Goal: Task Accomplishment & Management: Manage account settings

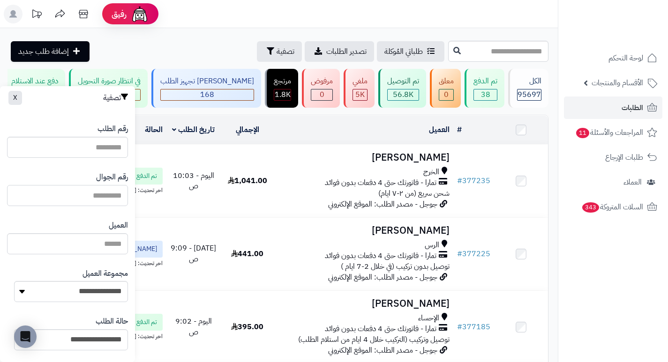
paste input "*********"
type input "*********"
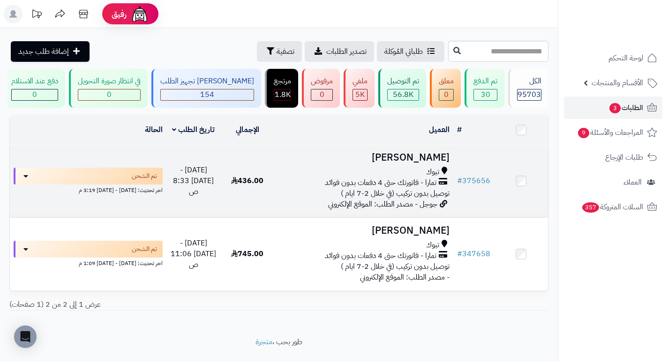
click at [428, 161] on h3 "محمد العطوي" at bounding box center [363, 157] width 171 height 11
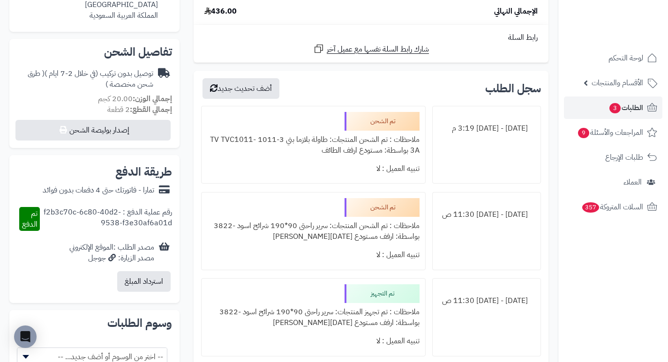
scroll to position [281, 0]
drag, startPoint x: 327, startPoint y: 140, endPoint x: 214, endPoint y: 169, distance: 116.1
click at [214, 169] on div "تم الشحن ملاحظات : تم الشحن المنتجات: طاولة بلازما بني 3-1011 TV TVC1011-3A بوا…" at bounding box center [313, 144] width 224 height 78
click at [277, 170] on div "تنبيه العميل : لا" at bounding box center [313, 168] width 212 height 18
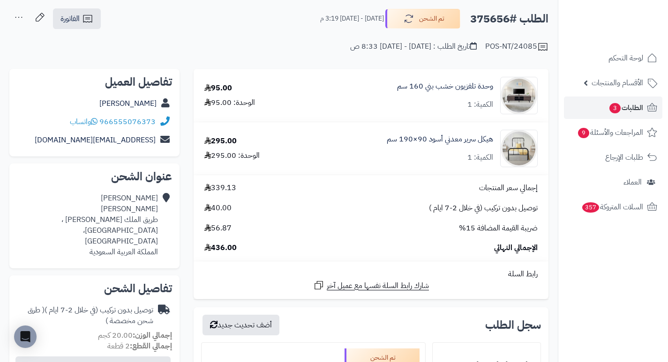
scroll to position [0, 0]
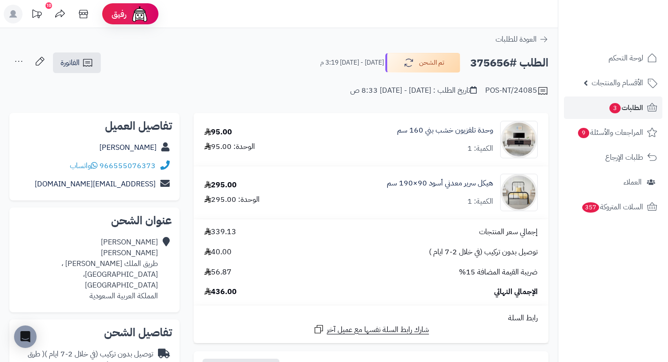
click at [491, 61] on h2 "الطلب #375656" at bounding box center [509, 62] width 78 height 19
copy h2 "375656"
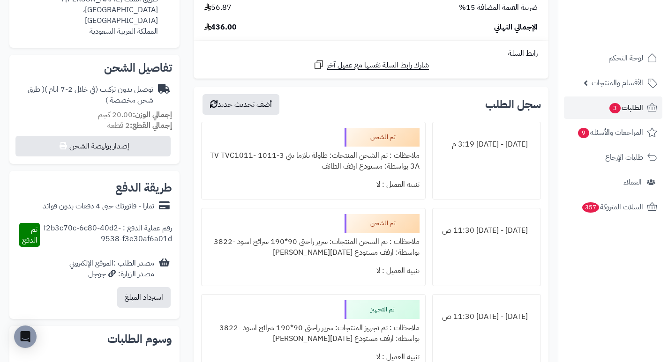
scroll to position [281, 0]
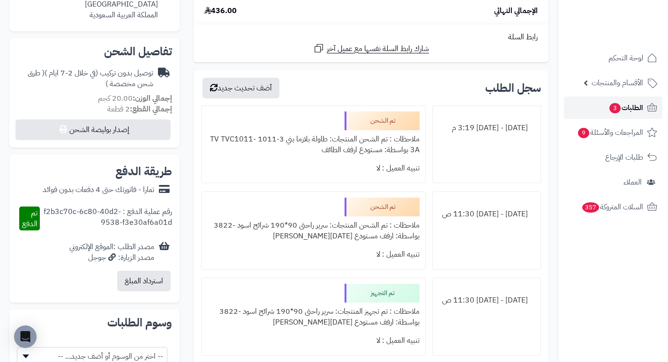
click at [613, 107] on span "3" at bounding box center [614, 108] width 12 height 11
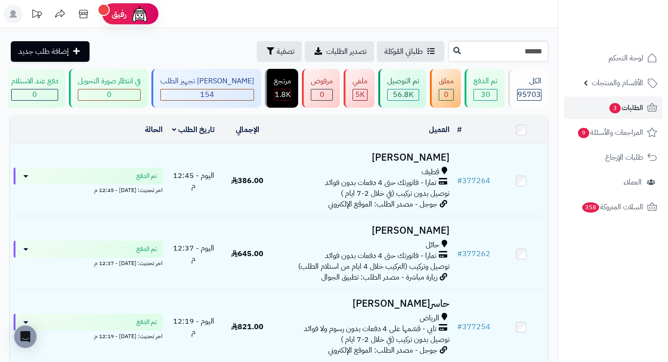
type input "******"
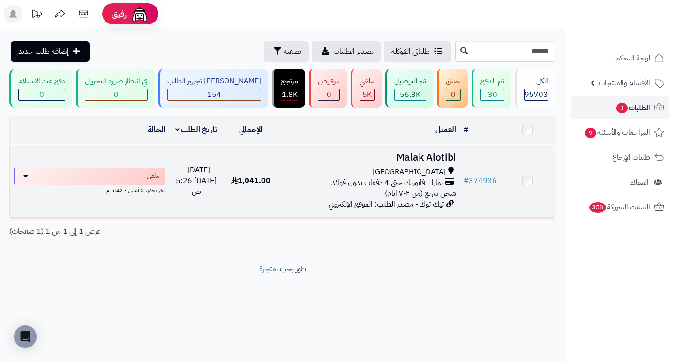
click at [447, 163] on h3 "Malak Alotibi" at bounding box center [369, 157] width 174 height 11
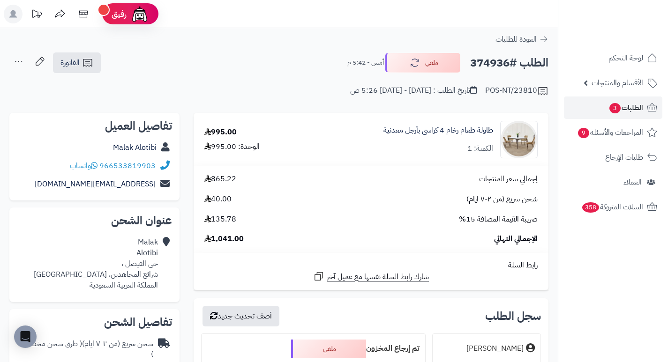
click at [497, 62] on h2 "الطلب #374936" at bounding box center [509, 62] width 78 height 19
click at [496, 63] on h2 "الطلب #374936" at bounding box center [509, 62] width 78 height 19
copy h2 "374936"
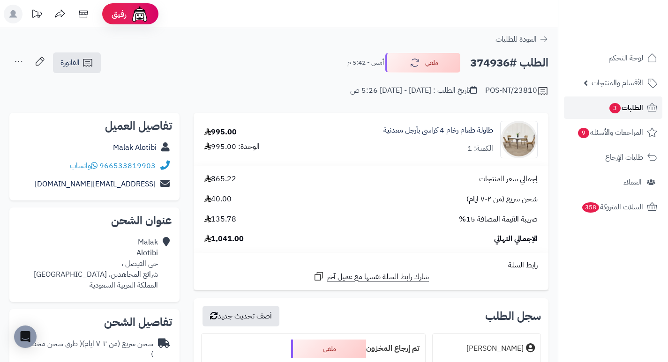
drag, startPoint x: 630, startPoint y: 110, endPoint x: 622, endPoint y: 110, distance: 7.5
click at [630, 109] on span "الطلبات 3" at bounding box center [625, 107] width 35 height 13
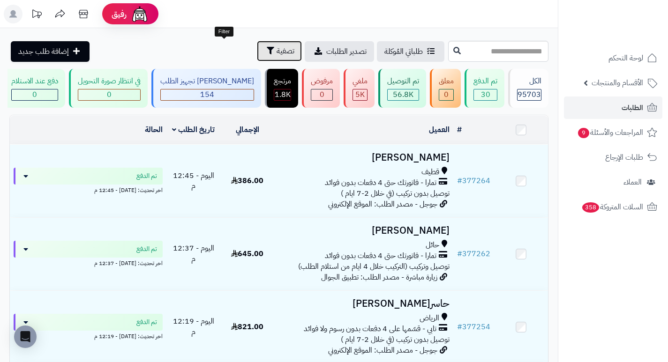
click at [276, 53] on span "تصفية" at bounding box center [285, 50] width 18 height 11
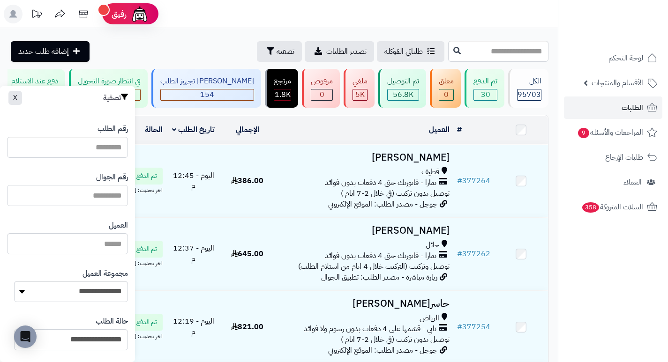
click at [96, 197] on input "text" at bounding box center [67, 195] width 121 height 21
paste input "*********"
type input "*********"
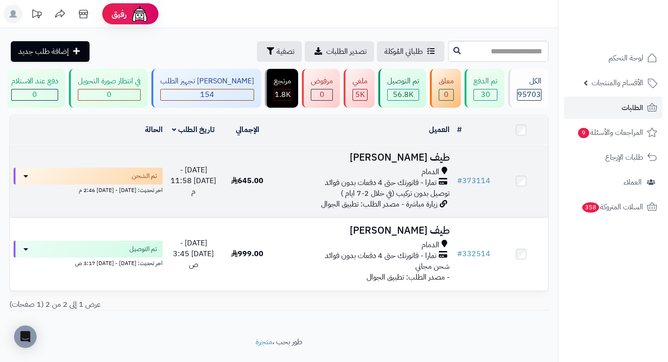
click at [438, 161] on h3 "طيف العجمي" at bounding box center [363, 157] width 171 height 11
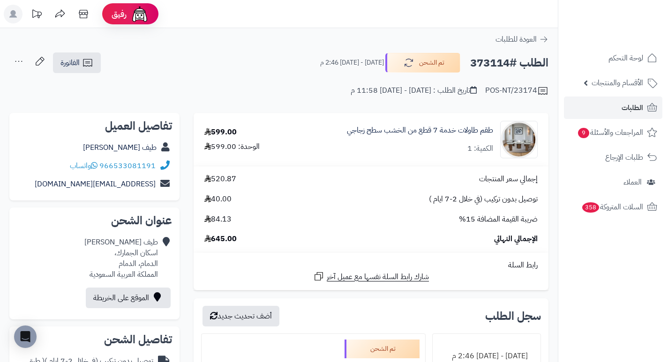
click at [492, 67] on h2 "الطلب #373114" at bounding box center [509, 62] width 78 height 19
copy h2 "373114"
click at [606, 104] on link "الطلبات" at bounding box center [613, 107] width 98 height 22
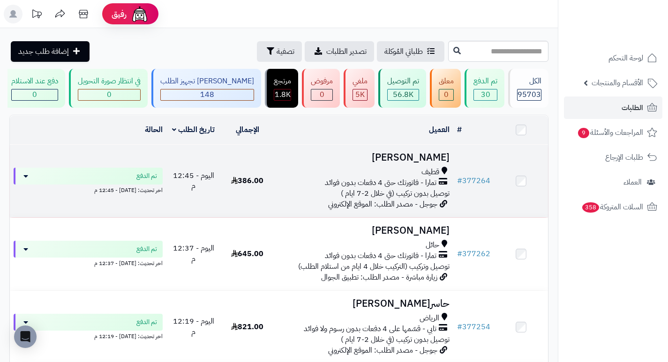
click at [423, 163] on h3 "[PERSON_NAME]" at bounding box center [363, 157] width 171 height 11
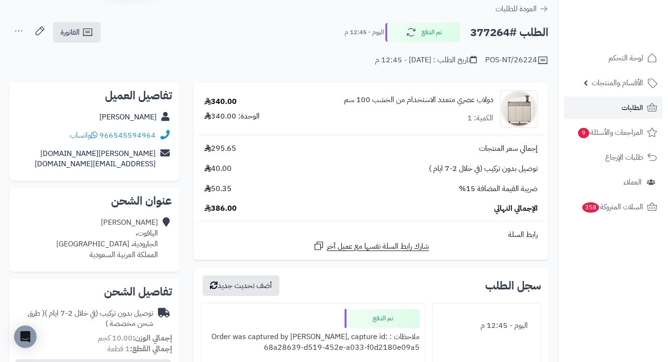
scroll to position [94, 0]
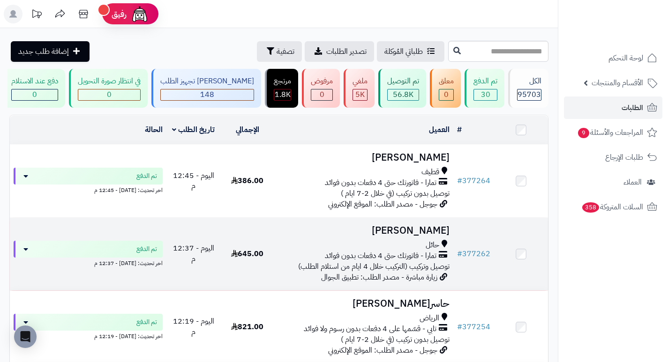
click at [432, 234] on h3 "[PERSON_NAME]" at bounding box center [363, 230] width 171 height 11
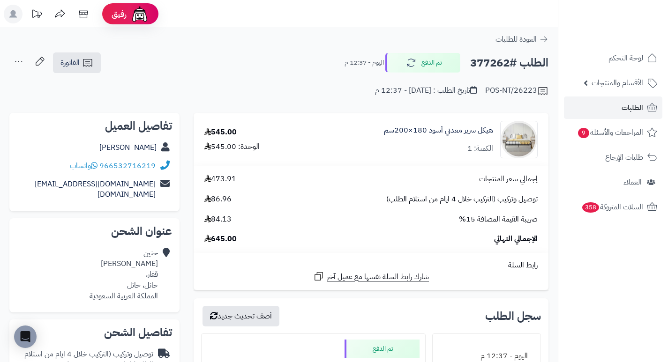
drag, startPoint x: 383, startPoint y: 168, endPoint x: 372, endPoint y: 157, distance: 15.3
click at [371, 159] on td "هيكل سرير معدني أسود 180×200سم الكمية: 1" at bounding box center [425, 139] width 246 height 52
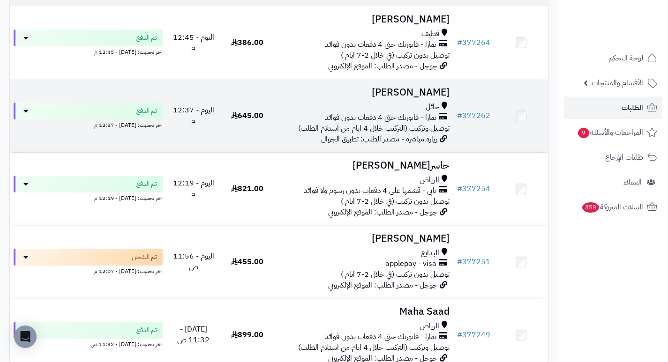
scroll to position [141, 0]
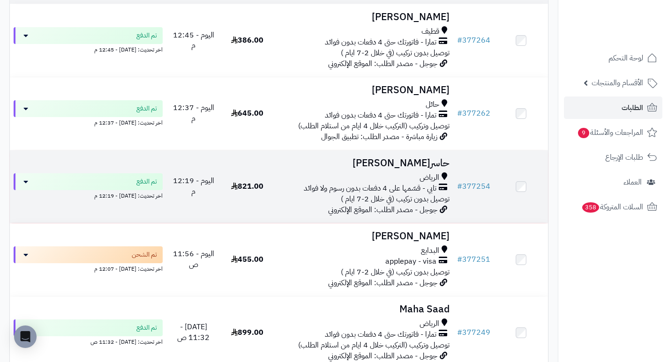
click at [433, 166] on h3 "حاسر[PERSON_NAME]" at bounding box center [363, 163] width 171 height 11
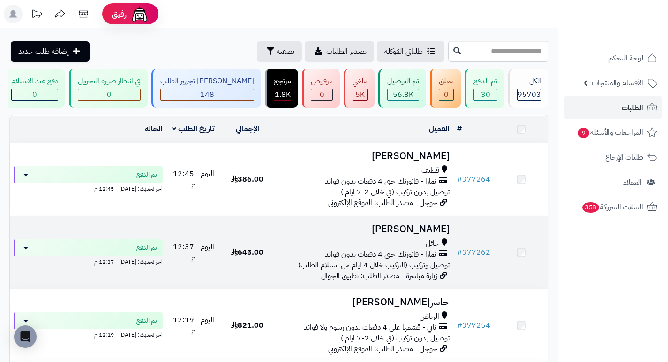
scroll to position [150, 0]
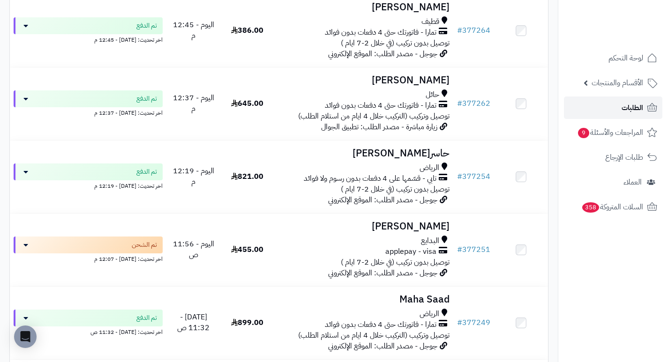
click at [630, 104] on span "الطلبات" at bounding box center [632, 107] width 22 height 13
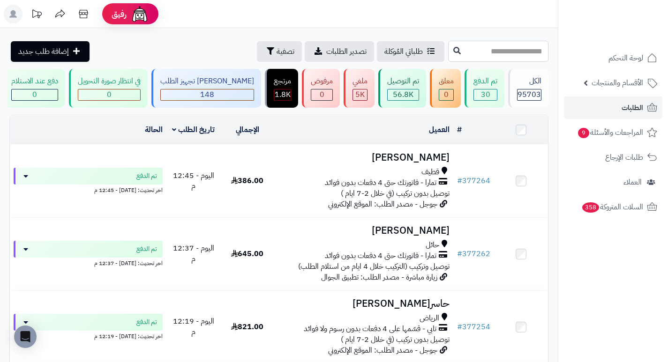
click at [448, 49] on input "text" at bounding box center [498, 51] width 100 height 21
paste input "******"
type input "******"
click at [453, 50] on icon at bounding box center [456, 49] width 7 height 7
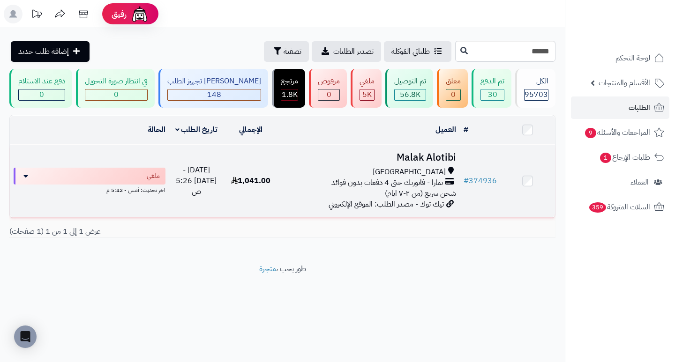
click at [403, 177] on div "[GEOGRAPHIC_DATA]" at bounding box center [369, 172] width 174 height 11
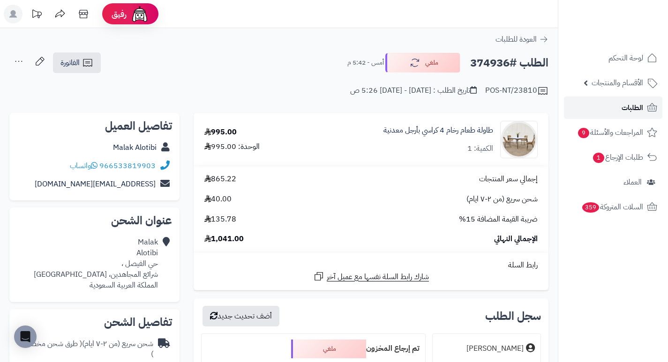
click at [621, 114] on link "الطلبات" at bounding box center [613, 107] width 98 height 22
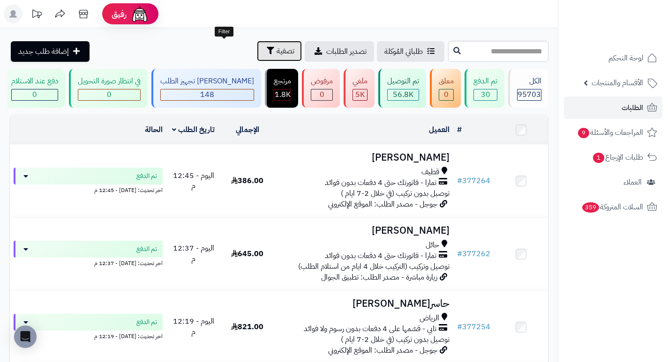
click at [257, 53] on button "تصفية" at bounding box center [279, 51] width 45 height 21
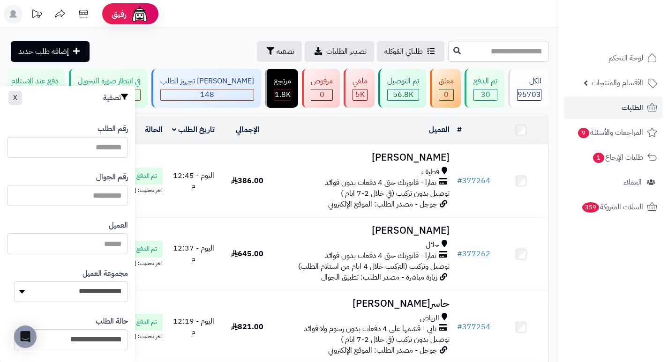
click at [121, 195] on input "text" at bounding box center [67, 195] width 121 height 21
paste input "*********"
type input "*********"
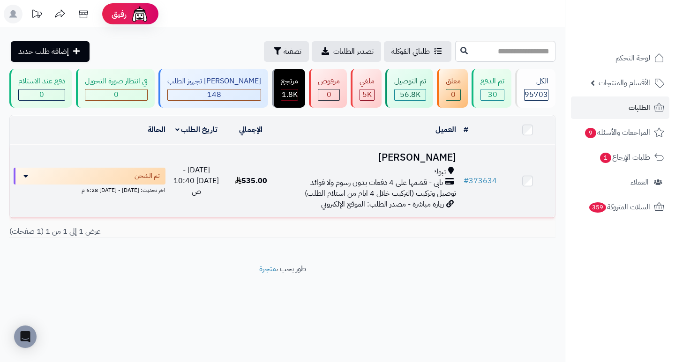
click at [428, 159] on h3 "[PERSON_NAME]" at bounding box center [369, 157] width 174 height 11
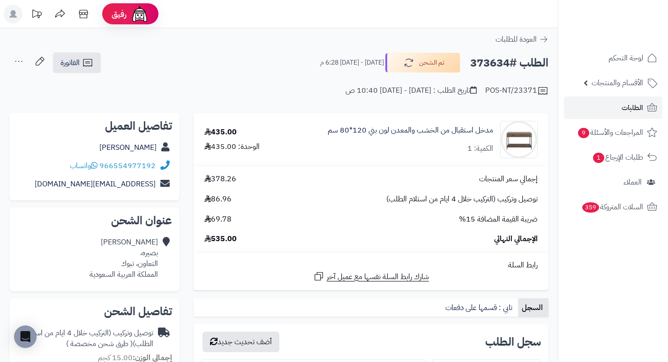
click at [488, 62] on h2 "الطلب #373634" at bounding box center [509, 62] width 78 height 19
copy h2 "373634"
click at [608, 109] on link "الطلبات" at bounding box center [613, 107] width 98 height 22
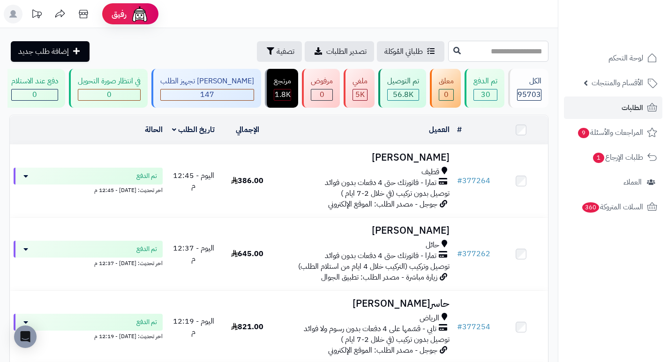
drag, startPoint x: 512, startPoint y: 52, endPoint x: 515, endPoint y: 48, distance: 4.8
click at [512, 52] on input "text" at bounding box center [498, 51] width 100 height 21
type input "******"
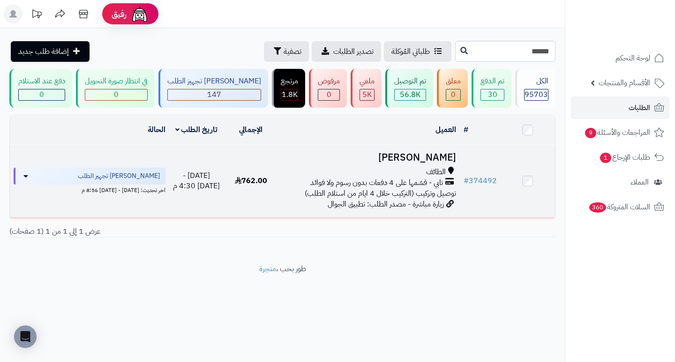
click at [429, 163] on h3 "[PERSON_NAME]" at bounding box center [369, 157] width 174 height 11
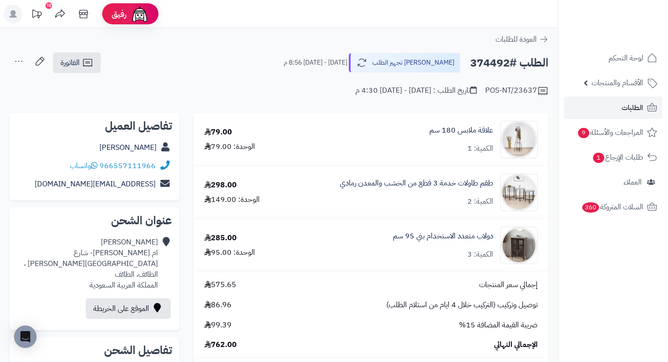
click at [483, 63] on h2 "الطلب #374492" at bounding box center [509, 62] width 78 height 19
copy h2 "374492"
click at [254, 64] on div "الطلب #374492 جاري تجهيز الطلب الأحد - ٧ سبتمبر ٢٠٢٥ - 8:56 م الفاتورة طباعة ال…" at bounding box center [278, 63] width 539 height 22
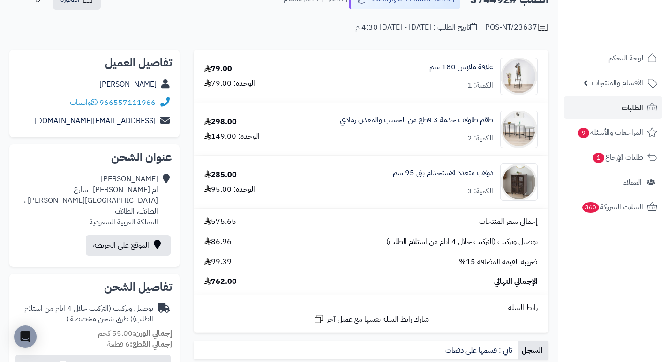
scroll to position [47, 0]
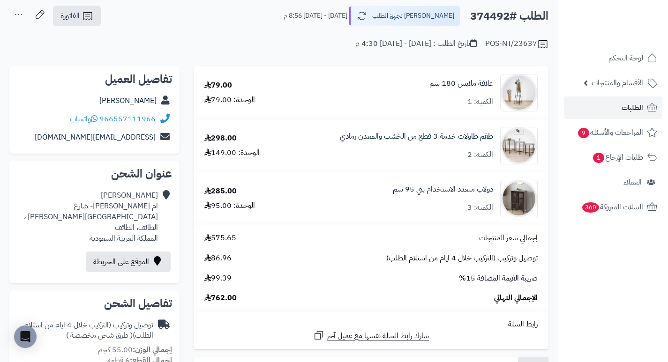
click at [494, 17] on h2 "الطلب #374492" at bounding box center [509, 16] width 78 height 19
copy h2 "374492"
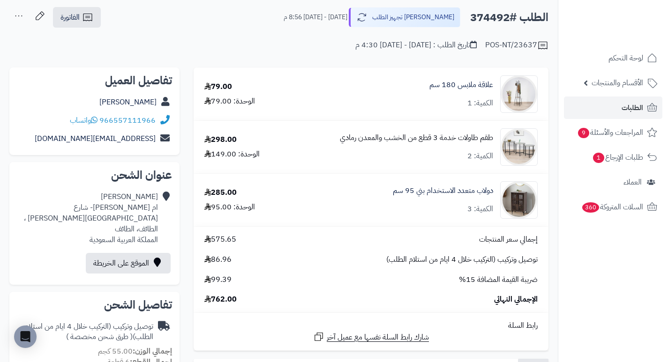
scroll to position [0, 0]
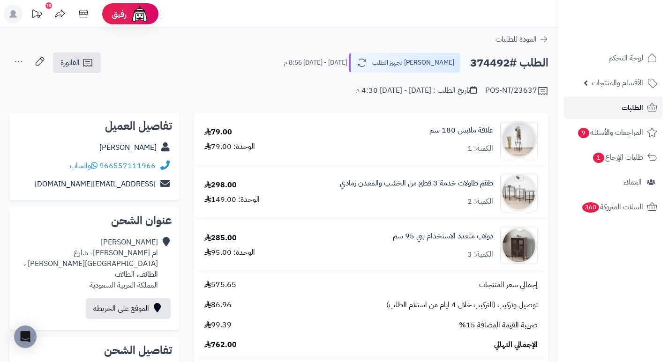
click at [621, 111] on span "الطلبات" at bounding box center [632, 107] width 22 height 13
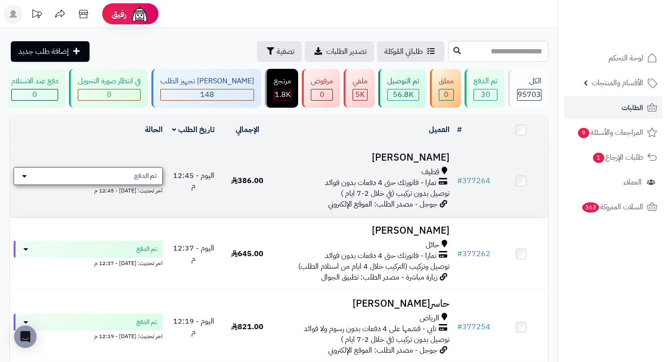
click at [23, 180] on icon at bounding box center [24, 175] width 5 height 7
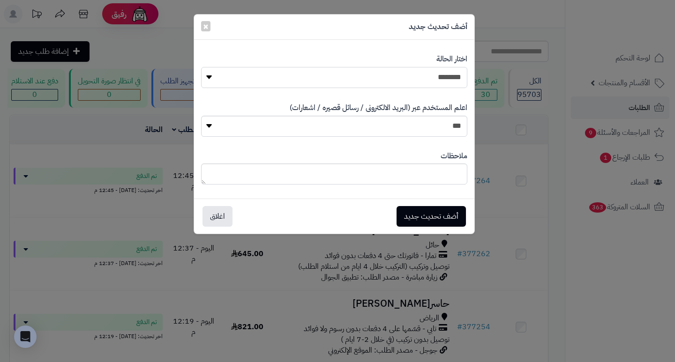
click at [208, 73] on select "**********" at bounding box center [334, 77] width 266 height 21
click at [206, 126] on select "*** **" at bounding box center [334, 126] width 266 height 21
click at [207, 28] on span "×" at bounding box center [206, 26] width 6 height 14
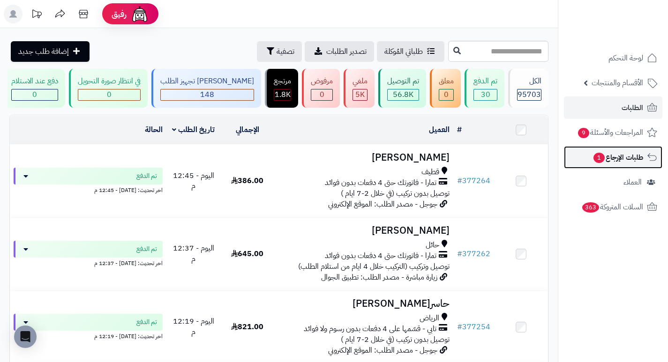
click at [601, 160] on span "1" at bounding box center [598, 158] width 11 height 10
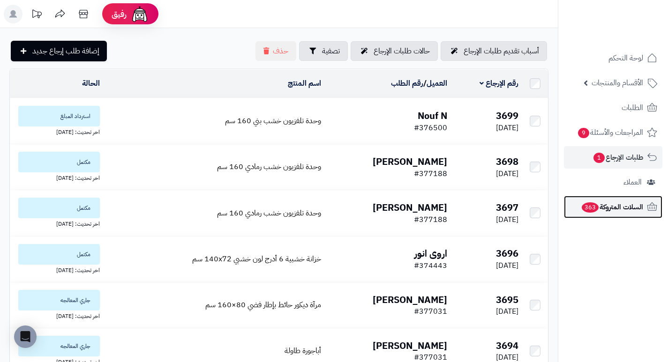
click at [609, 207] on span "السلات المتروكة 363" at bounding box center [611, 206] width 62 height 13
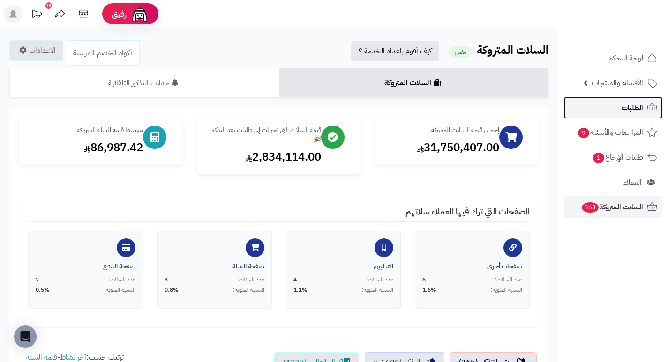
click at [633, 103] on span "الطلبات" at bounding box center [632, 107] width 22 height 13
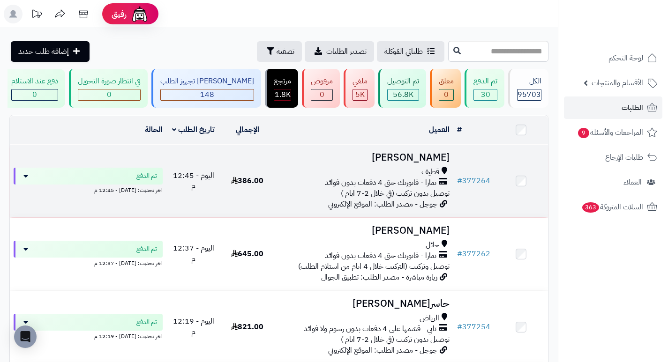
click at [423, 163] on h3 "[PERSON_NAME]" at bounding box center [363, 157] width 171 height 11
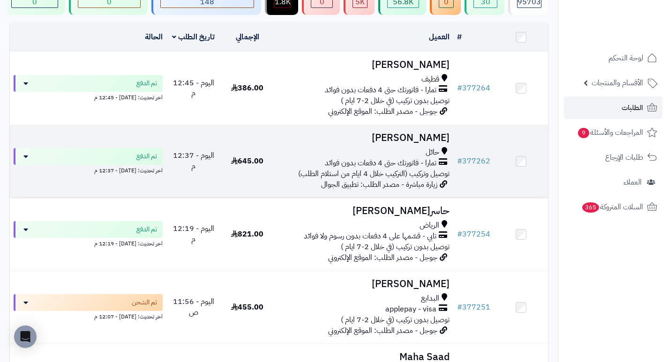
scroll to position [94, 0]
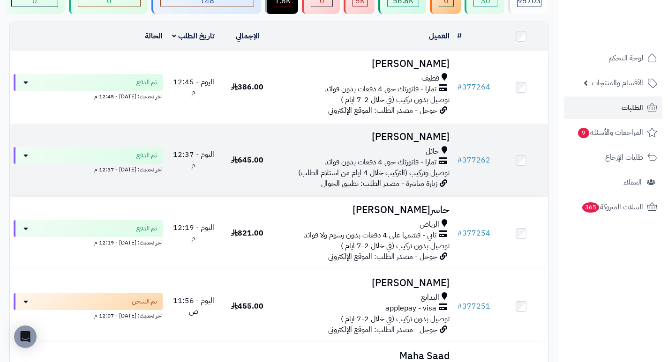
click at [423, 142] on h3 "حنين الرشيدي" at bounding box center [363, 137] width 171 height 11
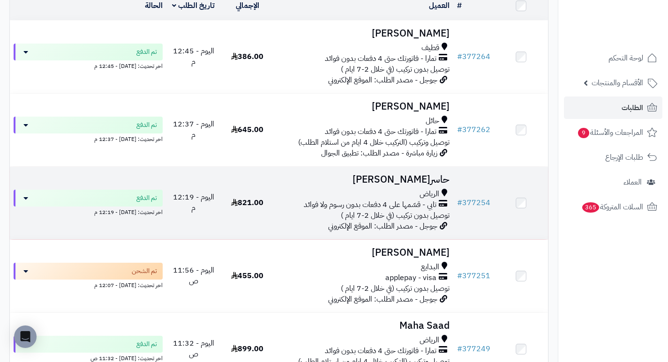
scroll to position [141, 0]
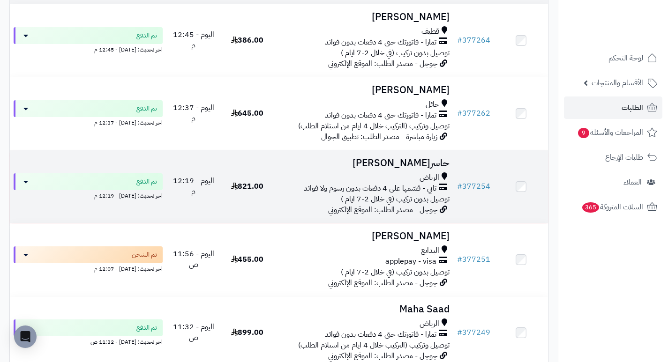
click at [420, 169] on h3 "حاسر[PERSON_NAME]" at bounding box center [363, 163] width 171 height 11
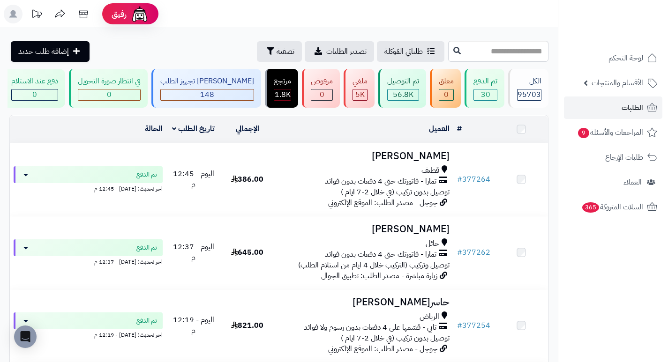
scroll to position [150, 0]
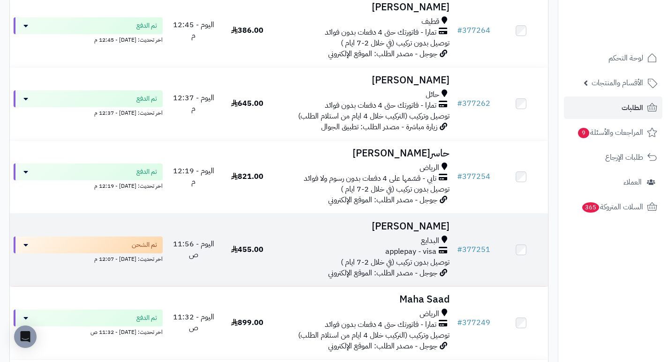
click at [404, 228] on h3 "[PERSON_NAME]" at bounding box center [363, 226] width 171 height 11
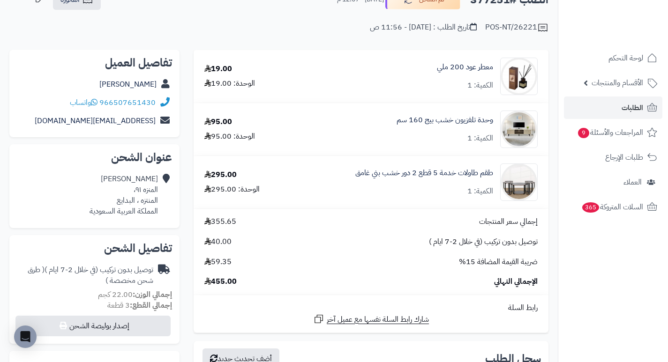
scroll to position [47, 0]
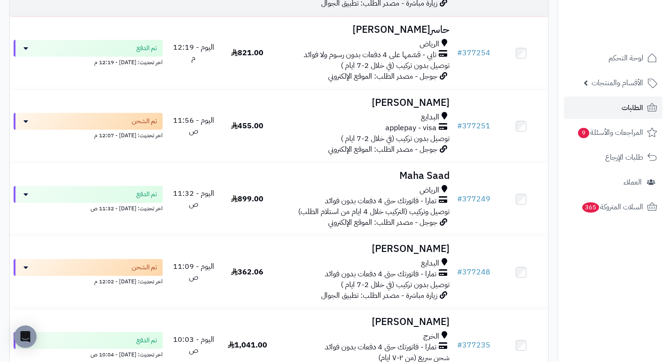
scroll to position [290, 0]
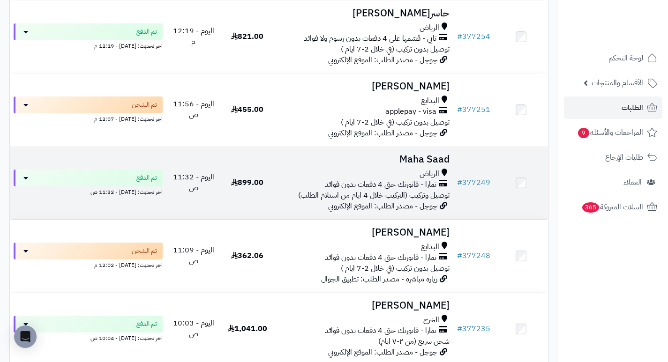
click at [427, 165] on h3 "Maha Saad" at bounding box center [363, 159] width 171 height 11
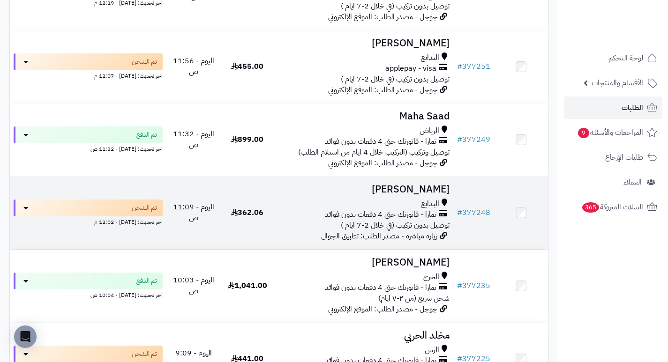
scroll to position [384, 0]
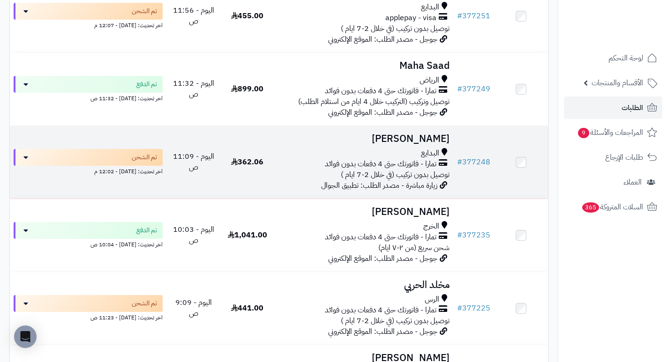
click at [427, 144] on h3 "[PERSON_NAME]" at bounding box center [363, 139] width 171 height 11
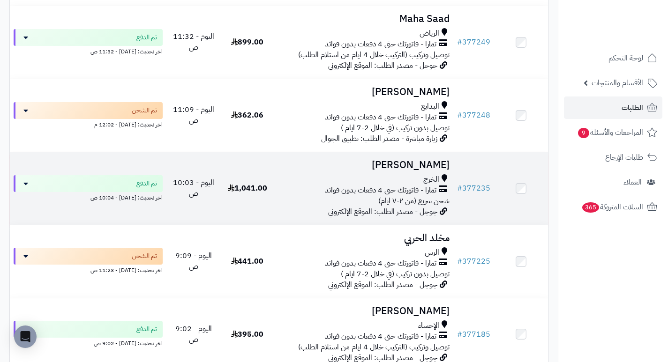
click at [406, 169] on h3 "[PERSON_NAME]" at bounding box center [363, 165] width 171 height 11
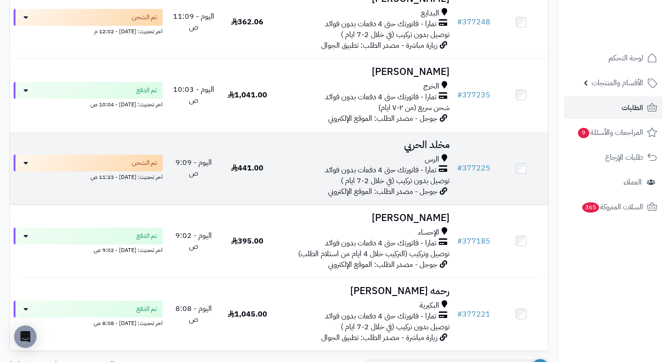
scroll to position [525, 0]
click at [415, 150] on h3 "مخلد الحربي" at bounding box center [363, 144] width 171 height 11
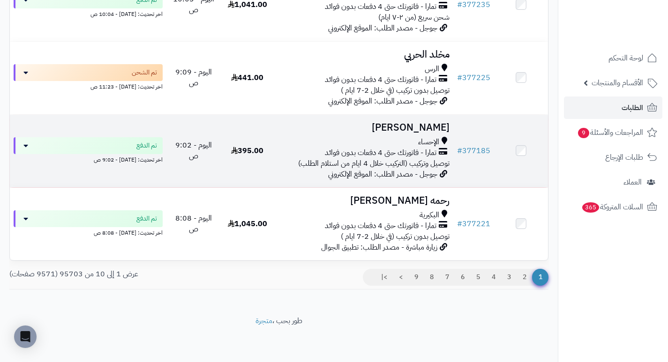
scroll to position [618, 0]
click at [431, 126] on h3 "[PERSON_NAME]" at bounding box center [363, 127] width 171 height 11
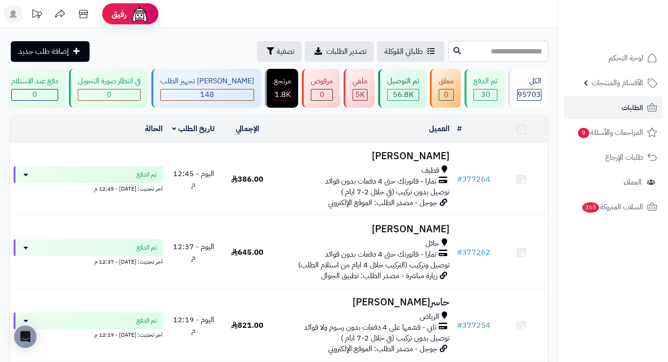
scroll to position [618, 0]
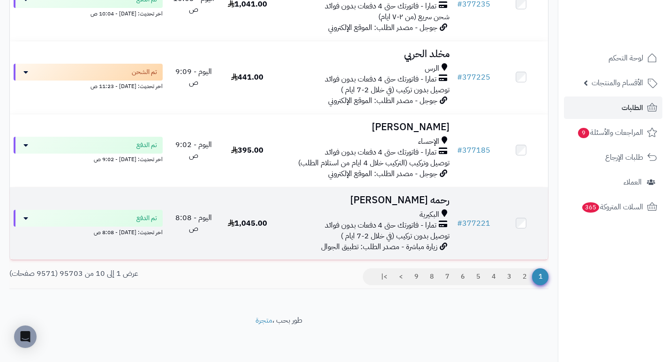
click at [422, 201] on h3 "رحمه [PERSON_NAME]" at bounding box center [363, 200] width 171 height 11
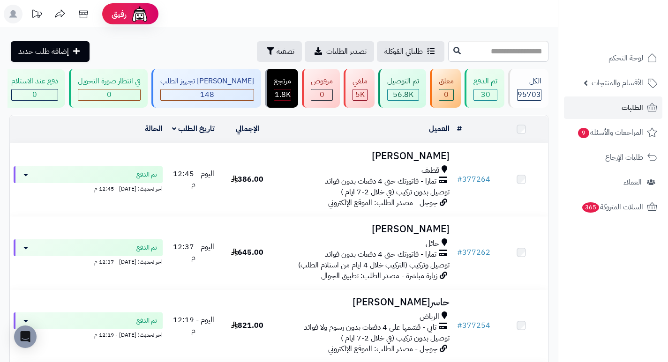
scroll to position [618, 0]
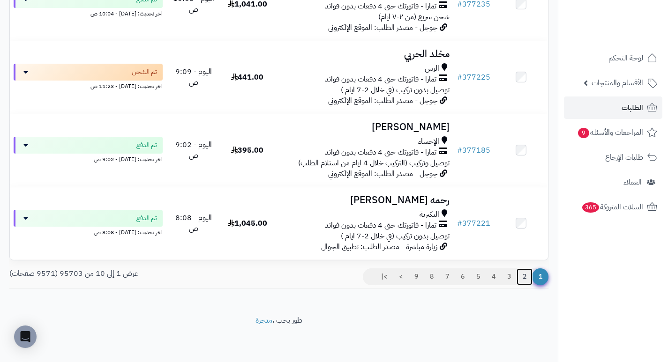
click at [528, 280] on link "2" at bounding box center [524, 276] width 16 height 17
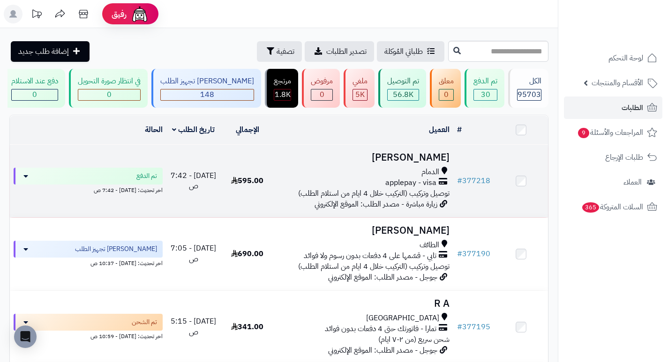
click at [418, 163] on h3 "مبارك الهاجري" at bounding box center [363, 157] width 171 height 11
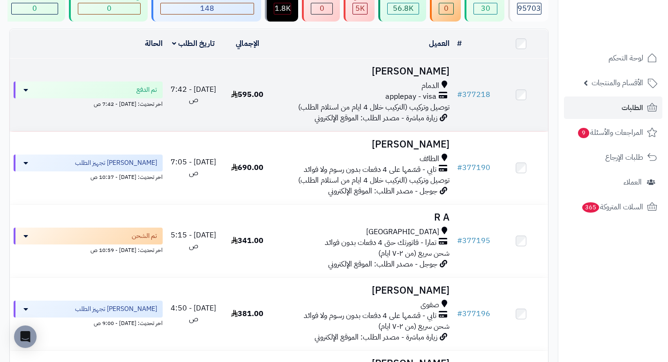
scroll to position [94, 0]
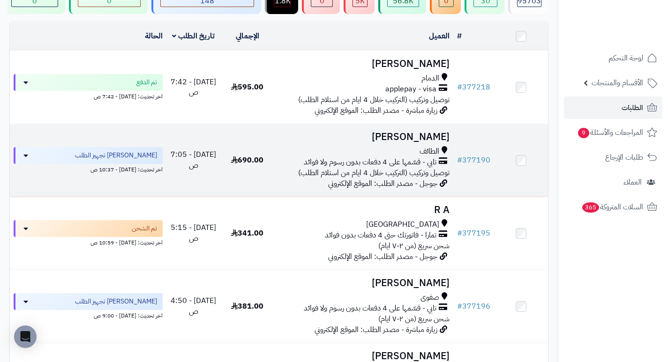
click at [412, 142] on h3 "[PERSON_NAME]" at bounding box center [363, 137] width 171 height 11
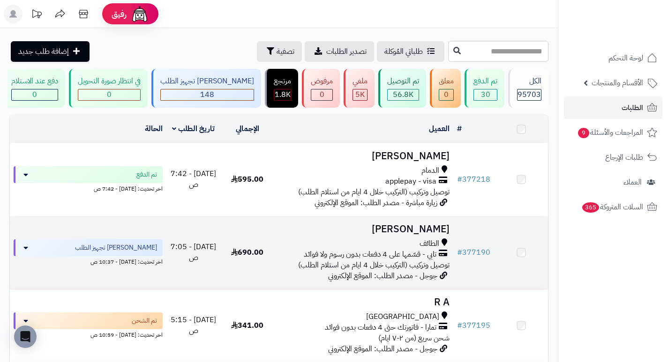
scroll to position [94, 0]
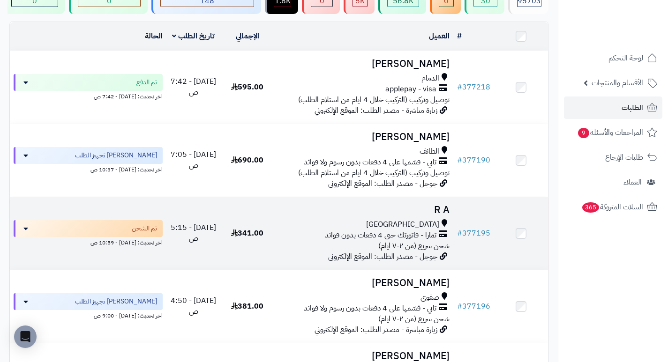
click at [441, 214] on h3 "R A" at bounding box center [363, 210] width 171 height 11
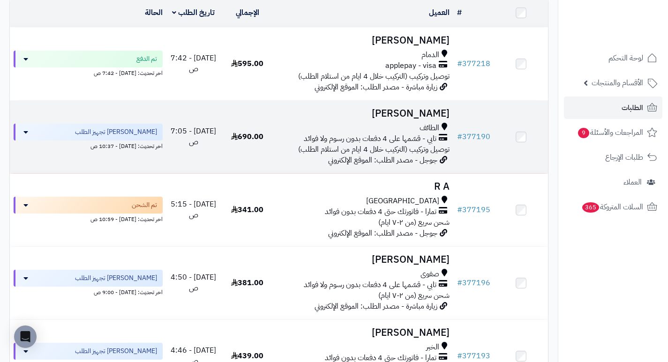
scroll to position [141, 0]
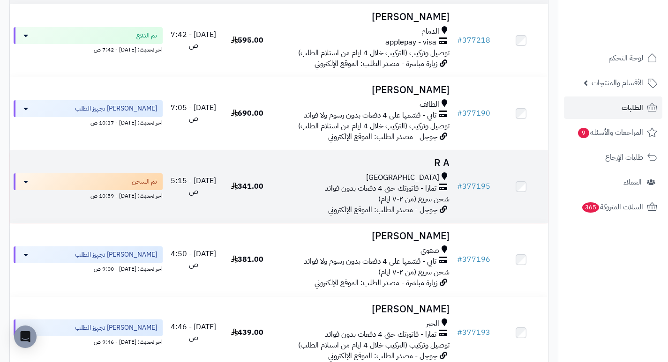
click at [441, 169] on h3 "R A" at bounding box center [363, 163] width 171 height 11
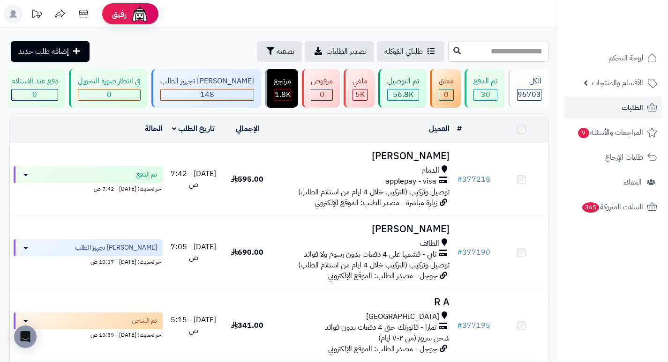
scroll to position [150, 0]
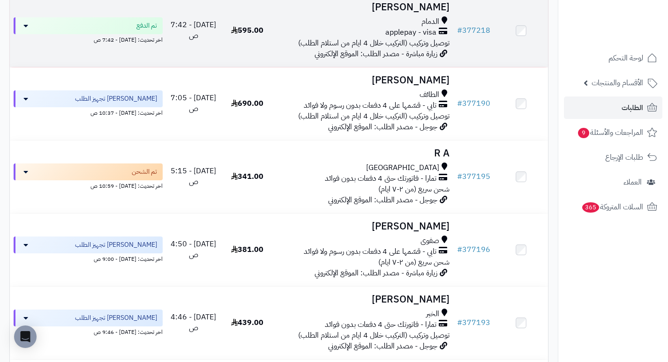
click at [416, 13] on h3 "[PERSON_NAME]" at bounding box center [363, 7] width 171 height 11
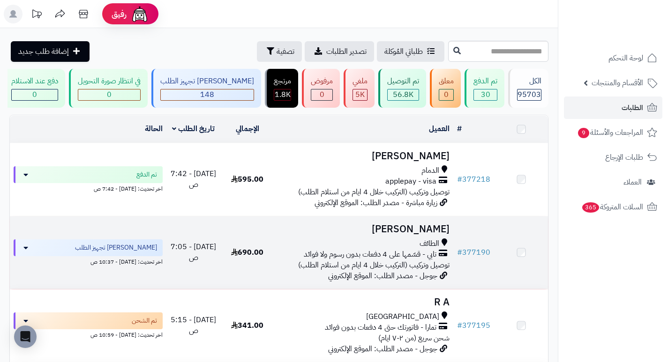
scroll to position [150, 0]
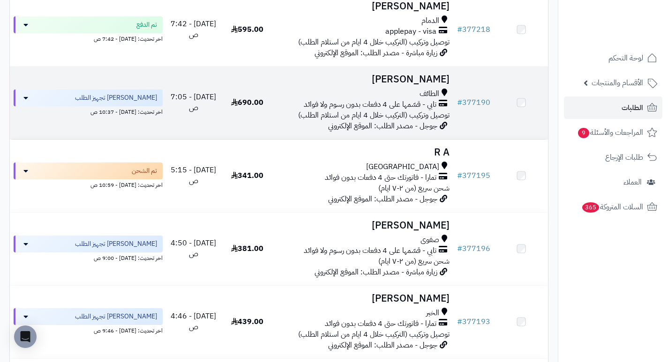
click at [411, 85] on h3 "[PERSON_NAME]" at bounding box center [363, 79] width 171 height 11
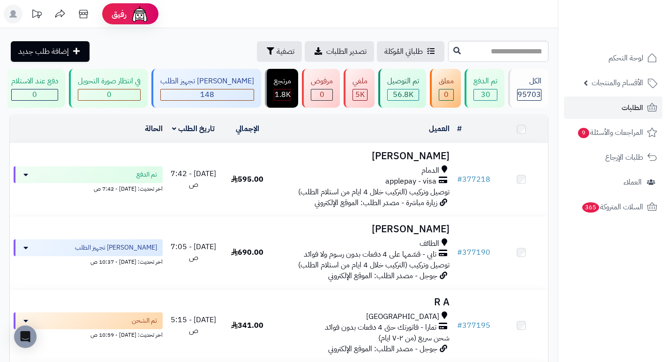
scroll to position [131, 0]
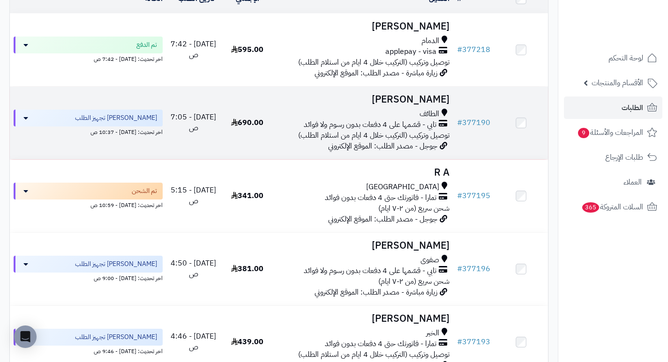
click at [417, 104] on h3 "[PERSON_NAME]" at bounding box center [363, 99] width 171 height 11
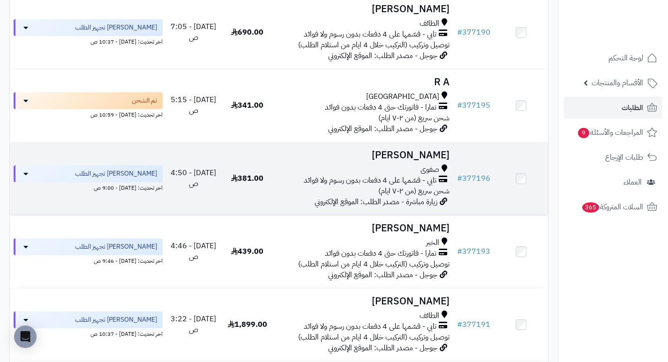
scroll to position [225, 0]
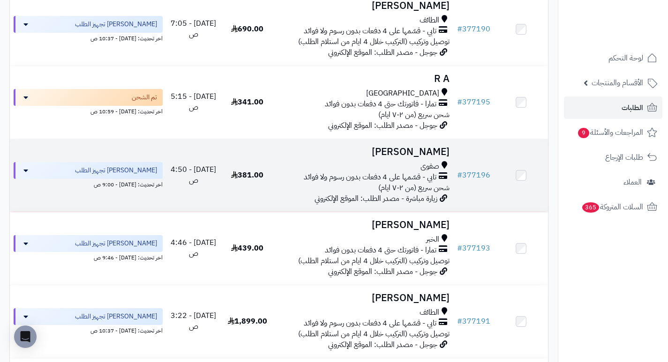
click at [429, 157] on h3 "[PERSON_NAME]" at bounding box center [363, 152] width 171 height 11
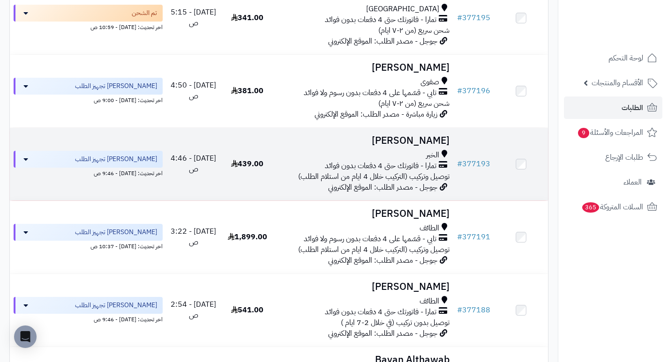
scroll to position [319, 0]
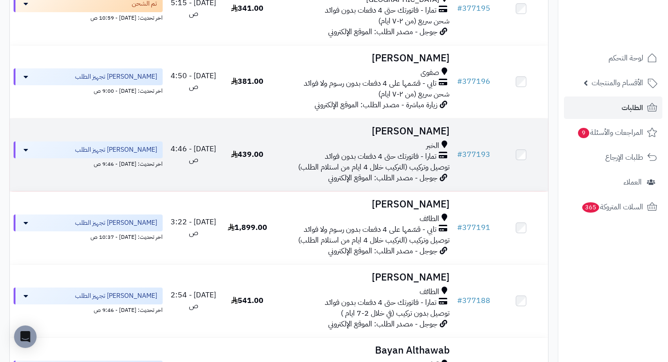
click at [439, 137] on h3 "[PERSON_NAME]" at bounding box center [363, 131] width 171 height 11
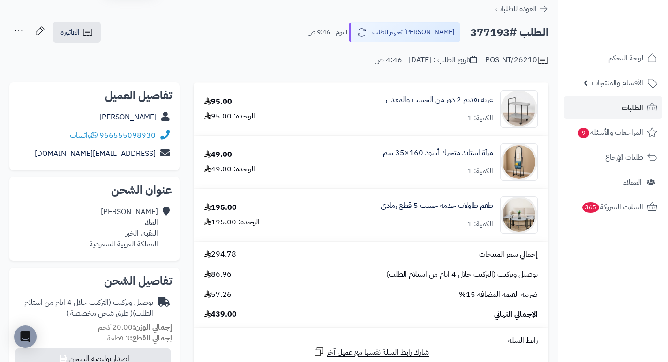
scroll to position [47, 0]
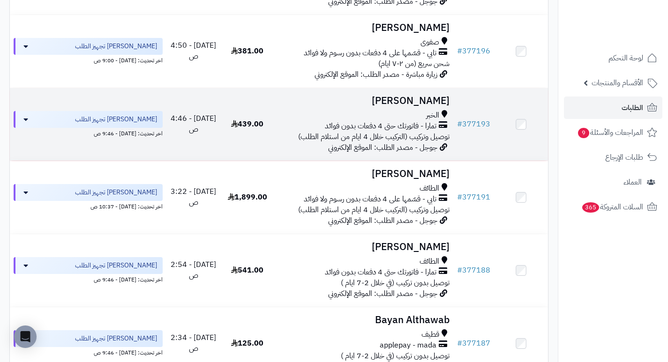
scroll to position [365, 0]
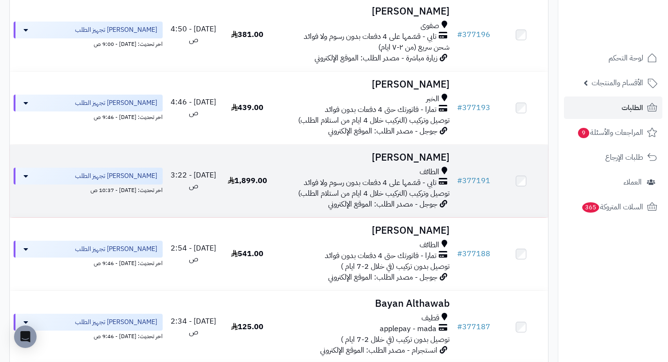
click at [397, 159] on h3 "ابراهيم العواضي" at bounding box center [363, 157] width 171 height 11
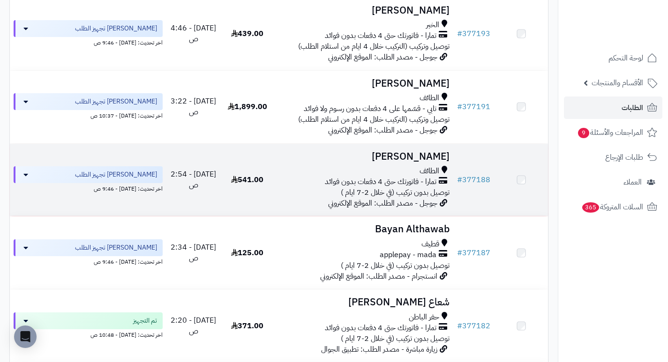
scroll to position [459, 0]
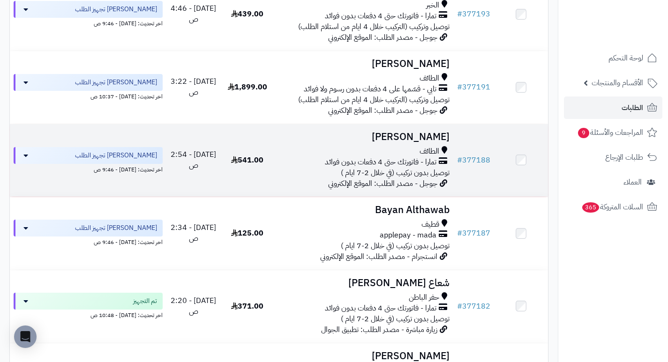
click at [426, 142] on h3 "[PERSON_NAME]" at bounding box center [363, 137] width 171 height 11
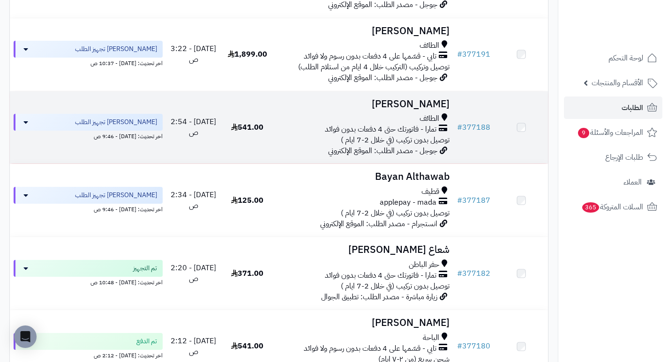
scroll to position [506, 0]
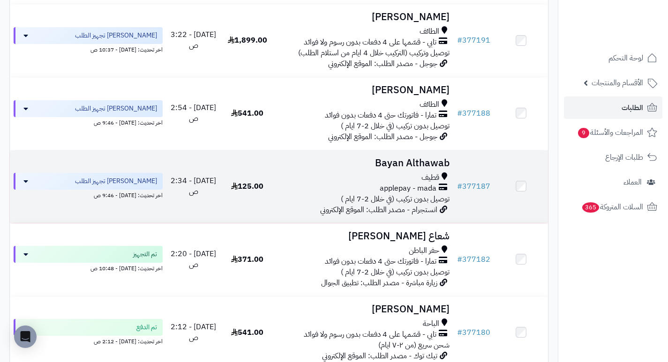
click at [403, 166] on h3 "Bayan Althawab" at bounding box center [363, 163] width 171 height 11
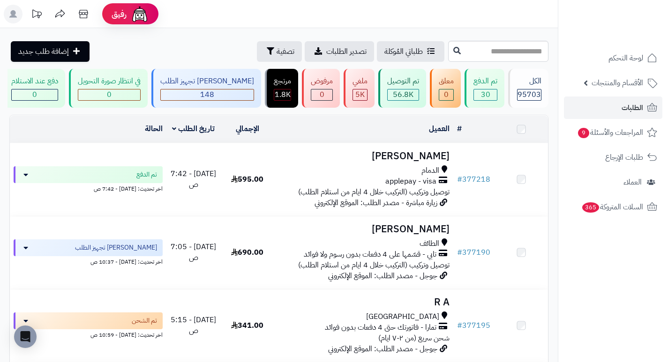
scroll to position [553, 0]
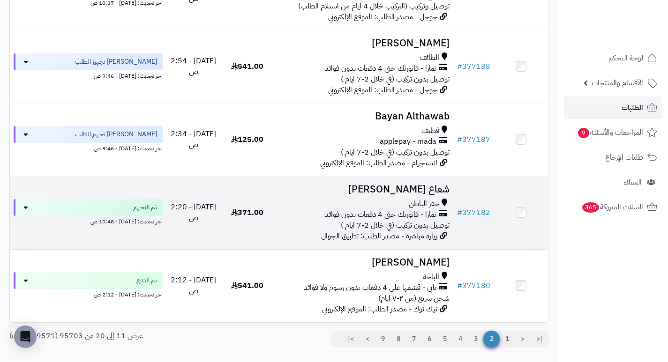
click at [421, 194] on h3 "شعاع [PERSON_NAME]" at bounding box center [363, 189] width 171 height 11
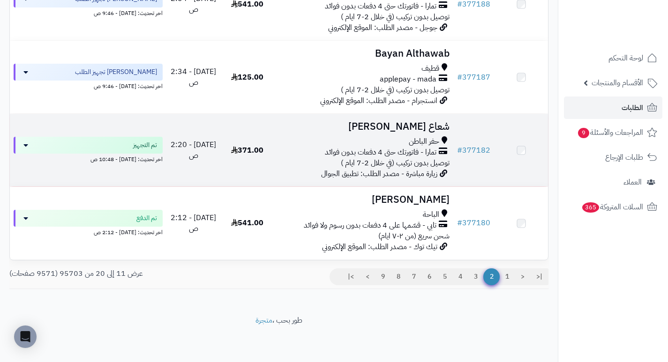
scroll to position [621, 0]
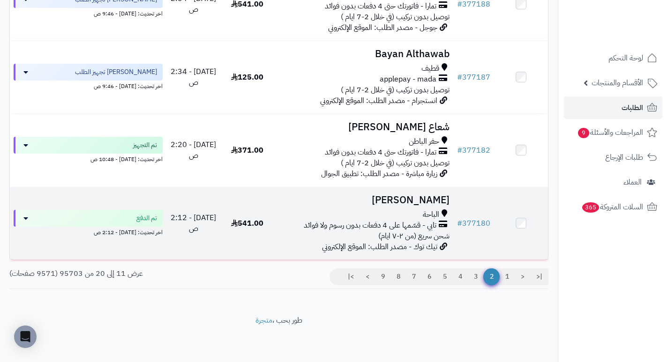
click at [419, 196] on h3 "[PERSON_NAME]" at bounding box center [363, 200] width 171 height 11
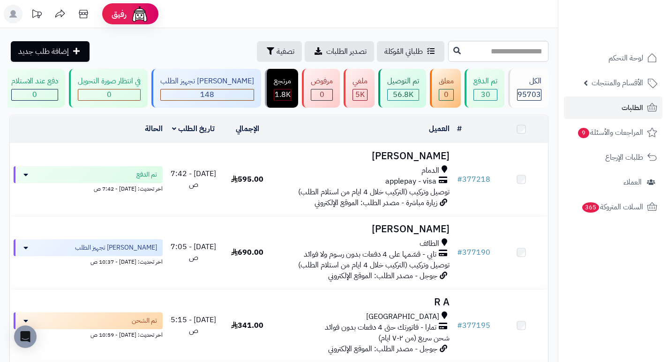
scroll to position [621, 0]
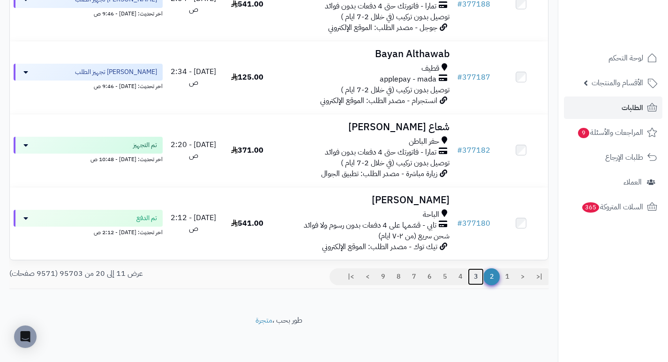
click at [472, 275] on link "3" at bounding box center [475, 276] width 16 height 17
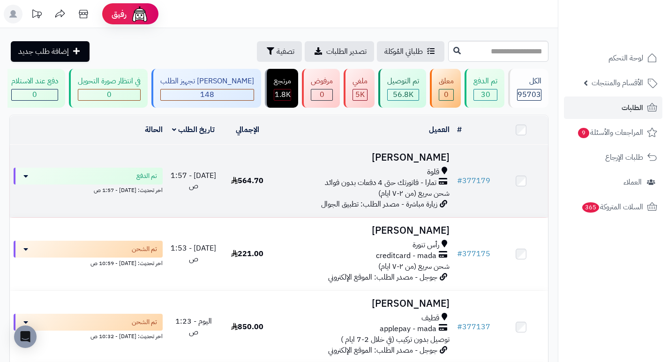
click at [433, 163] on h3 "[PERSON_NAME]" at bounding box center [363, 157] width 171 height 11
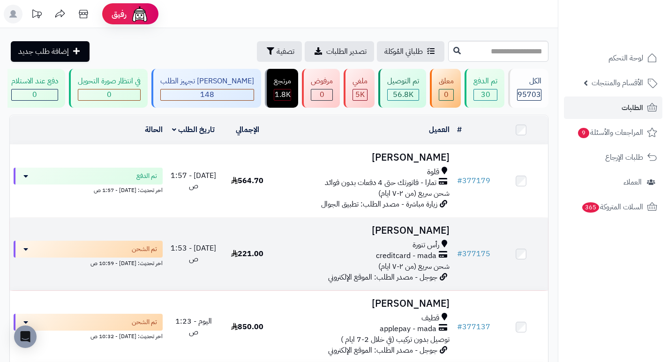
click at [439, 235] on h3 "ابراهيم حكمي" at bounding box center [363, 230] width 171 height 11
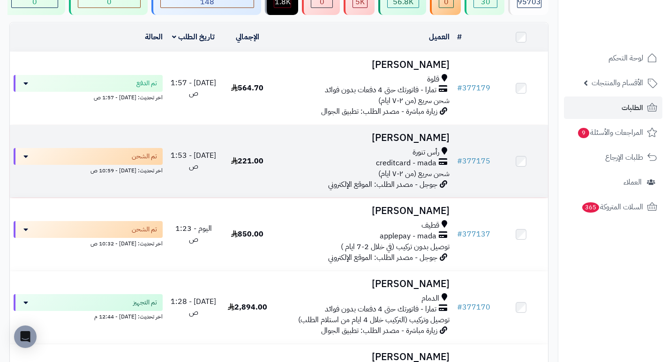
scroll to position [94, 0]
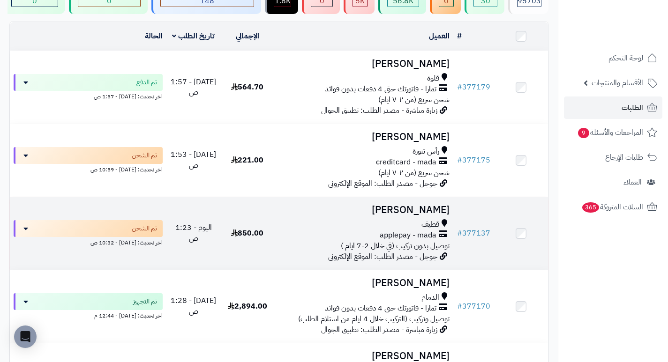
click at [431, 223] on td "جواد آل عبيد قطيف applepay - mada توصيل بدون تركيب (في خلال 2-7 ايام ) جوجل - م…" at bounding box center [363, 233] width 179 height 73
click at [430, 213] on h3 "[PERSON_NAME]" at bounding box center [363, 210] width 171 height 11
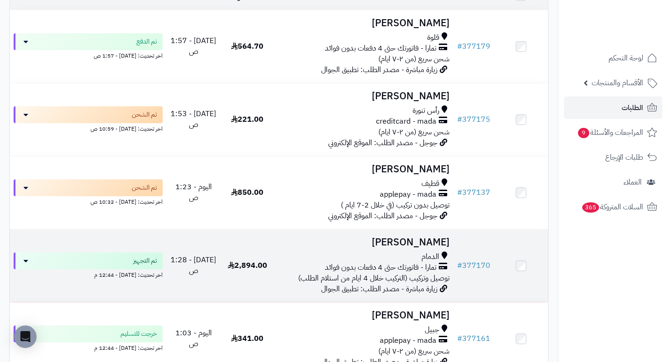
scroll to position [187, 0]
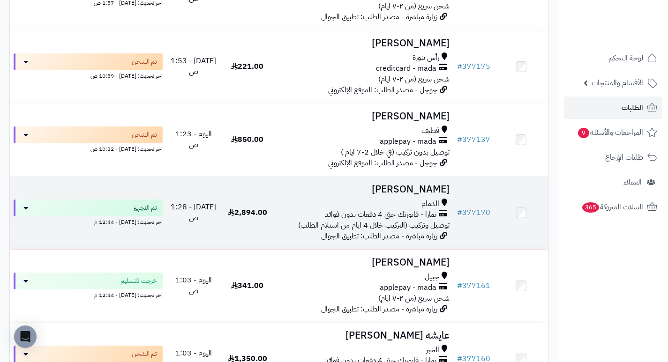
click at [438, 195] on h3 "[PERSON_NAME]" at bounding box center [363, 189] width 171 height 11
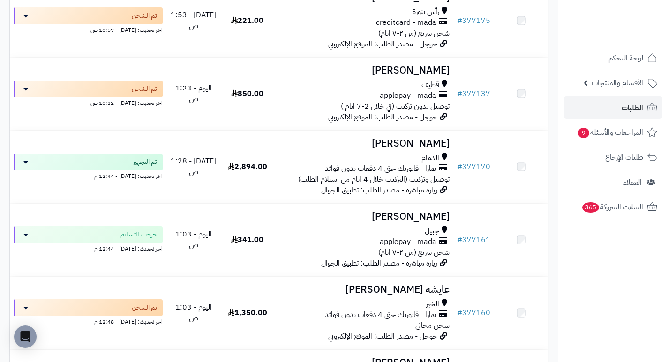
scroll to position [234, 0]
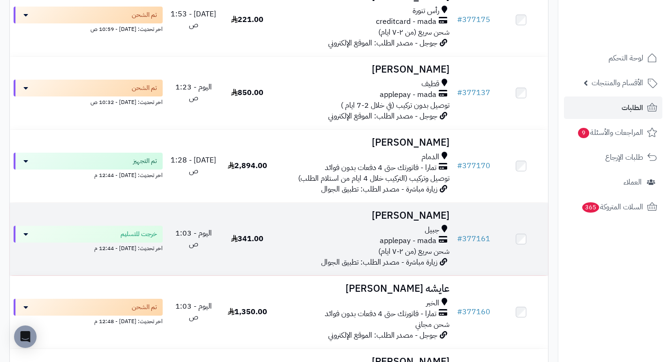
click at [416, 221] on h3 "[PERSON_NAME]" at bounding box center [363, 215] width 171 height 11
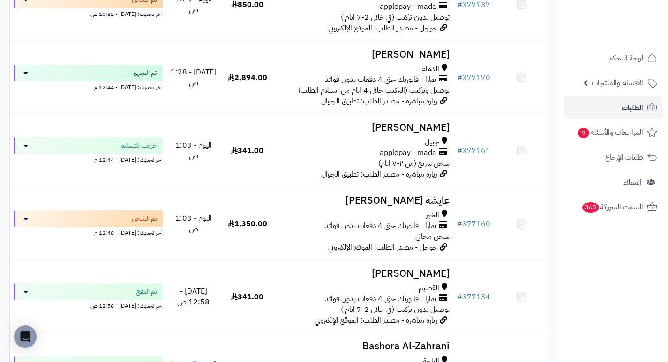
scroll to position [328, 0]
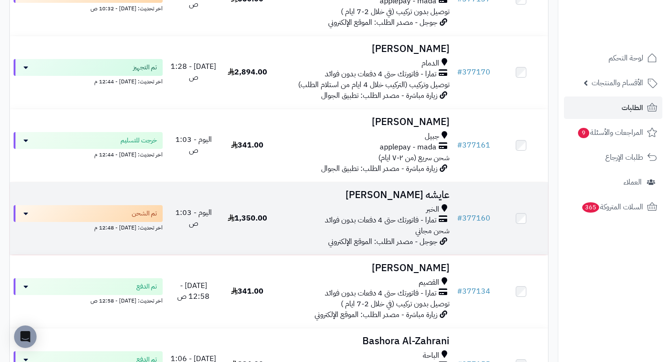
click at [432, 199] on h3 "عايشه [PERSON_NAME]" at bounding box center [363, 195] width 171 height 11
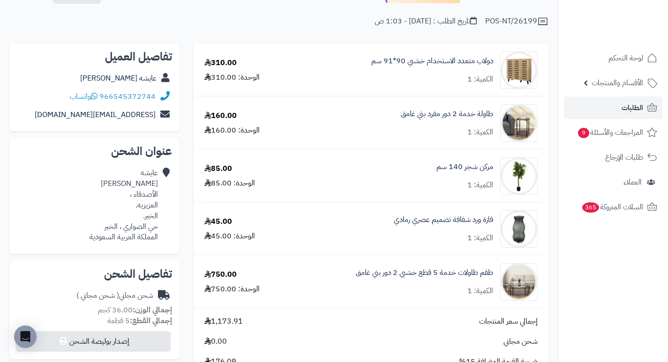
scroll to position [94, 0]
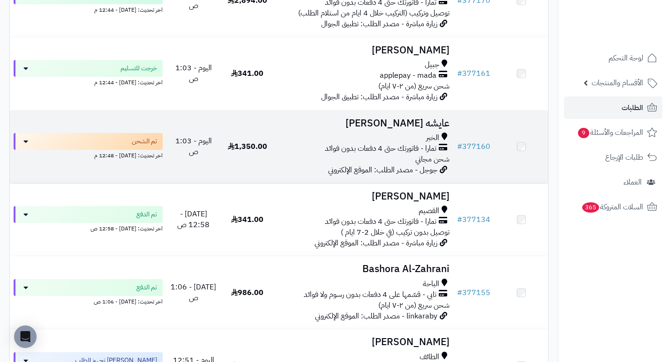
scroll to position [422, 0]
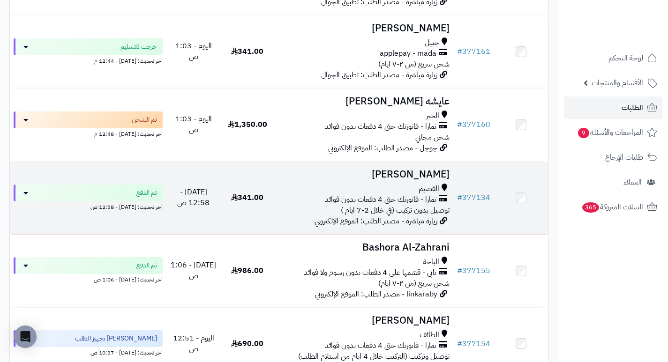
click at [430, 178] on h3 "[PERSON_NAME]" at bounding box center [363, 174] width 171 height 11
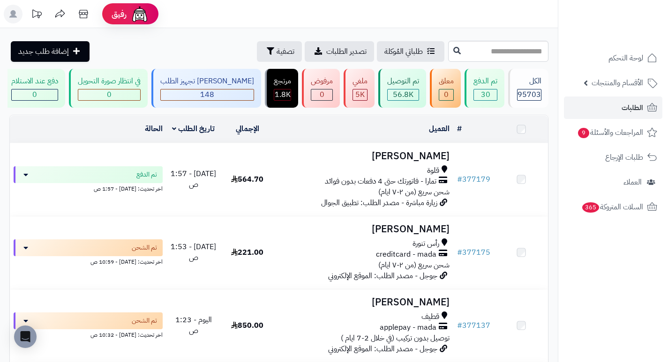
scroll to position [422, 0]
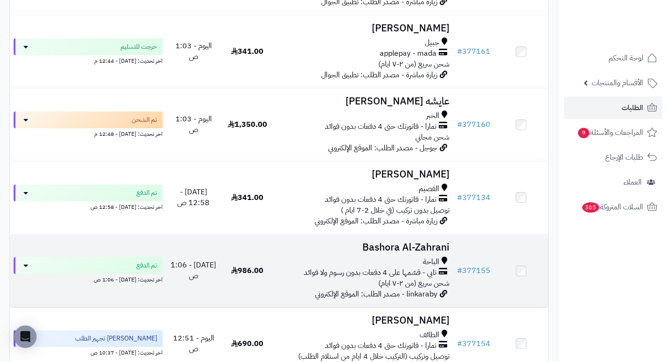
click at [417, 248] on h3 "Bashora Al-Zahrani" at bounding box center [363, 247] width 171 height 11
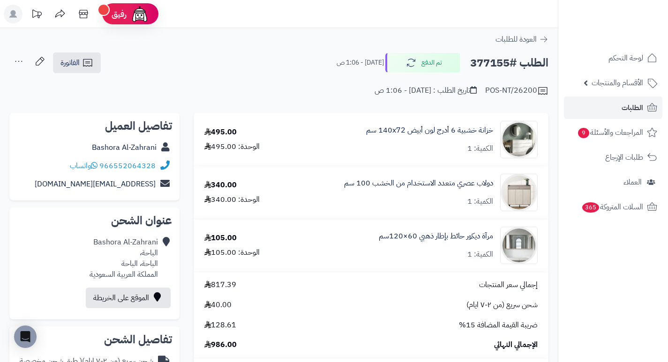
drag, startPoint x: 346, startPoint y: 163, endPoint x: 301, endPoint y: 164, distance: 44.5
click at [301, 164] on td "خزانة خشبية 6 أدرج لون أبيض 140x72 سم الكمية: 1" at bounding box center [417, 139] width 261 height 52
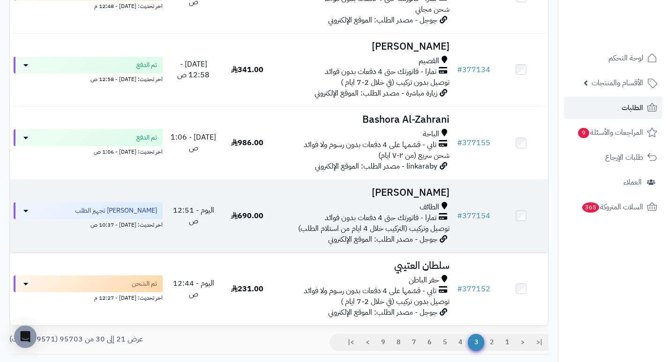
scroll to position [562, 0]
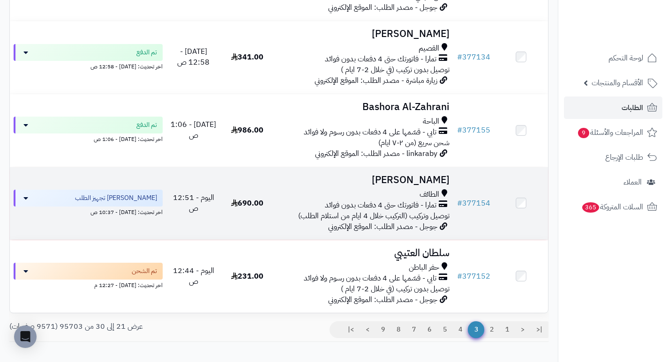
click at [424, 185] on h3 "[PERSON_NAME]" at bounding box center [363, 180] width 171 height 11
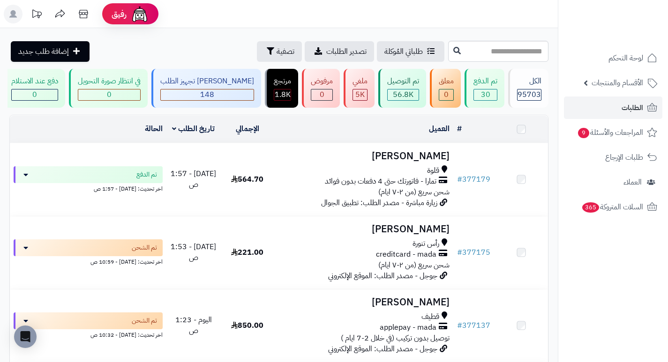
scroll to position [562, 0]
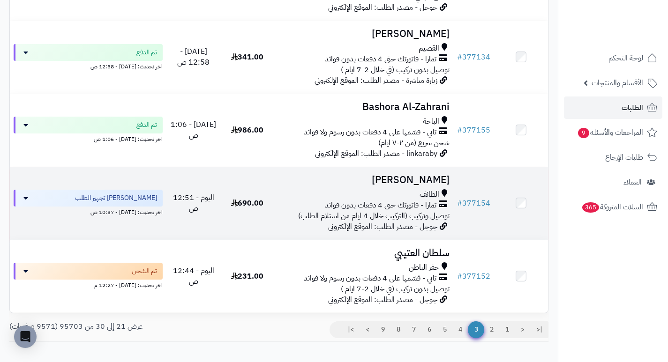
click at [407, 186] on h3 "[PERSON_NAME]" at bounding box center [363, 180] width 171 height 11
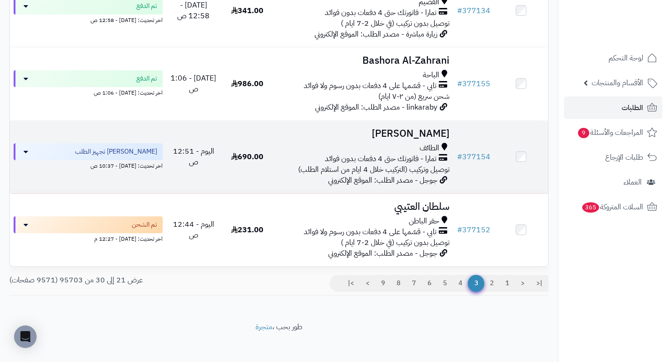
scroll to position [609, 0]
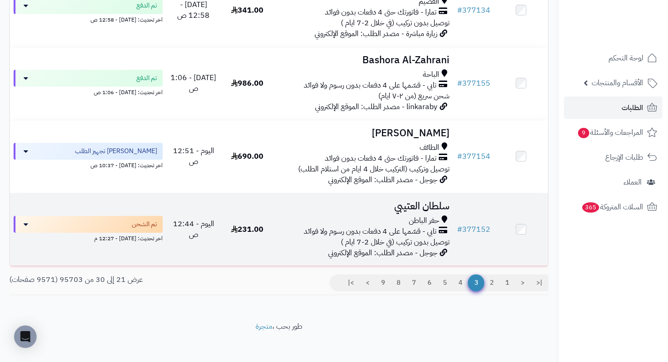
click at [411, 208] on h3 "سلطان العتيبي" at bounding box center [363, 206] width 171 height 11
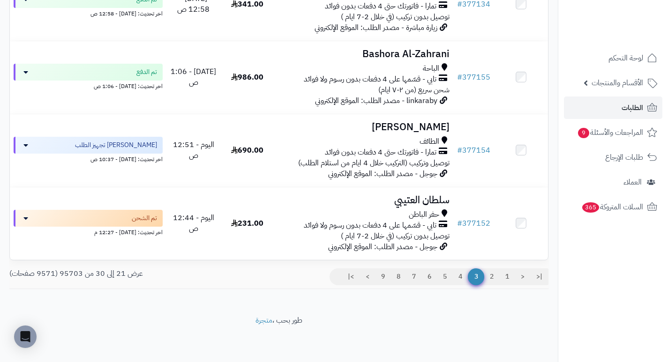
scroll to position [621, 0]
click at [458, 277] on link "4" at bounding box center [460, 276] width 16 height 17
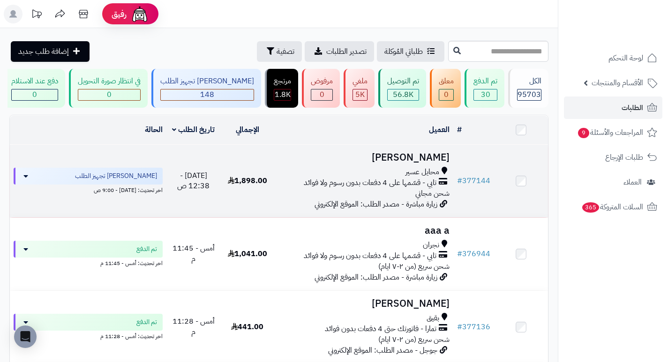
click at [434, 160] on h3 "[PERSON_NAME]" at bounding box center [363, 157] width 171 height 11
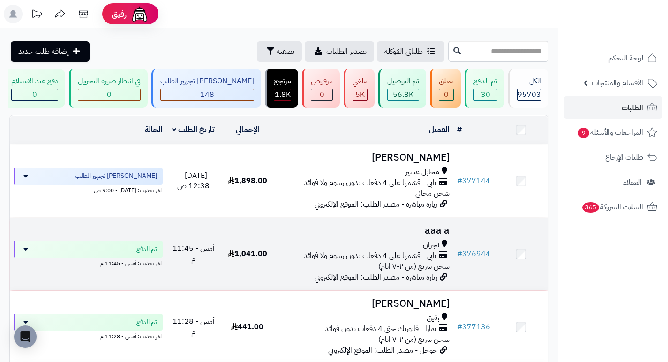
click at [427, 236] on h3 "aaa a" at bounding box center [363, 230] width 171 height 11
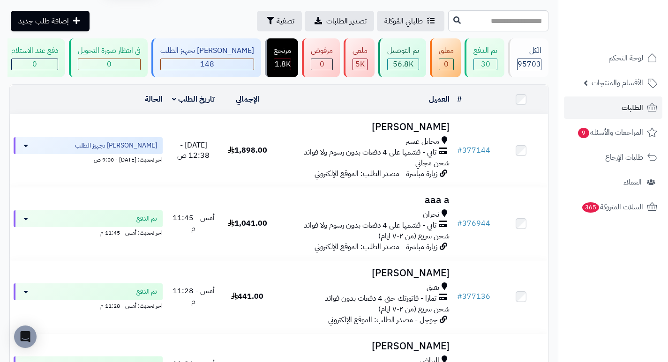
scroll to position [47, 0]
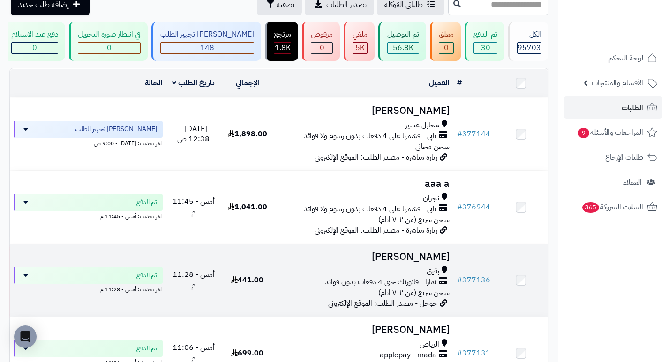
click at [425, 262] on h3 "[PERSON_NAME]" at bounding box center [363, 257] width 171 height 11
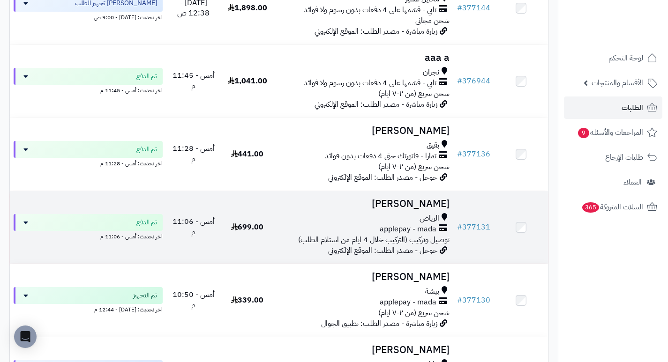
scroll to position [187, 0]
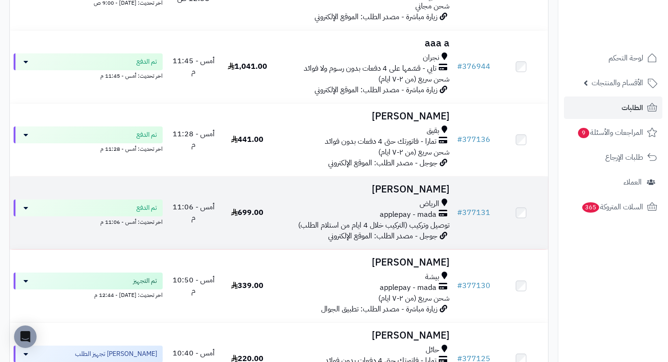
click at [421, 195] on h3 "[PERSON_NAME]" at bounding box center [363, 189] width 171 height 11
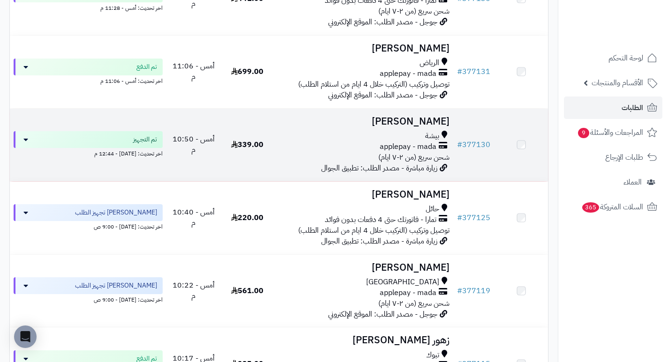
scroll to position [328, 0]
click at [430, 126] on h3 "[PERSON_NAME]" at bounding box center [363, 122] width 171 height 11
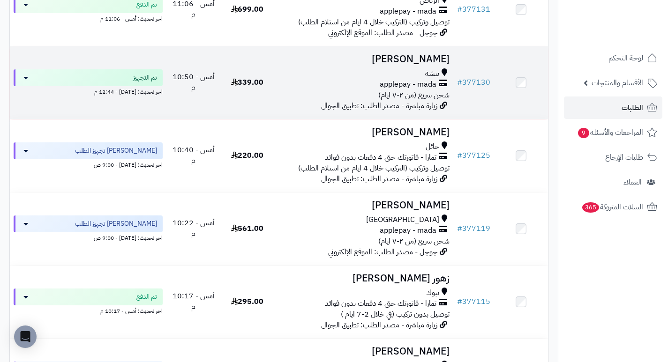
scroll to position [422, 0]
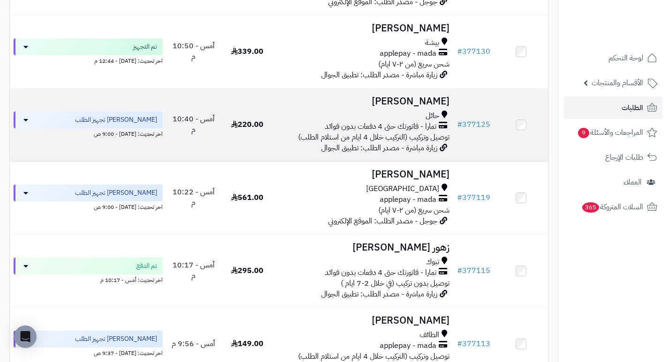
click at [416, 103] on h3 "[PERSON_NAME]" at bounding box center [363, 101] width 171 height 11
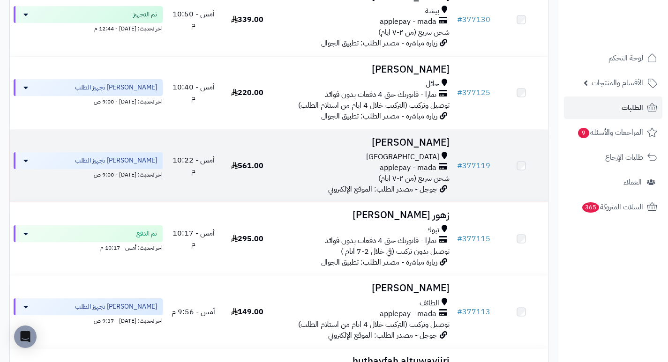
scroll to position [468, 0]
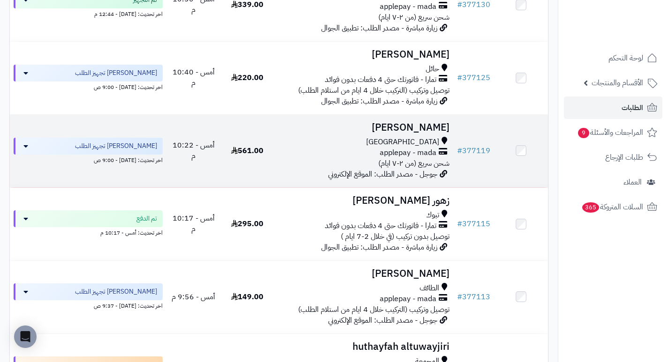
click at [409, 133] on h3 "[PERSON_NAME]" at bounding box center [363, 127] width 171 height 11
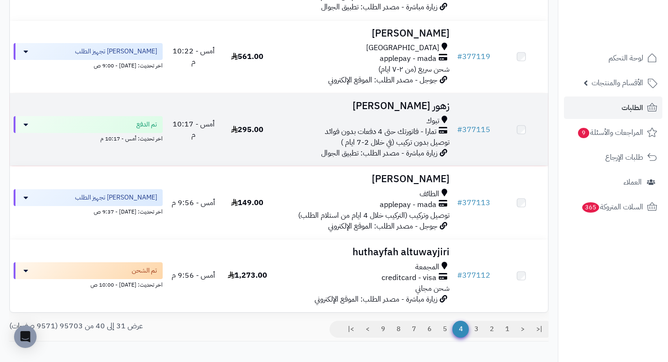
scroll to position [562, 0]
click at [415, 112] on h3 "زهور [PERSON_NAME]" at bounding box center [363, 107] width 171 height 11
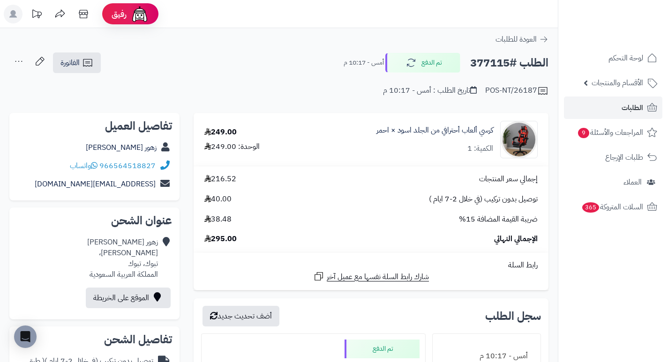
drag, startPoint x: 368, startPoint y: 146, endPoint x: 395, endPoint y: 150, distance: 27.4
click at [395, 150] on div "كرسي ألعاب أحترافي من الجلد اسود × احمر الكمية: 1" at bounding box center [434, 139] width 117 height 29
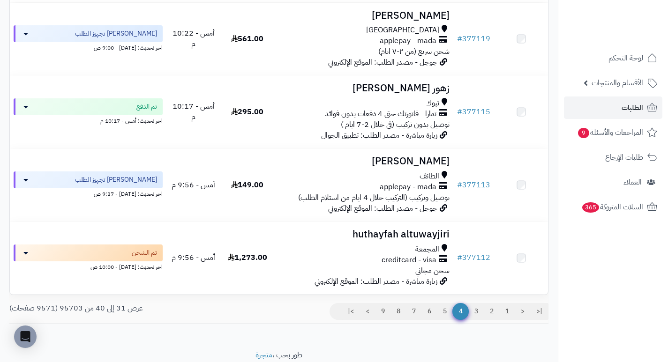
scroll to position [609, 0]
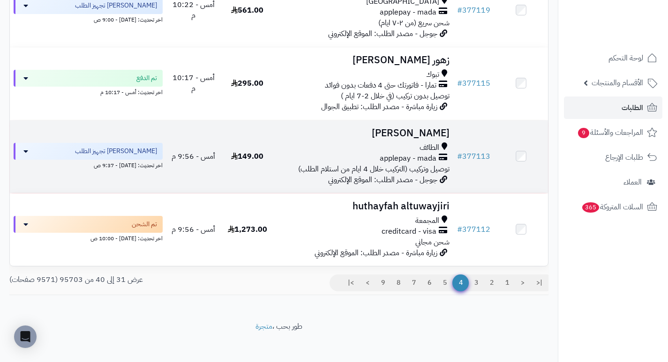
click at [417, 139] on h3 "[PERSON_NAME]" at bounding box center [363, 133] width 171 height 11
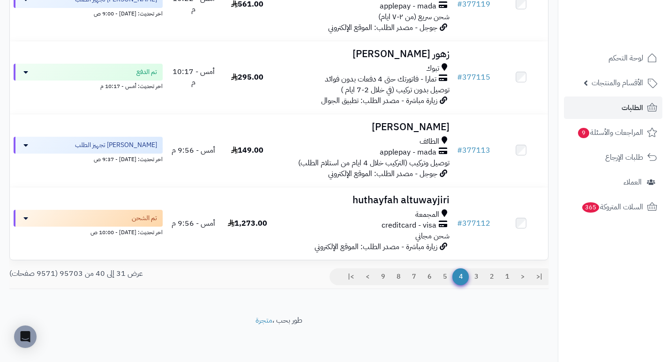
scroll to position [621, 0]
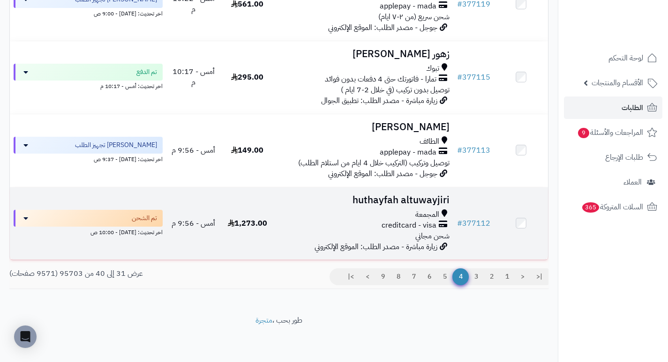
click at [413, 196] on h3 "huthayfah altuwayjiri" at bounding box center [363, 200] width 171 height 11
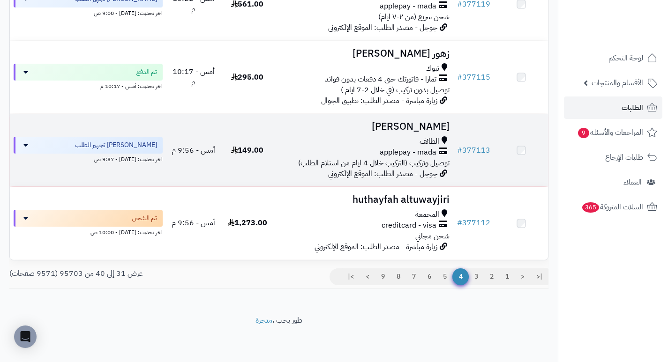
scroll to position [621, 0]
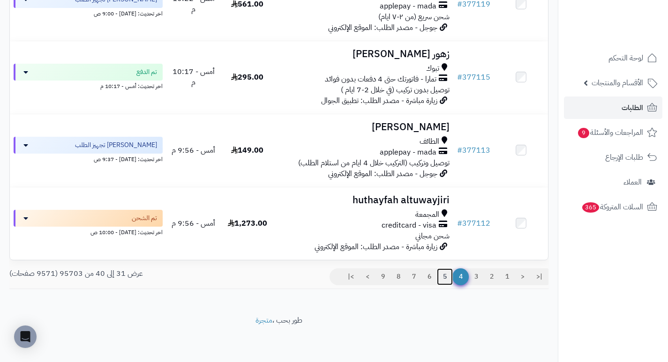
click at [445, 277] on link "5" at bounding box center [445, 276] width 16 height 17
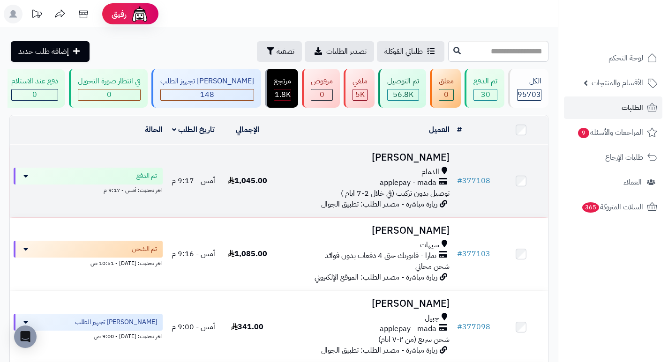
click at [407, 163] on h3 "[PERSON_NAME]" at bounding box center [363, 157] width 171 height 11
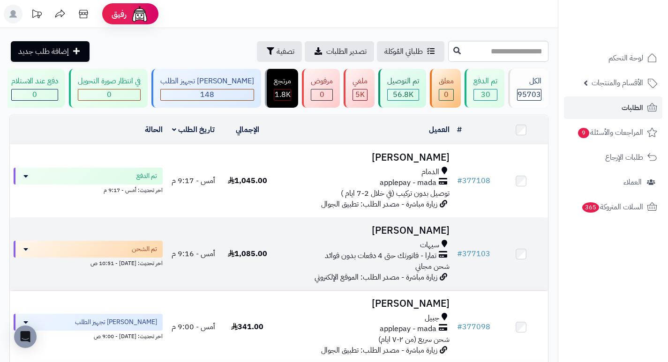
click at [422, 236] on h3 "[PERSON_NAME]" at bounding box center [363, 230] width 171 height 11
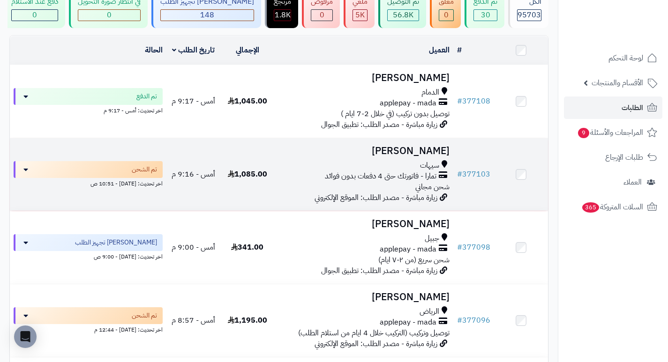
scroll to position [94, 0]
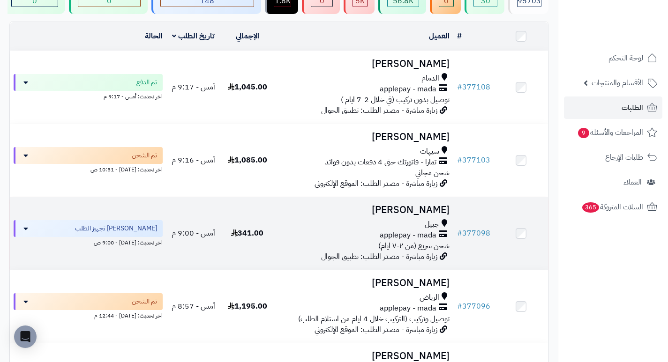
click at [415, 215] on h3 "فاطمه عاتي" at bounding box center [363, 210] width 171 height 11
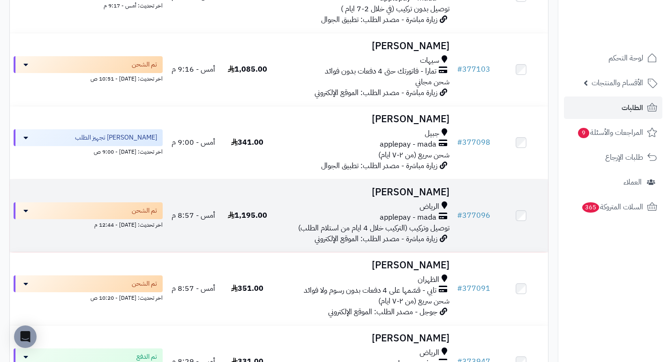
scroll to position [187, 0]
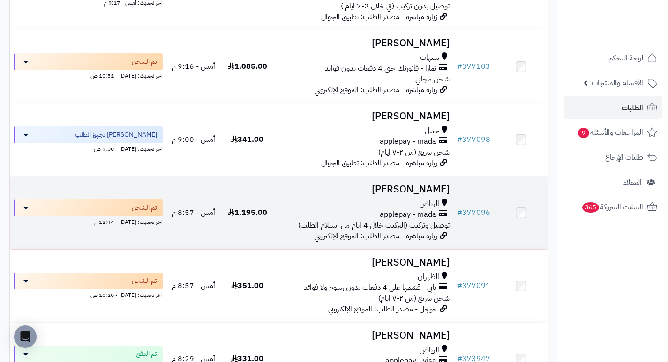
click at [403, 195] on h3 "[PERSON_NAME]" at bounding box center [363, 189] width 171 height 11
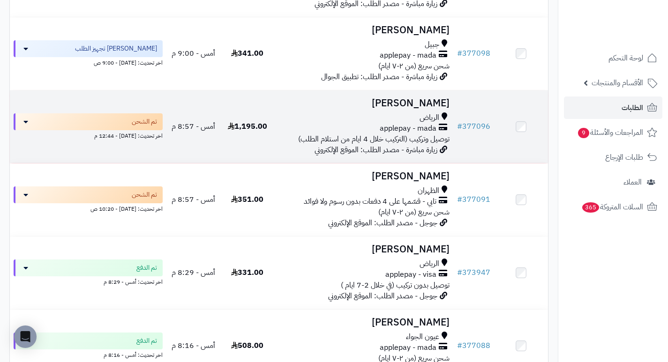
scroll to position [281, 0]
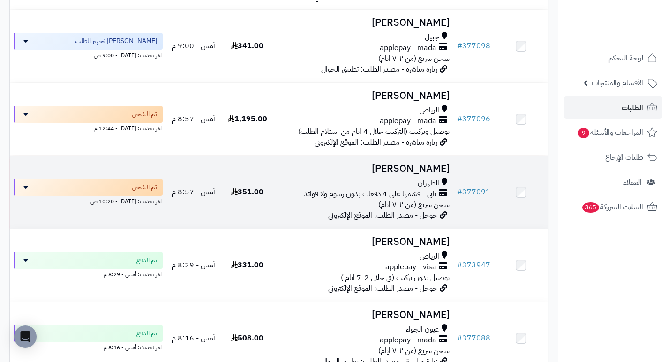
click at [412, 174] on h3 "فاطمه العبدلي" at bounding box center [363, 168] width 171 height 11
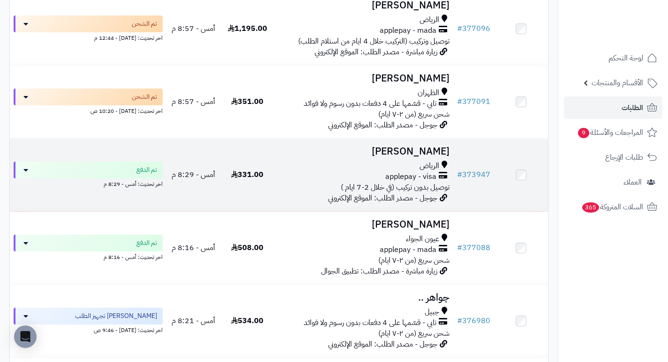
scroll to position [375, 0]
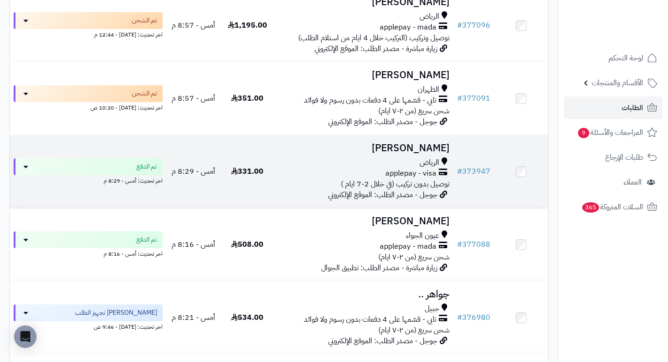
click at [413, 154] on h3 "[PERSON_NAME]" at bounding box center [363, 148] width 171 height 11
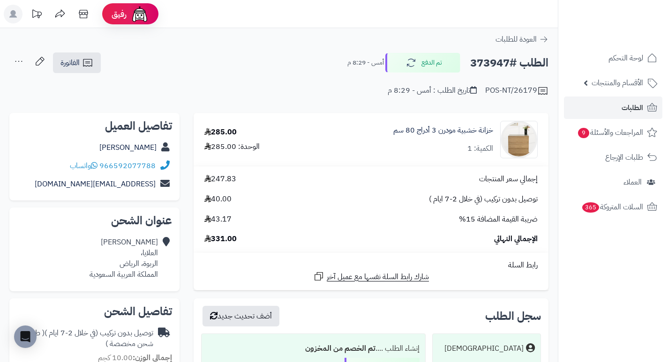
drag, startPoint x: 388, startPoint y: 147, endPoint x: 327, endPoint y: 177, distance: 68.1
click at [327, 177] on div "إجمالي سعر المنتجات 247.83" at bounding box center [370, 179] width 347 height 11
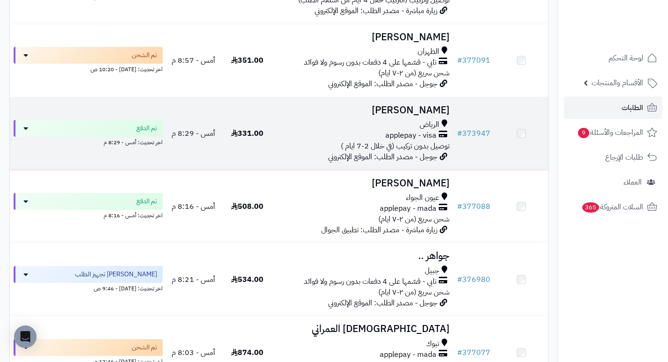
scroll to position [422, 0]
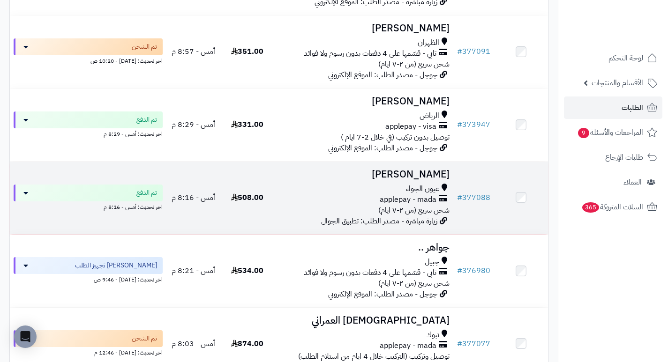
click at [425, 178] on h3 "[PERSON_NAME]" at bounding box center [363, 174] width 171 height 11
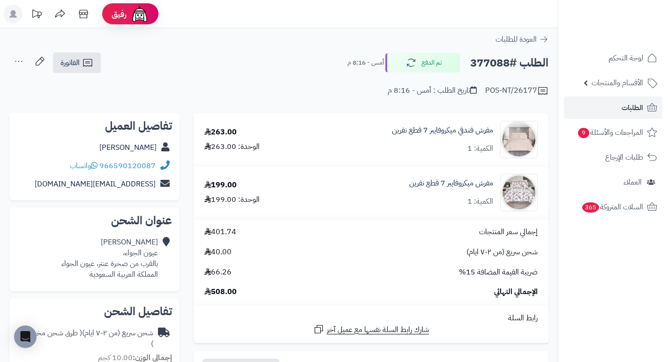
drag, startPoint x: 356, startPoint y: 128, endPoint x: 382, endPoint y: 133, distance: 26.7
click at [382, 133] on div "مفرش فندقي ميكروفايبر 7 قطع نفرين الكمية: 1" at bounding box center [426, 139] width 235 height 37
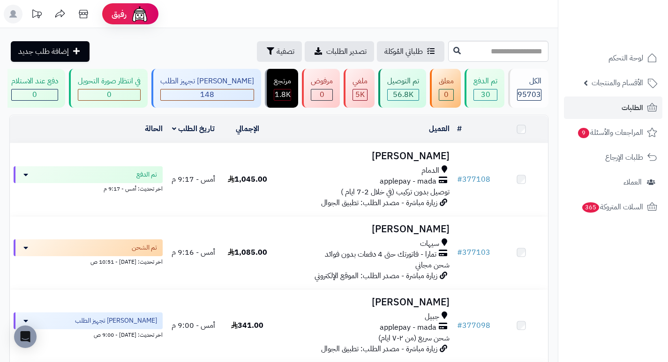
scroll to position [422, 0]
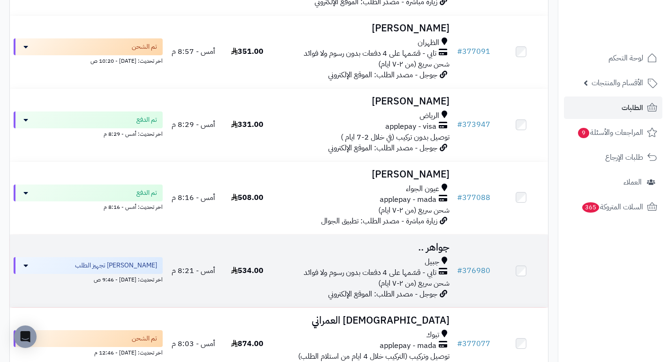
click at [420, 249] on h3 "جواهر .." at bounding box center [363, 247] width 171 height 11
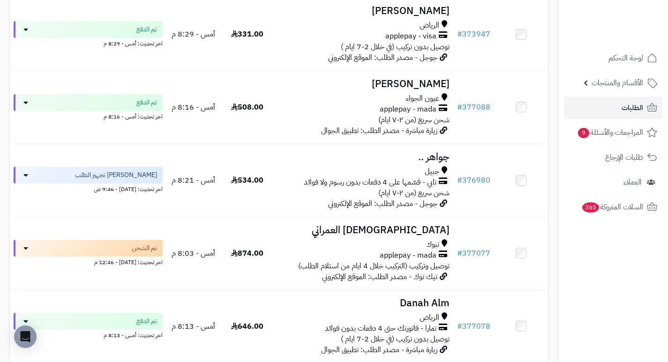
scroll to position [515, 0]
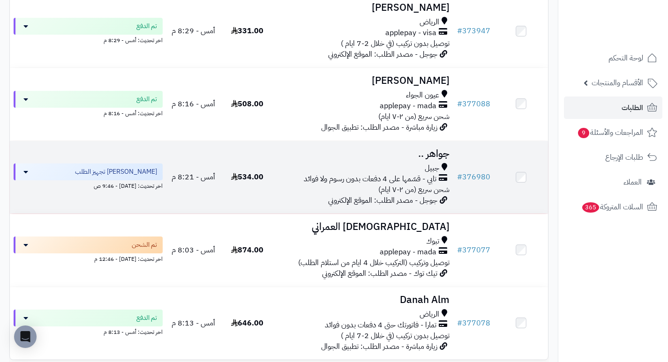
click at [424, 159] on h3 "جواهر .." at bounding box center [363, 153] width 171 height 11
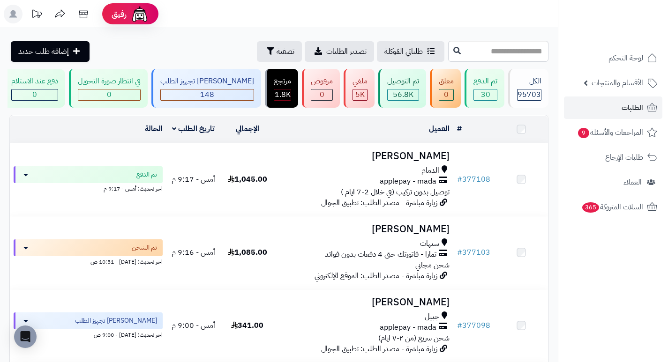
scroll to position [609, 0]
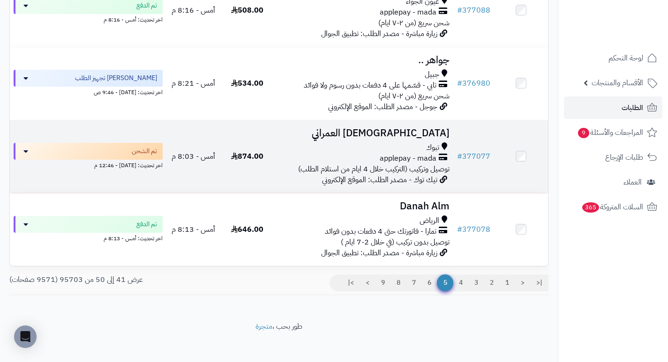
click at [417, 139] on h3 "مسلم العمراني" at bounding box center [363, 133] width 171 height 11
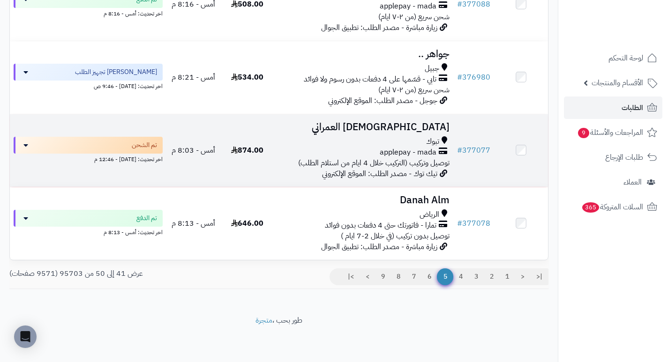
scroll to position [621, 0]
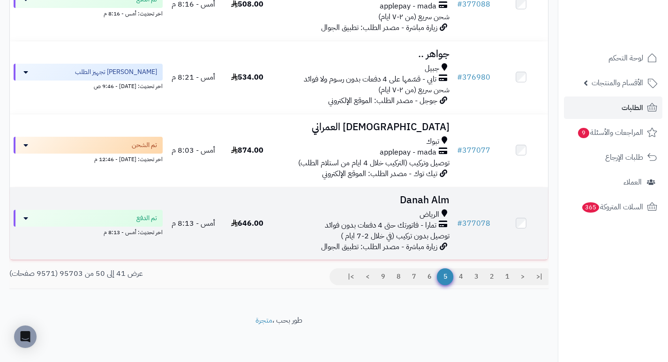
click at [411, 198] on h3 "Danah Alm" at bounding box center [363, 200] width 171 height 11
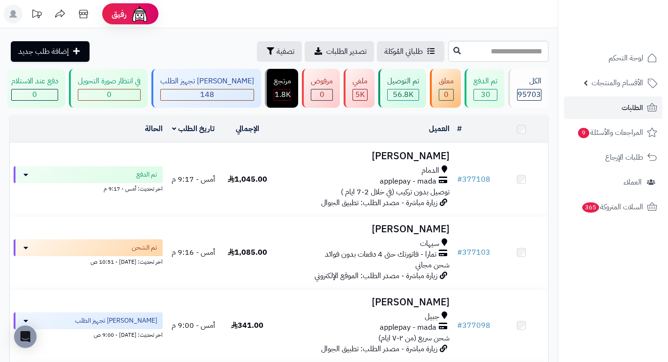
scroll to position [621, 0]
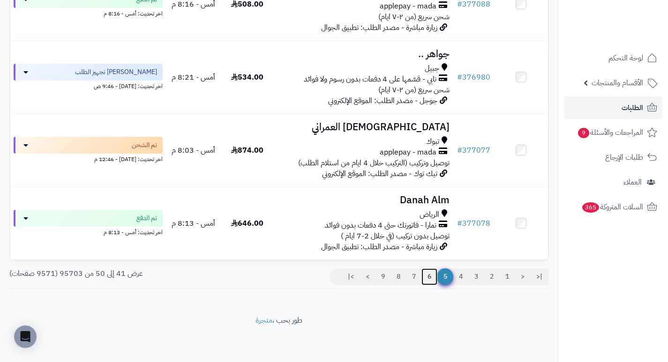
click at [431, 272] on link "6" at bounding box center [429, 276] width 16 height 17
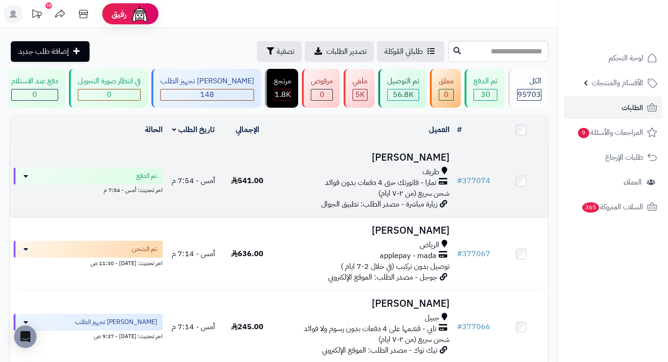
click at [419, 163] on h3 "نايف الخالدي" at bounding box center [363, 157] width 171 height 11
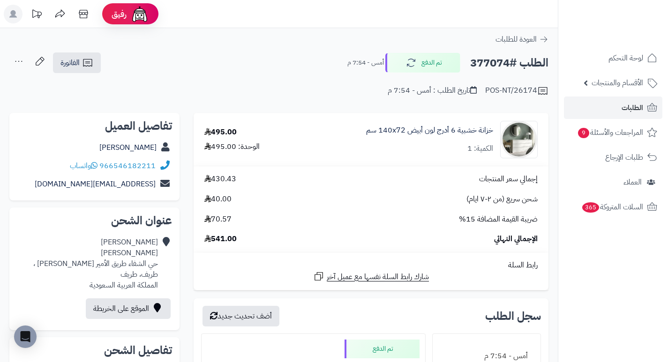
drag, startPoint x: 365, startPoint y: 171, endPoint x: 365, endPoint y: 165, distance: 5.2
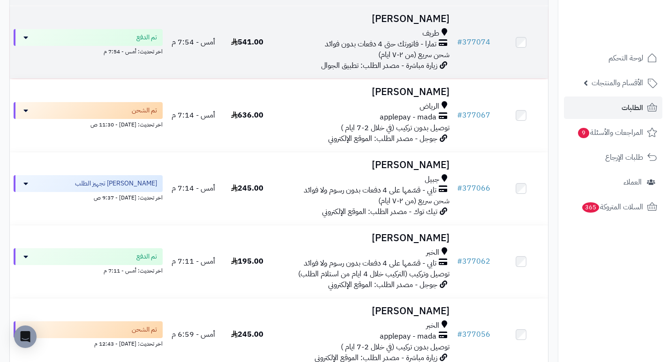
scroll to position [141, 0]
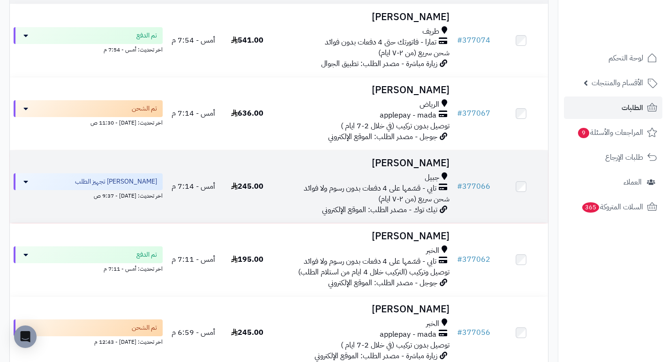
click at [414, 169] on h3 "[PERSON_NAME]" at bounding box center [363, 163] width 171 height 11
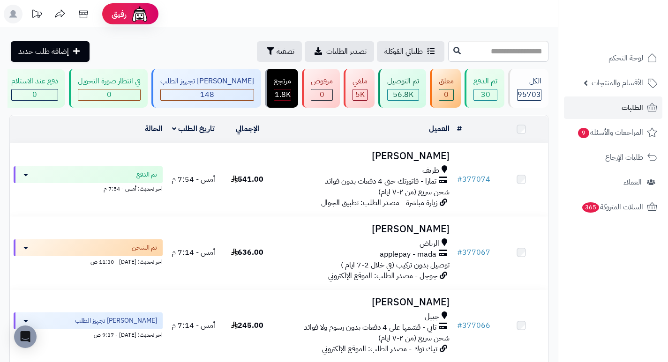
scroll to position [150, 0]
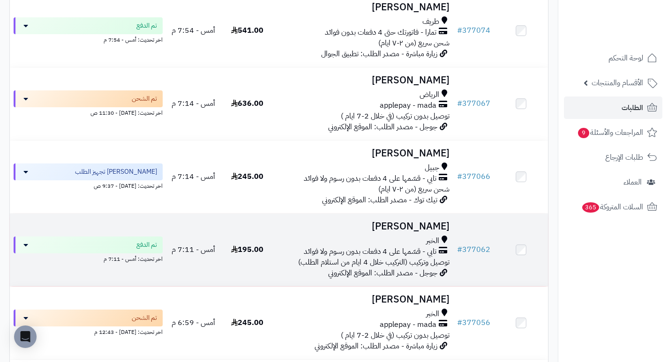
click at [407, 232] on h3 "[PERSON_NAME]" at bounding box center [363, 226] width 171 height 11
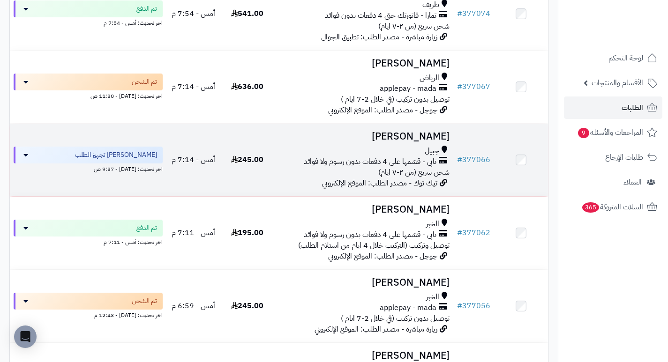
scroll to position [244, 0]
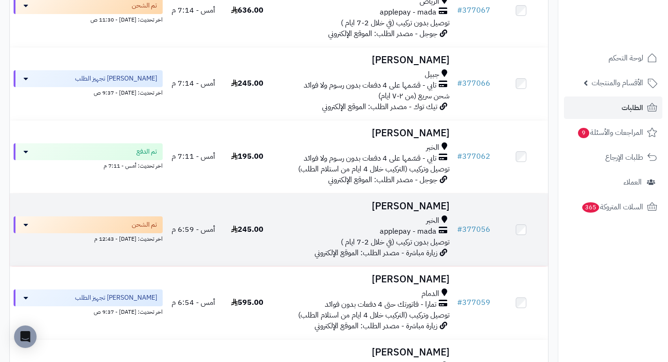
click at [407, 212] on h3 "[PERSON_NAME]" at bounding box center [363, 206] width 171 height 11
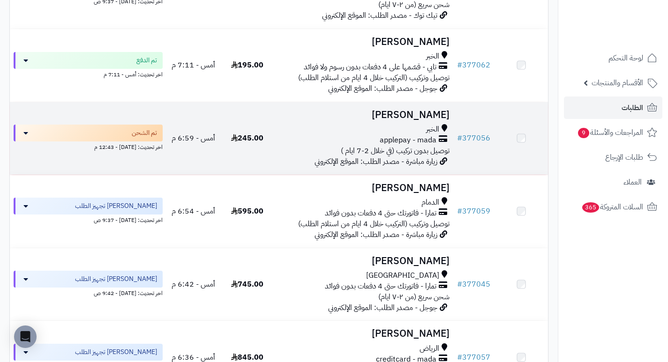
scroll to position [337, 0]
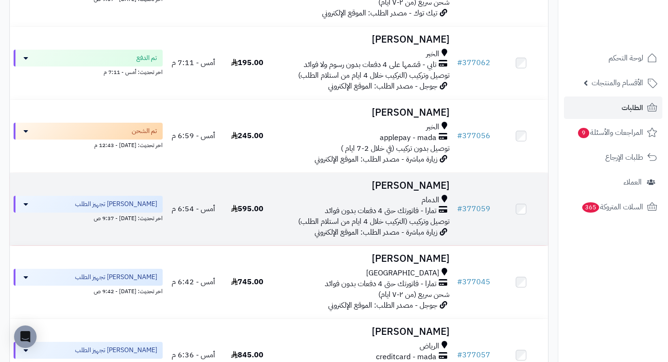
click at [411, 200] on td "احمد غزواني الدمام تمارا - فاتورتك حتى 4 دفعات بدون فوائد توصيل وتركيب (التركيب…" at bounding box center [363, 209] width 179 height 73
click at [415, 187] on h3 "[PERSON_NAME]" at bounding box center [363, 185] width 171 height 11
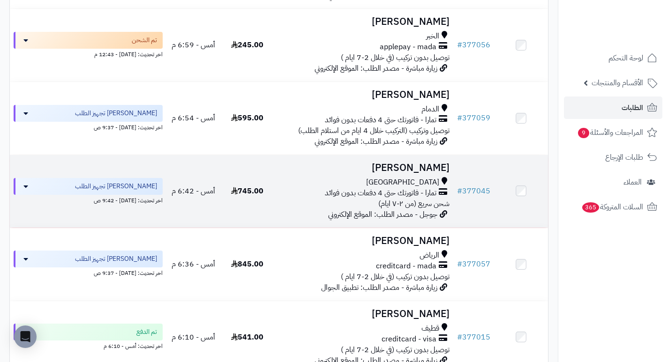
scroll to position [431, 0]
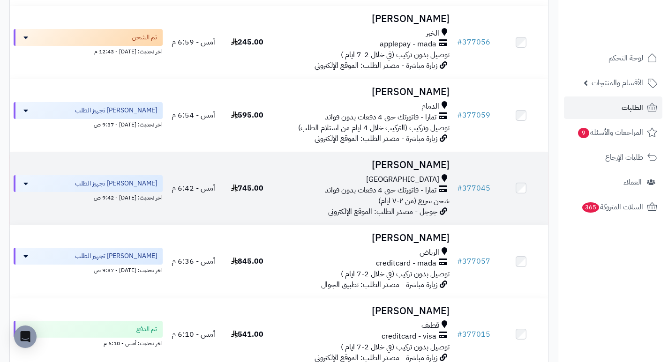
click at [393, 169] on h3 "WALEED NASSAR" at bounding box center [363, 165] width 171 height 11
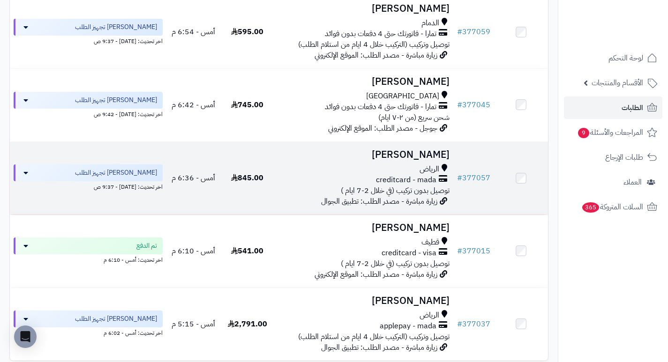
scroll to position [525, 0]
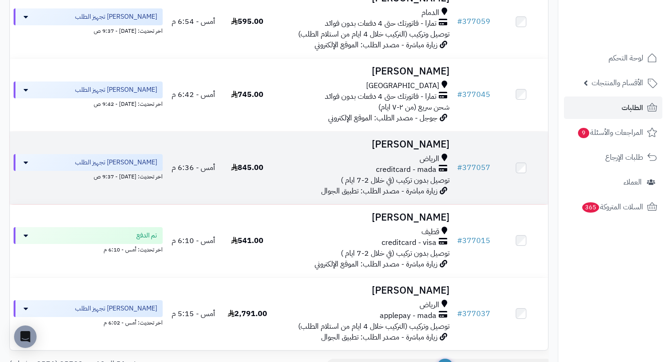
click at [412, 150] on h3 "[PERSON_NAME]" at bounding box center [363, 144] width 171 height 11
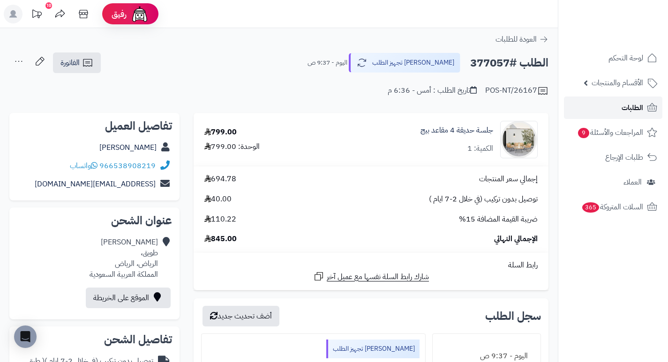
click at [618, 109] on link "الطلبات" at bounding box center [613, 107] width 98 height 22
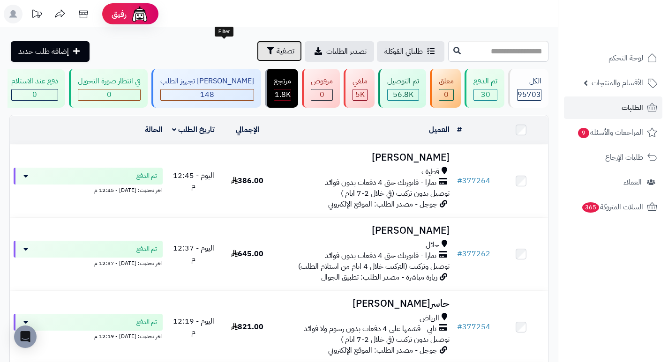
click at [276, 54] on span "تصفية" at bounding box center [285, 50] width 18 height 11
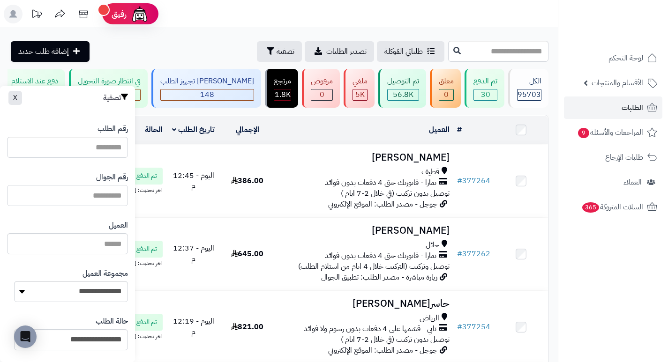
click at [100, 194] on input "text" at bounding box center [67, 195] width 121 height 21
paste input "*********"
type input "*********"
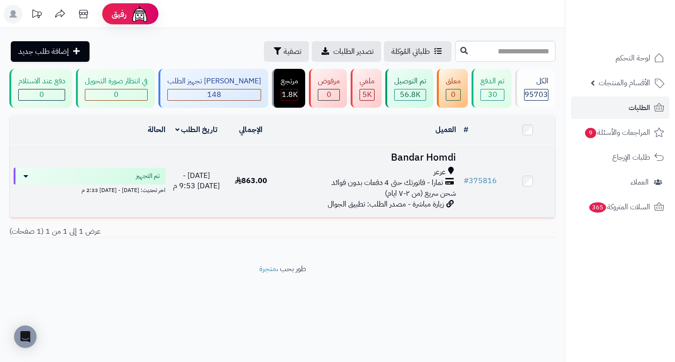
click at [402, 163] on h3 "Bandar Homdi" at bounding box center [369, 157] width 174 height 11
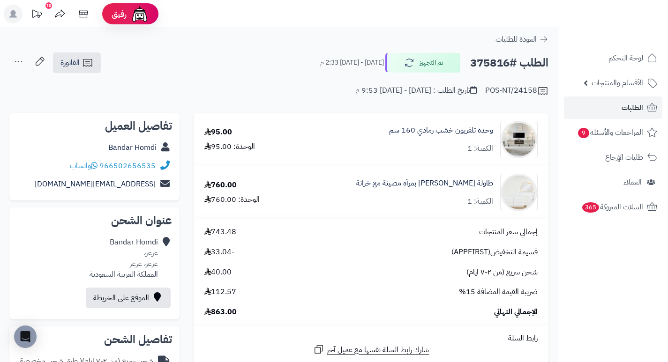
click at [489, 67] on h2 "الطلب #375816" at bounding box center [509, 62] width 78 height 19
copy h2 "375816"
click at [308, 99] on div "**********" at bounding box center [278, 79] width 557 height 54
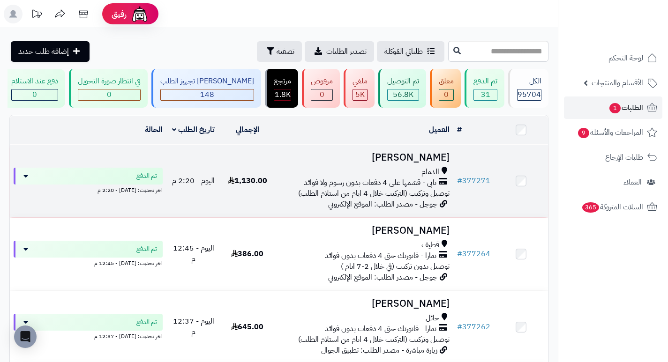
click at [417, 162] on h3 "[PERSON_NAME]" at bounding box center [363, 157] width 171 height 11
click at [420, 157] on h3 "[PERSON_NAME]" at bounding box center [363, 157] width 171 height 11
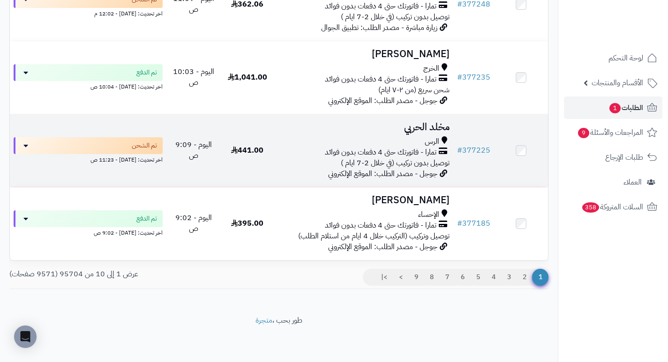
scroll to position [621, 0]
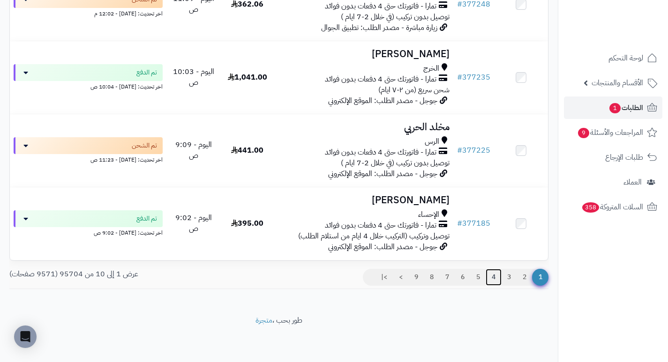
click at [490, 277] on link "4" at bounding box center [493, 277] width 16 height 17
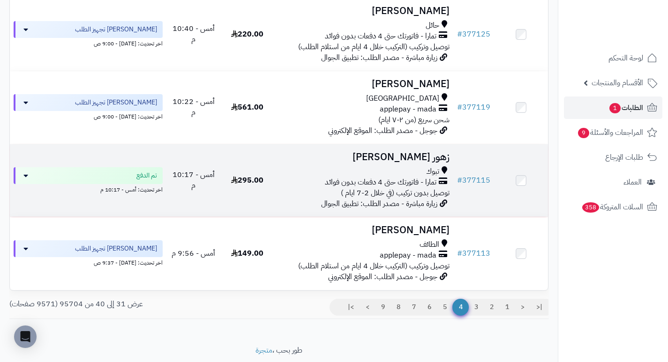
scroll to position [609, 0]
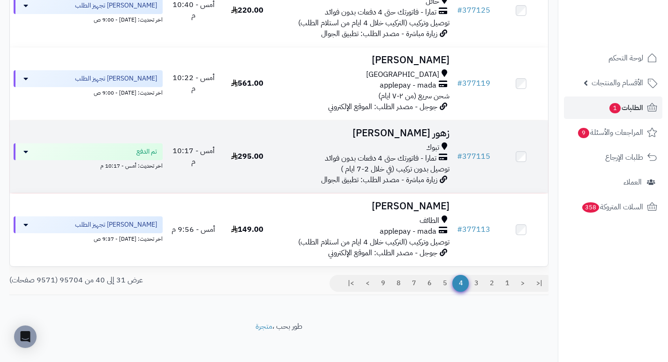
click at [432, 138] on h3 "زهور [PERSON_NAME]" at bounding box center [363, 133] width 171 height 11
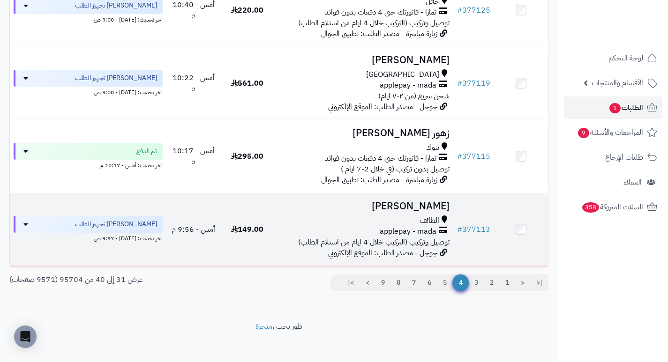
scroll to position [621, 0]
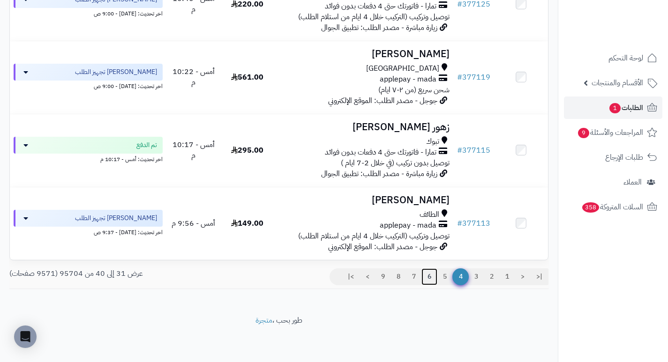
click at [430, 276] on link "6" at bounding box center [429, 276] width 16 height 17
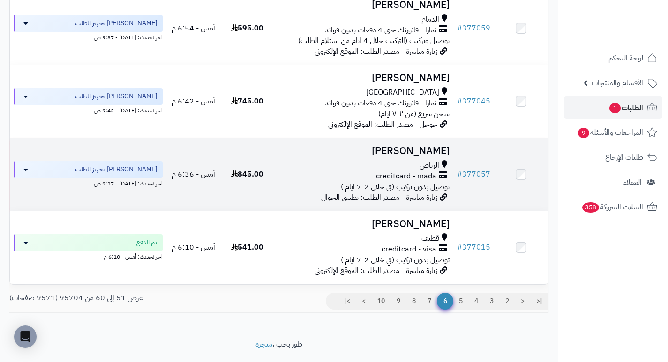
scroll to position [621, 0]
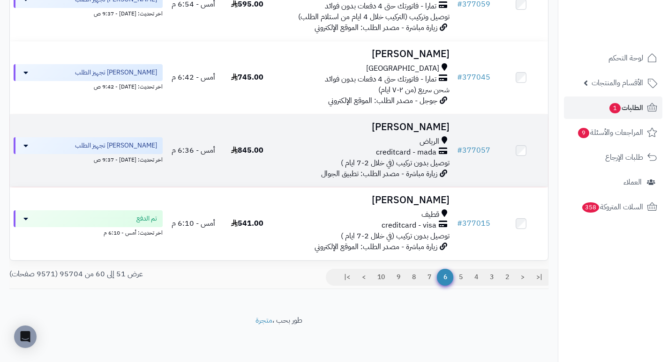
click at [421, 122] on h3 "[PERSON_NAME]" at bounding box center [363, 127] width 171 height 11
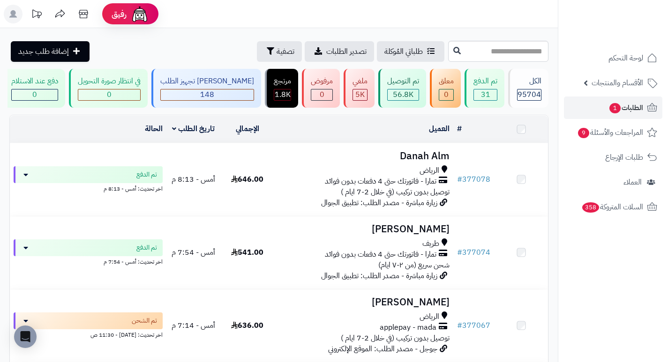
scroll to position [621, 0]
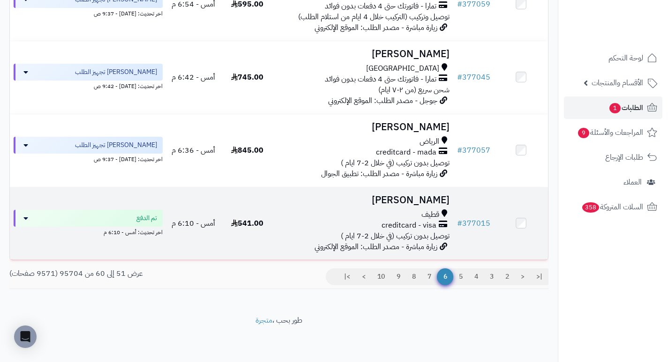
click at [416, 198] on h3 "Hadi Alawami" at bounding box center [363, 200] width 171 height 11
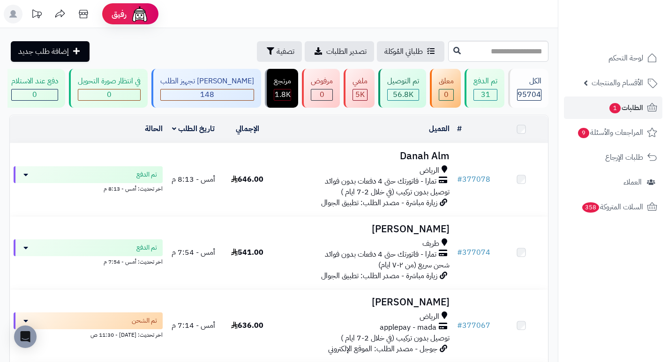
scroll to position [621, 0]
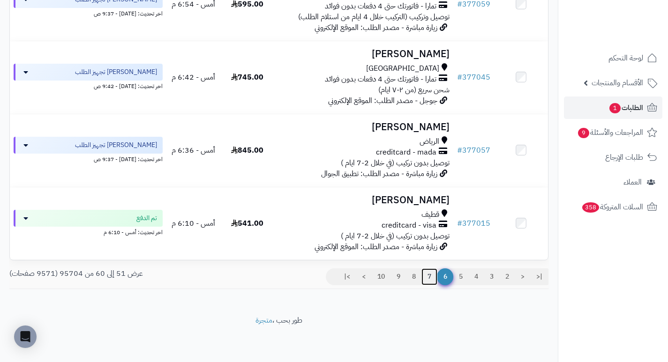
click at [426, 276] on link "7" at bounding box center [429, 276] width 16 height 17
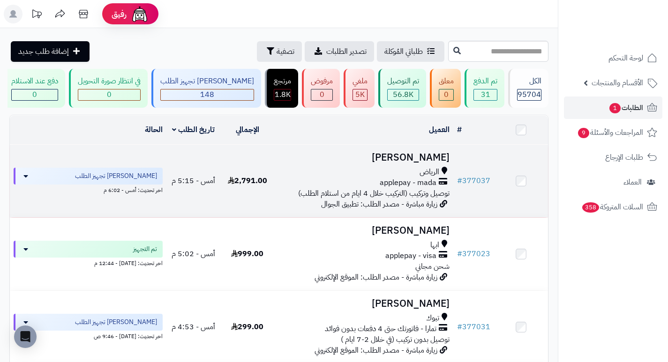
click at [419, 160] on h3 "عبدالله الشهري" at bounding box center [363, 157] width 171 height 11
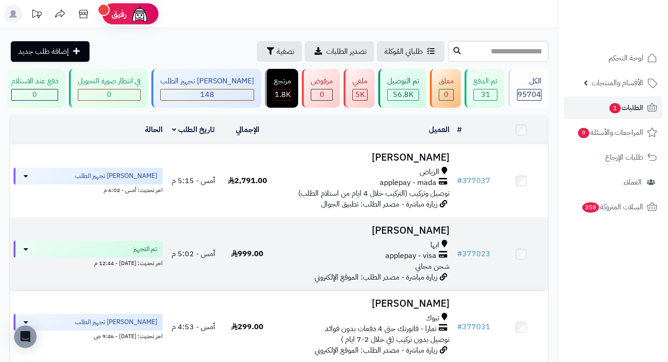
click at [420, 236] on h3 "[PERSON_NAME]" at bounding box center [363, 230] width 171 height 11
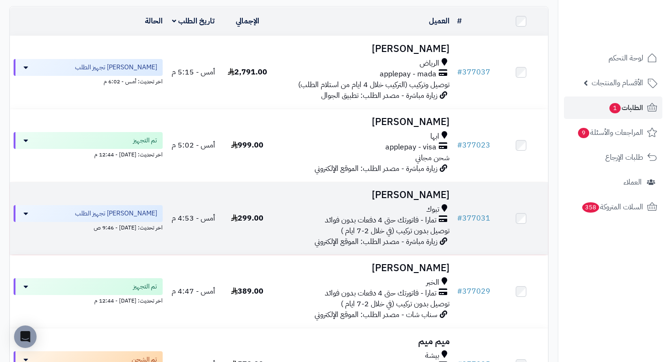
scroll to position [141, 0]
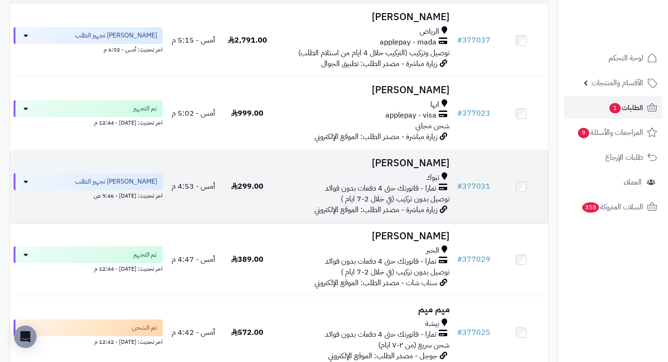
click at [423, 176] on td "عهود السلمي تبوك تمارا - فاتورتك حتى 4 دفعات بدون فوائد توصيل بدون تركيب (في خل…" at bounding box center [363, 186] width 179 height 73
click at [424, 167] on h3 "[PERSON_NAME]" at bounding box center [363, 163] width 171 height 11
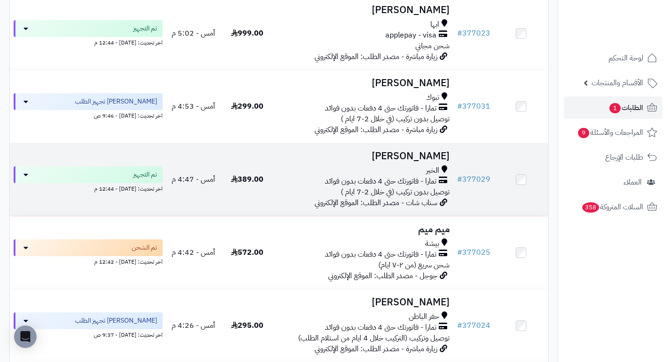
scroll to position [234, 0]
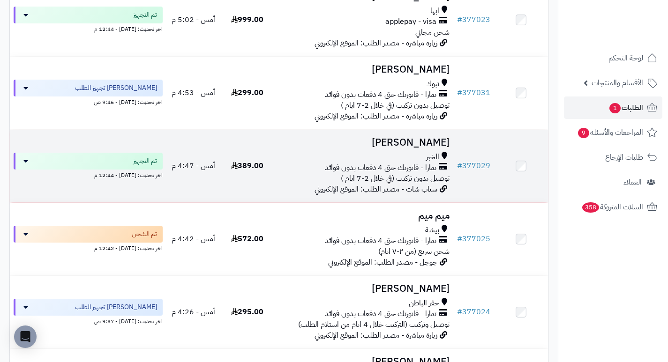
click at [412, 148] on h3 "[PERSON_NAME]" at bounding box center [363, 142] width 171 height 11
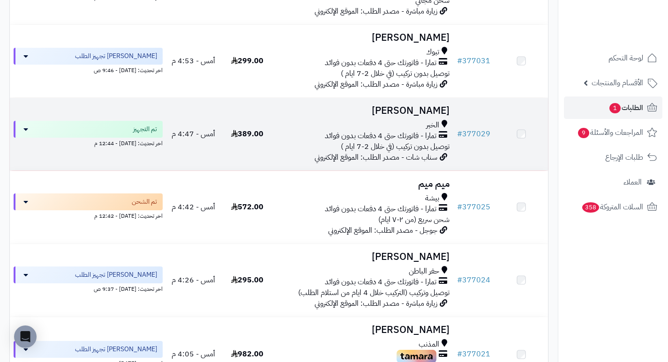
scroll to position [281, 0]
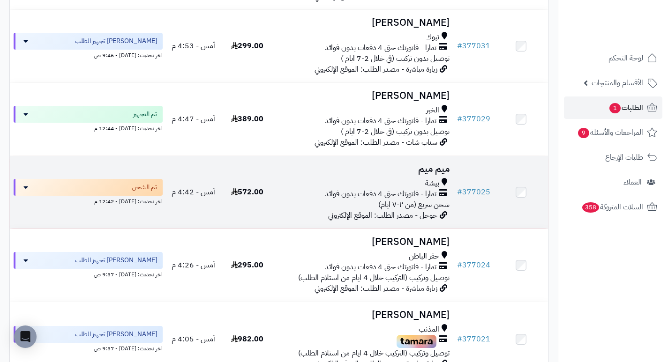
click at [435, 174] on h3 "ميم ميم" at bounding box center [363, 168] width 171 height 11
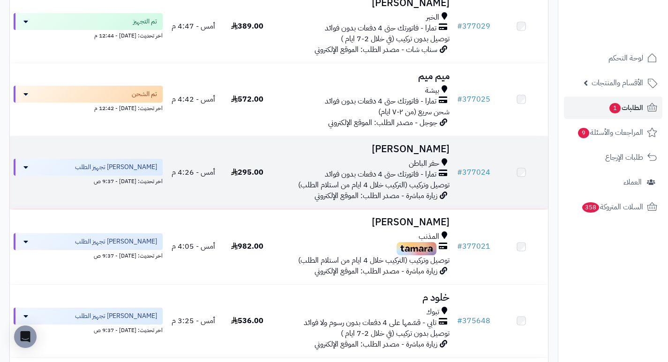
scroll to position [375, 0]
click at [422, 150] on h3 "[PERSON_NAME]" at bounding box center [363, 148] width 171 height 11
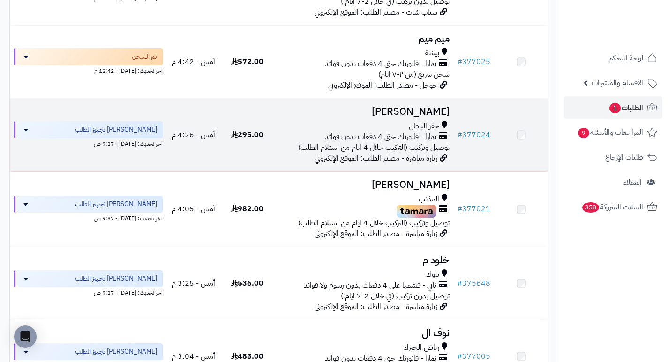
scroll to position [515, 0]
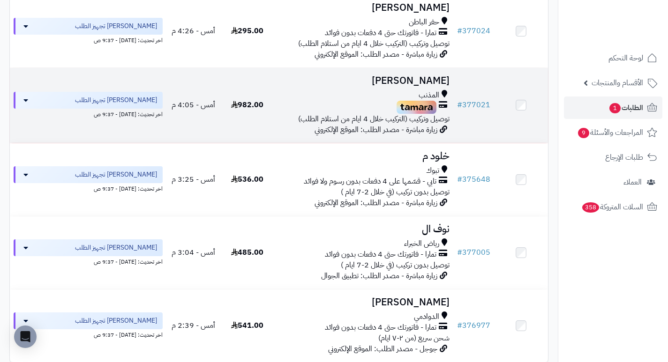
click at [413, 86] on h3 "[PERSON_NAME]" at bounding box center [363, 80] width 171 height 11
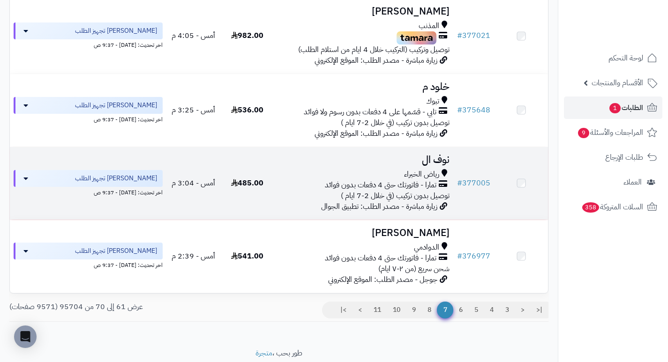
scroll to position [609, 0]
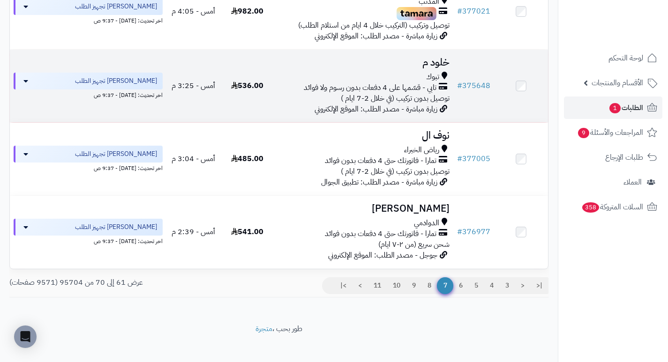
click at [439, 68] on h3 "خلود م" at bounding box center [363, 62] width 171 height 11
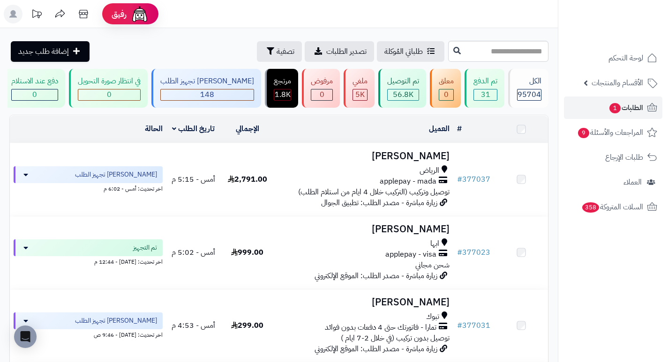
scroll to position [609, 0]
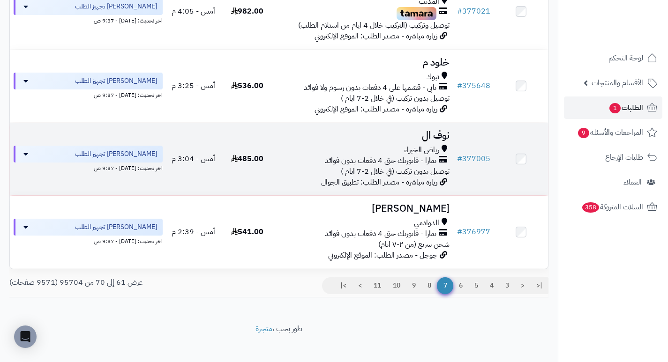
click at [413, 141] on h3 "نوف ال" at bounding box center [363, 135] width 171 height 11
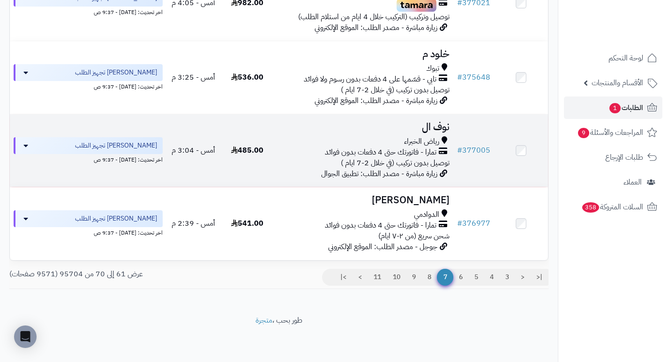
scroll to position [623, 0]
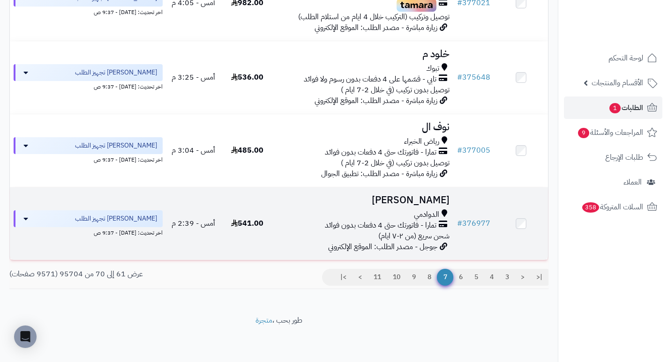
click at [418, 204] on h3 "[PERSON_NAME]" at bounding box center [363, 200] width 171 height 11
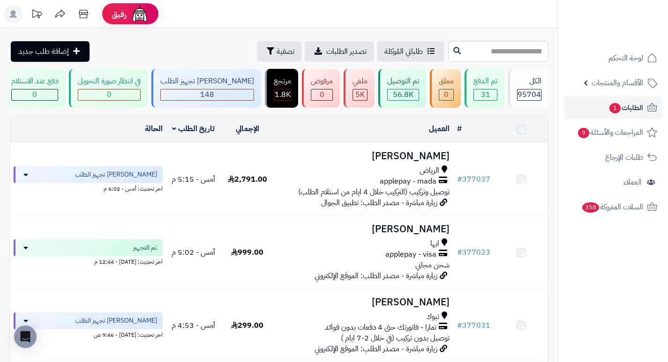
scroll to position [623, 0]
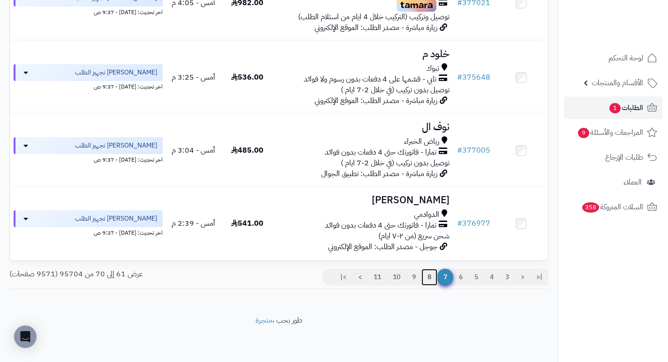
click at [424, 276] on link "8" at bounding box center [429, 277] width 16 height 17
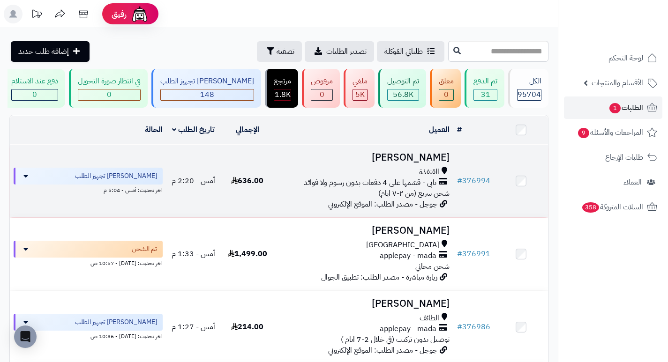
click at [402, 161] on h3 "رائد عبده السيد" at bounding box center [363, 157] width 171 height 11
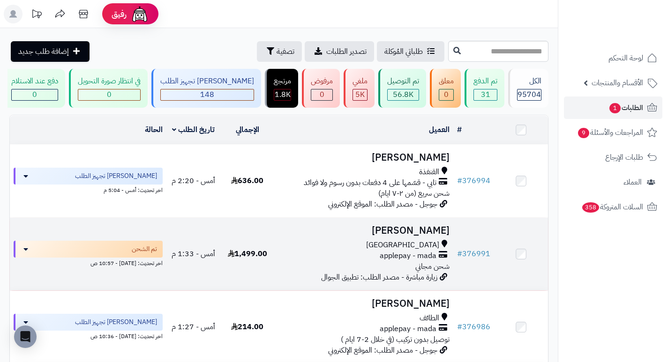
click at [416, 231] on h3 "[PERSON_NAME]" at bounding box center [363, 230] width 171 height 11
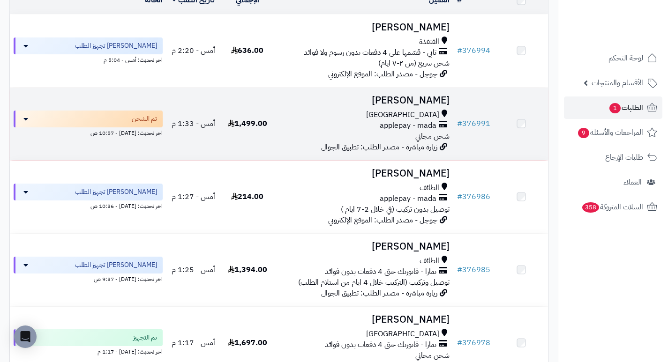
scroll to position [141, 0]
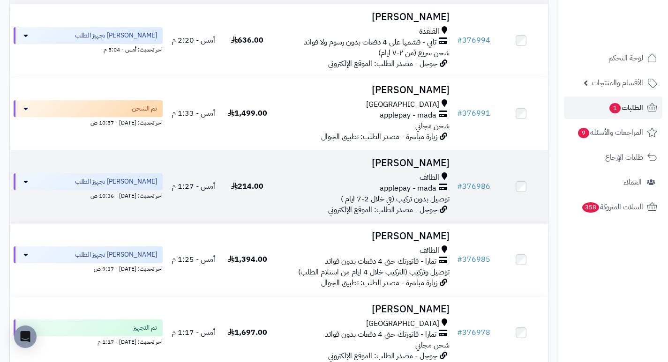
click at [434, 168] on h3 "[PERSON_NAME]" at bounding box center [363, 163] width 171 height 11
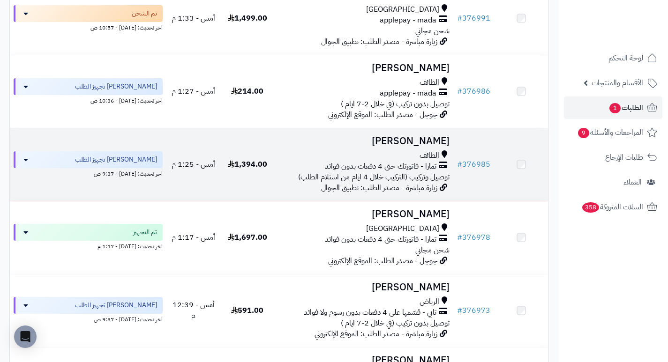
scroll to position [234, 0]
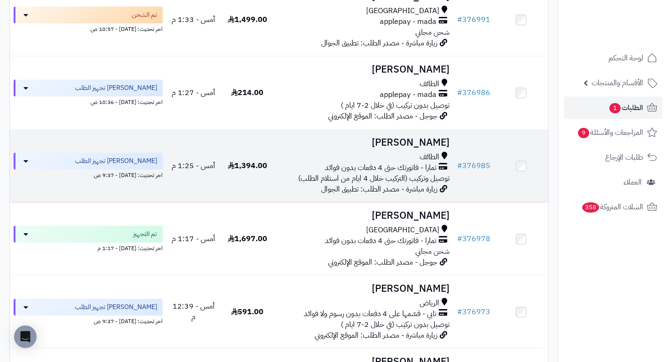
click at [424, 148] on h3 "سعد الجعيد" at bounding box center [363, 142] width 171 height 11
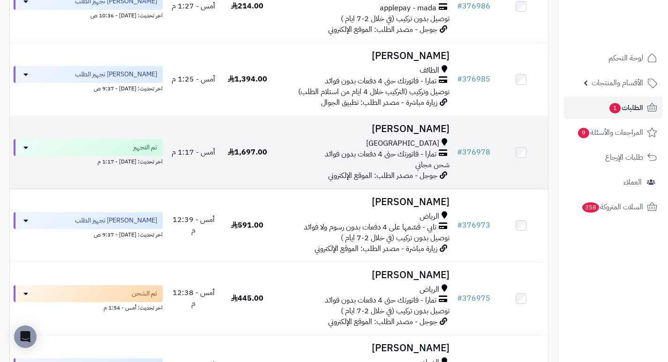
scroll to position [328, 0]
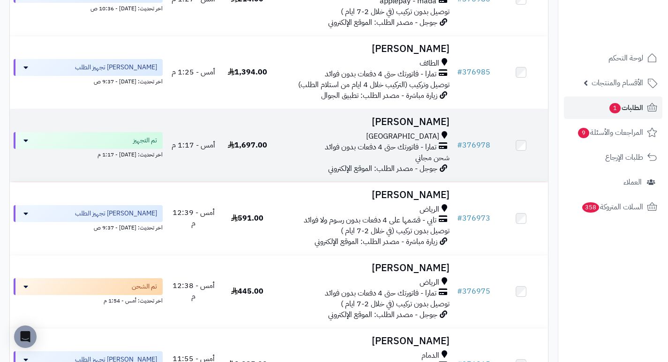
click at [428, 127] on h3 "‫أماني إبراهيم" at bounding box center [363, 122] width 171 height 11
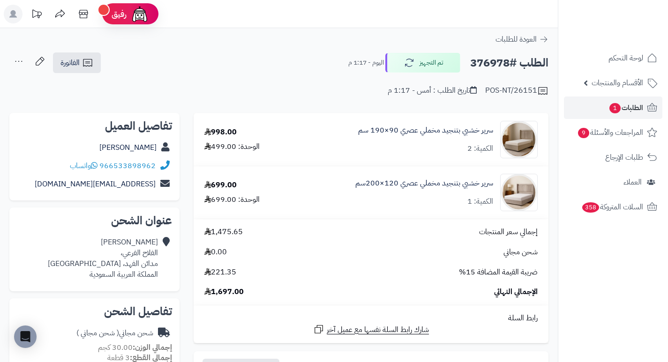
drag, startPoint x: 364, startPoint y: 133, endPoint x: 321, endPoint y: 104, distance: 51.3
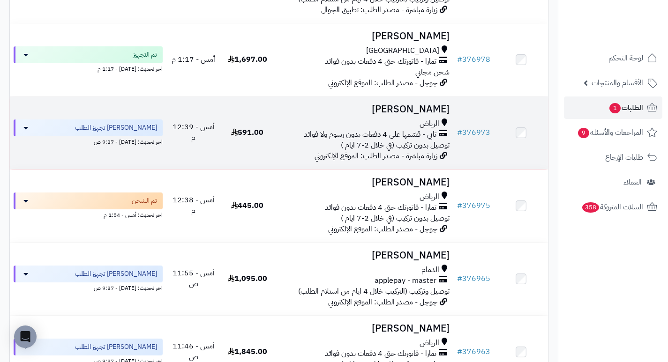
scroll to position [422, 0]
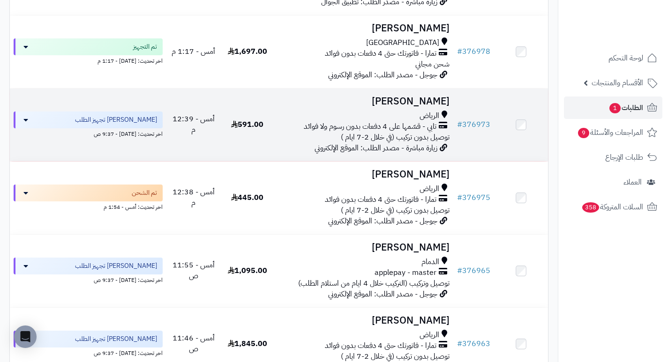
click at [416, 107] on h3 "[PERSON_NAME]" at bounding box center [363, 101] width 171 height 11
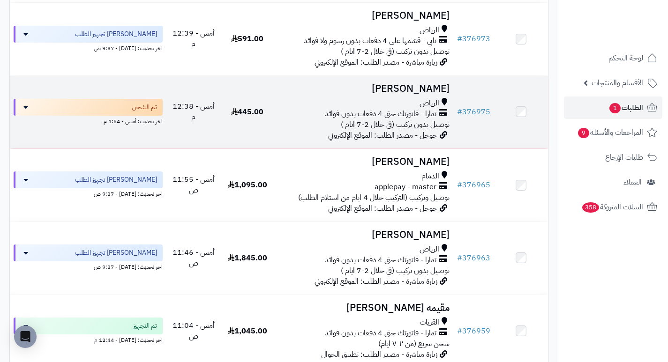
scroll to position [515, 0]
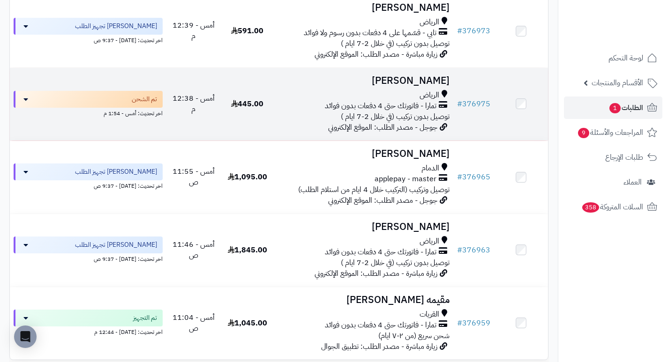
click at [423, 86] on h3 "[PERSON_NAME]" at bounding box center [363, 80] width 171 height 11
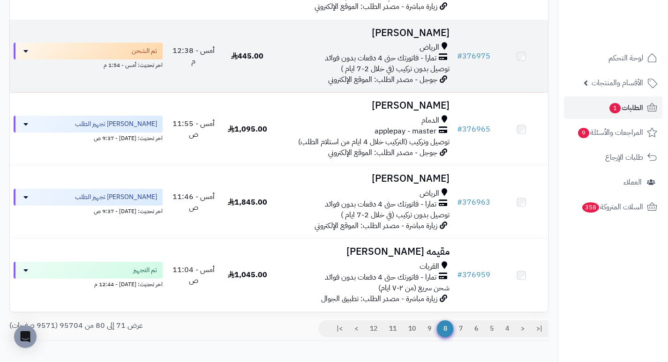
scroll to position [562, 0]
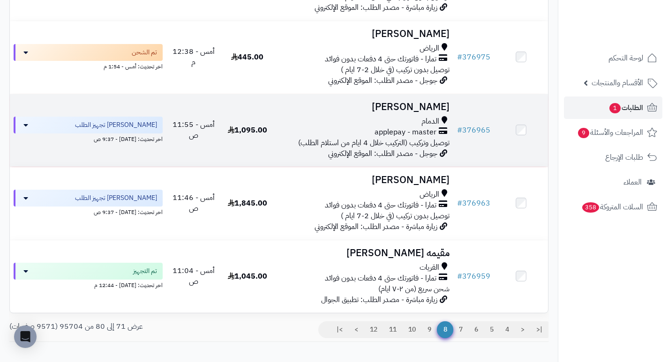
click at [373, 111] on h3 "[PERSON_NAME]" at bounding box center [363, 107] width 171 height 11
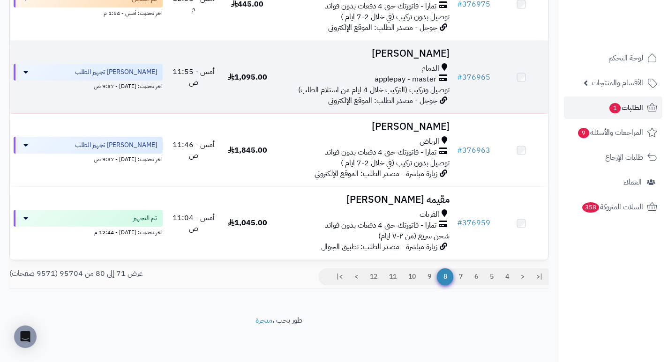
scroll to position [621, 0]
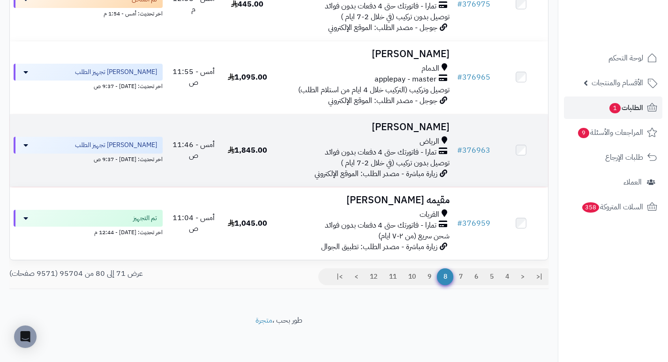
click at [411, 122] on h3 "[PERSON_NAME]" at bounding box center [363, 127] width 171 height 11
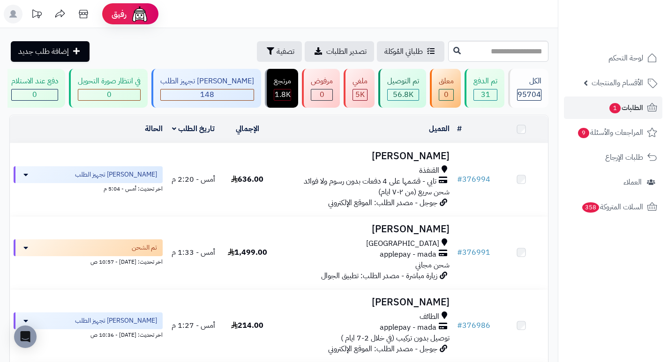
scroll to position [621, 0]
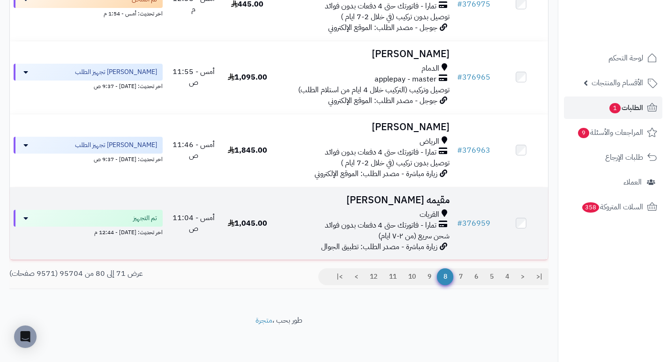
click at [432, 202] on h3 "مقيمه العنزي" at bounding box center [363, 200] width 171 height 11
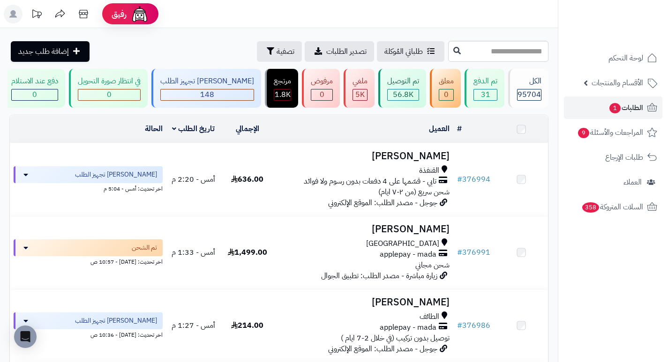
scroll to position [621, 0]
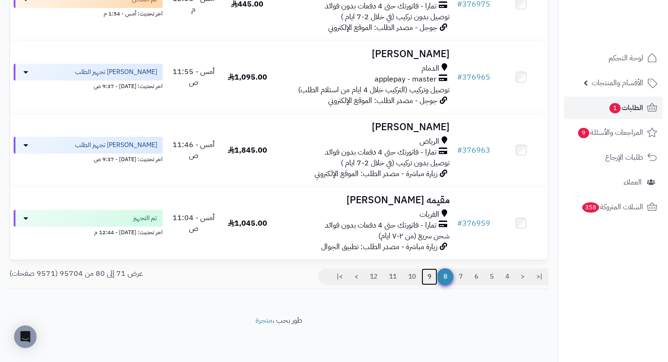
click at [431, 275] on link "9" at bounding box center [429, 276] width 16 height 17
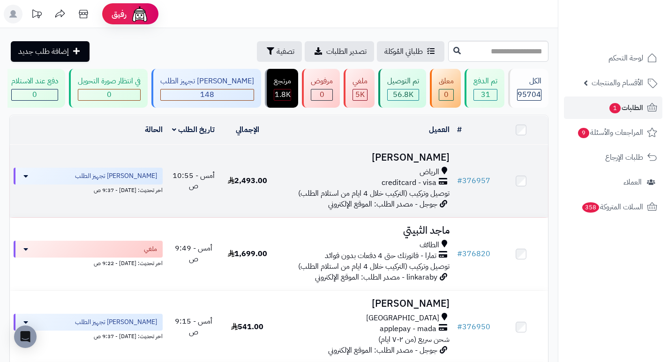
click at [422, 163] on h3 "[PERSON_NAME]" at bounding box center [363, 157] width 171 height 11
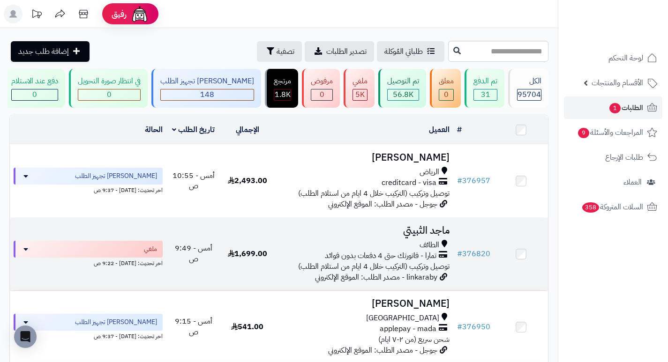
click at [431, 236] on h3 "ماجد الثبيتي" at bounding box center [363, 230] width 171 height 11
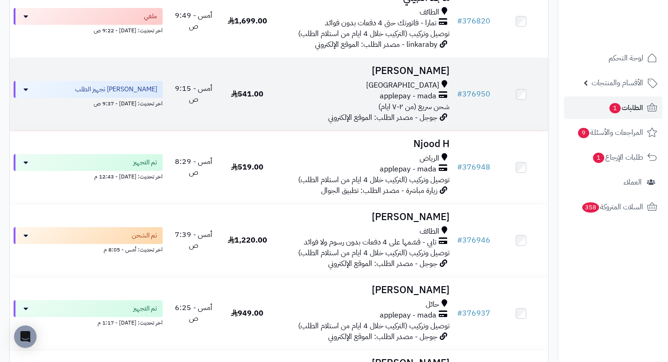
scroll to position [234, 0]
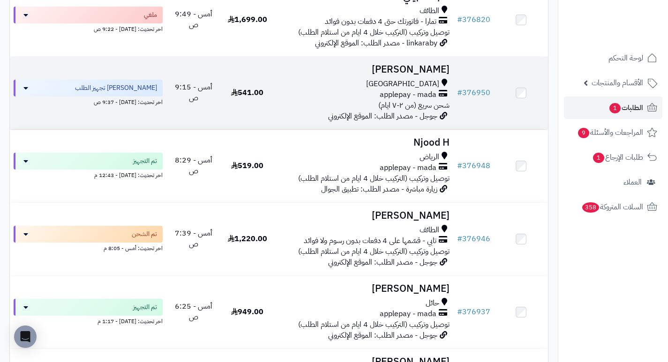
click at [436, 75] on h3 "[PERSON_NAME]" at bounding box center [363, 69] width 171 height 11
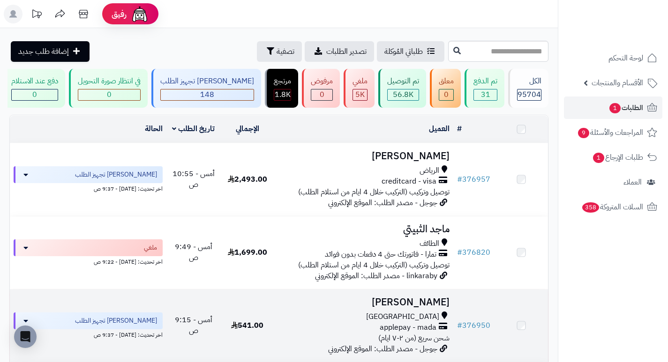
scroll to position [234, 0]
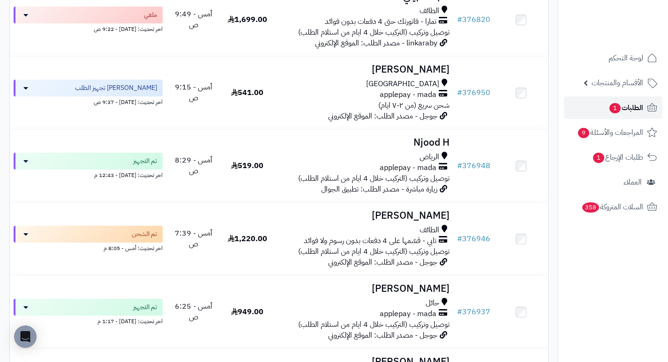
click at [618, 107] on span "1" at bounding box center [614, 108] width 12 height 11
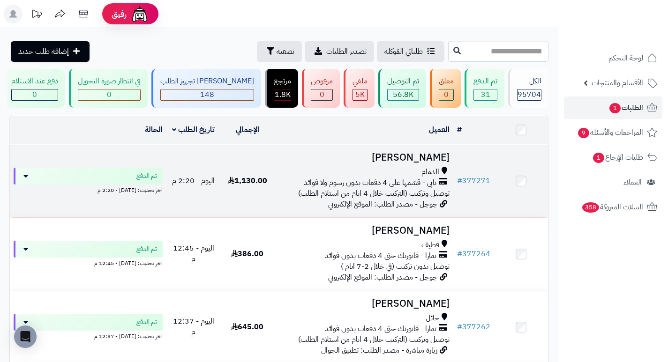
click at [417, 163] on h3 "[PERSON_NAME]" at bounding box center [363, 157] width 171 height 11
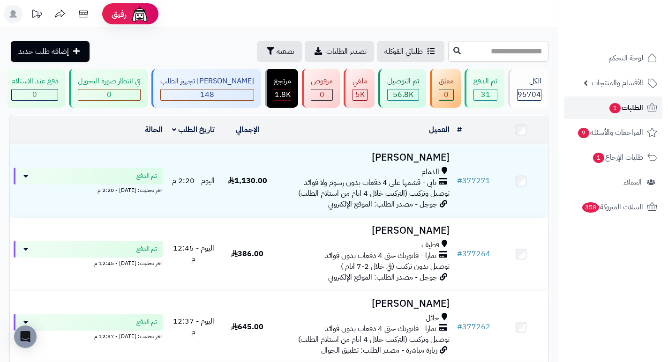
click at [601, 106] on link "الطلبات 1" at bounding box center [613, 107] width 98 height 22
click at [622, 60] on span "لوحة التحكم" at bounding box center [625, 58] width 34 height 13
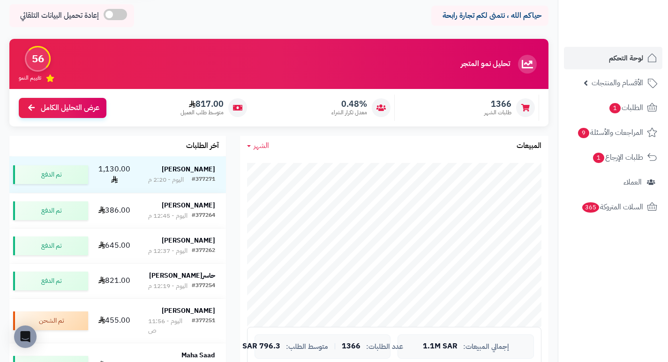
scroll to position [328, 0]
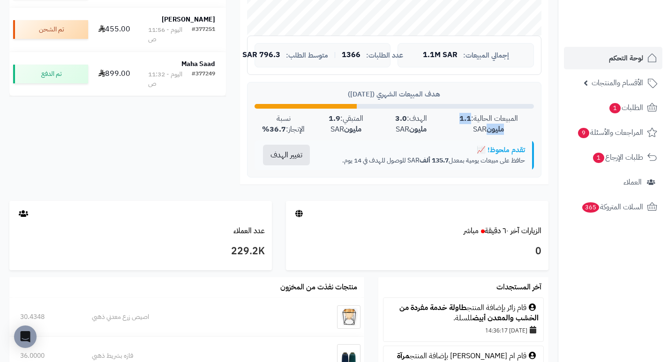
drag, startPoint x: 481, startPoint y: 121, endPoint x: 444, endPoint y: 121, distance: 37.5
click at [444, 121] on div "المبيعات الحالية: 1.1 مليون SAR" at bounding box center [488, 124] width 90 height 22
click at [455, 129] on div "المبيعات الحالية: 1.1 مليون SAR" at bounding box center [488, 124] width 90 height 22
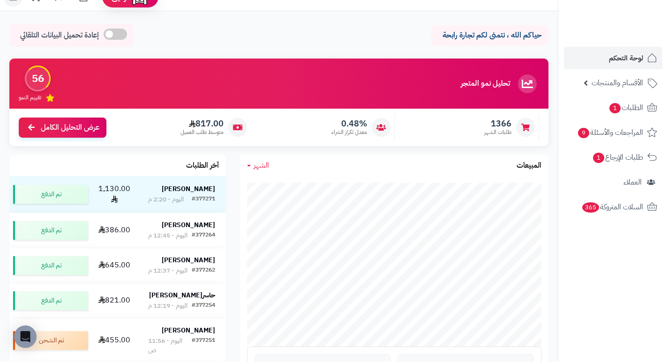
scroll to position [0, 0]
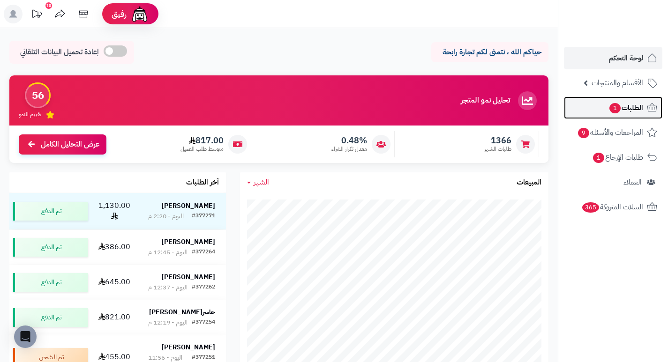
click at [610, 110] on span "1" at bounding box center [614, 108] width 11 height 10
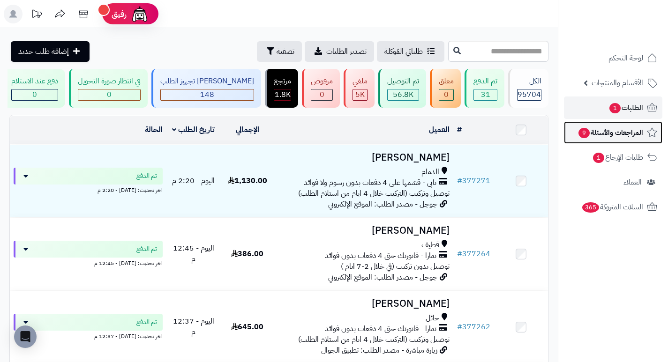
click at [601, 134] on span "المراجعات والأسئلة 9" at bounding box center [610, 132] width 66 height 13
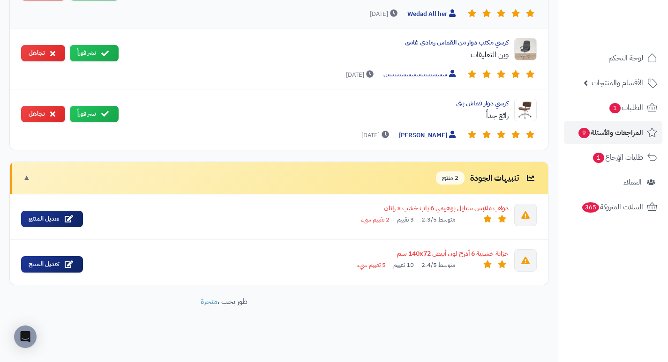
scroll to position [1603, 0]
click at [418, 255] on div "خزانة خشبية 6 أدرج لون أبيض 140x72 سم" at bounding box center [299, 253] width 418 height 9
click at [461, 255] on div "خزانة خشبية 6 أدرج لون أبيض 140x72 سم" at bounding box center [299, 253] width 418 height 9
click at [372, 267] on span "5 تقييم سيء" at bounding box center [371, 265] width 29 height 9
click at [411, 251] on div "خزانة خشبية 6 أدرج لون أبيض 140x72 سم" at bounding box center [299, 253] width 418 height 9
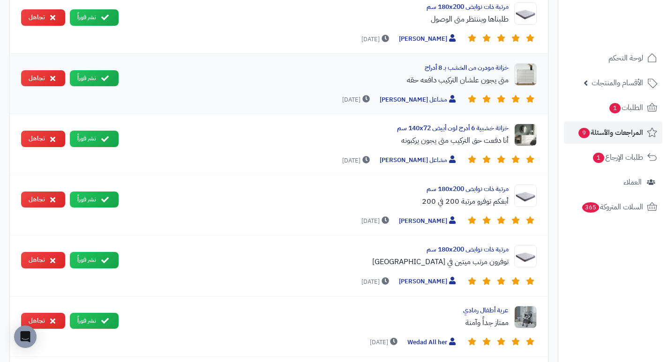
scroll to position [1218, 0]
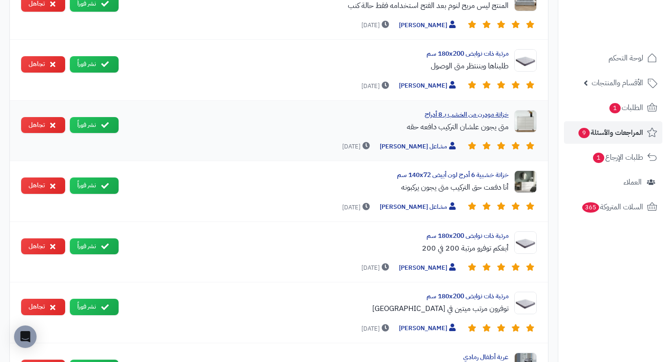
click at [465, 119] on div "خزانة مودرن من الخشب بـ 8 أدراج" at bounding box center [317, 114] width 382 height 9
click at [480, 119] on div "خزانة مودرن من الخشب بـ 8 أدراج" at bounding box center [317, 114] width 382 height 9
click at [490, 119] on div "خزانة مودرن من الخشب بـ 8 أدراج" at bounding box center [317, 114] width 382 height 9
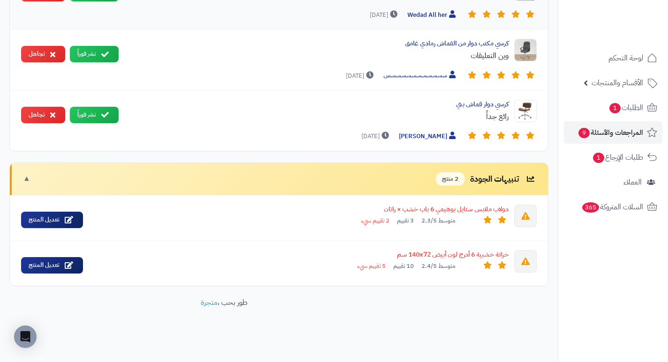
scroll to position [1593, 0]
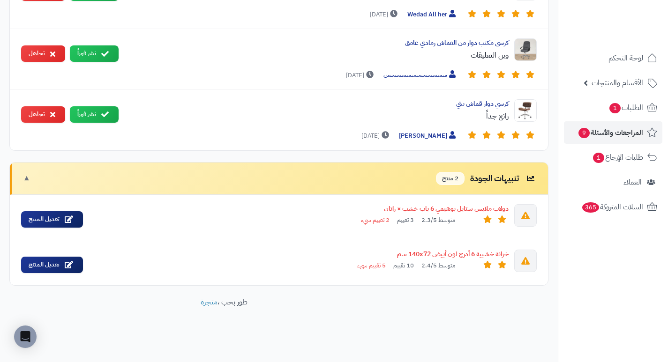
click at [500, 186] on div "تنبيهات الجودة 2 منتج" at bounding box center [486, 179] width 101 height 14
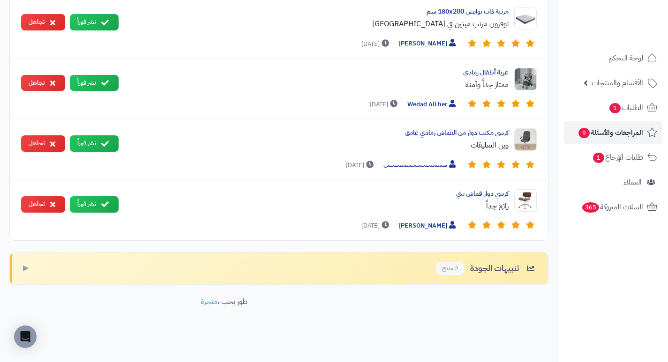
click at [502, 270] on div "تنبيهات الجودة 2 منتج" at bounding box center [486, 269] width 101 height 14
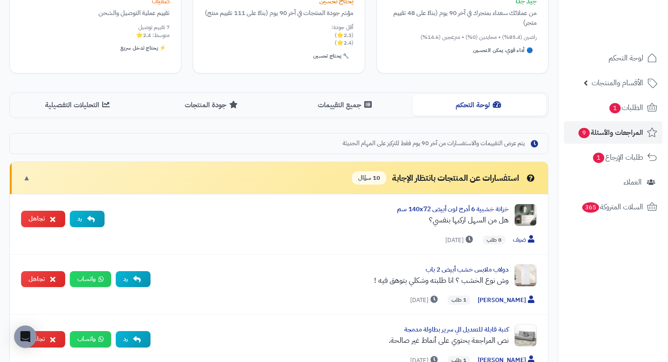
scroll to position [0, 0]
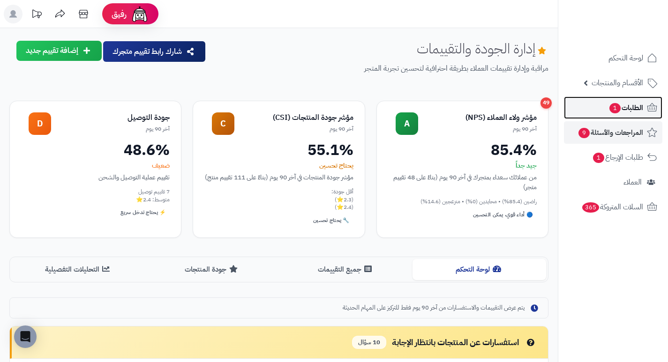
click at [622, 107] on span "الطلبات 1" at bounding box center [625, 107] width 35 height 13
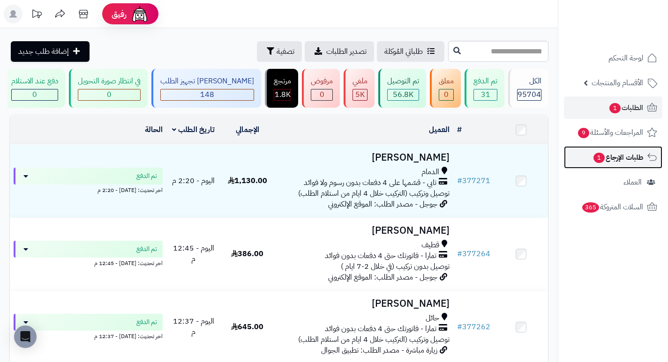
click at [601, 162] on span "1" at bounding box center [598, 158] width 11 height 10
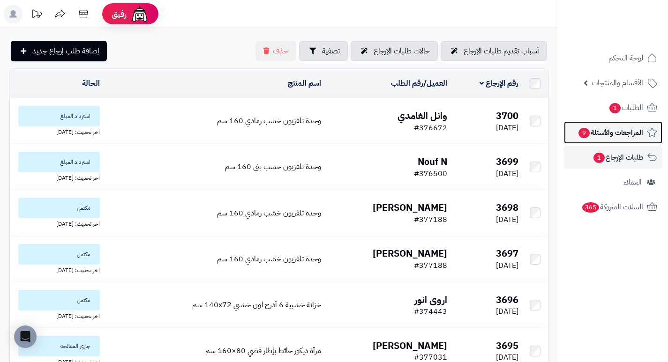
click at [622, 134] on span "المراجعات والأسئلة 9" at bounding box center [610, 132] width 66 height 13
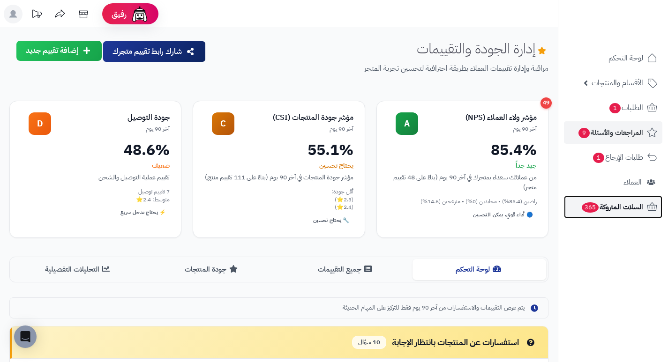
click at [619, 207] on span "السلات المتروكة 365" at bounding box center [611, 206] width 62 height 13
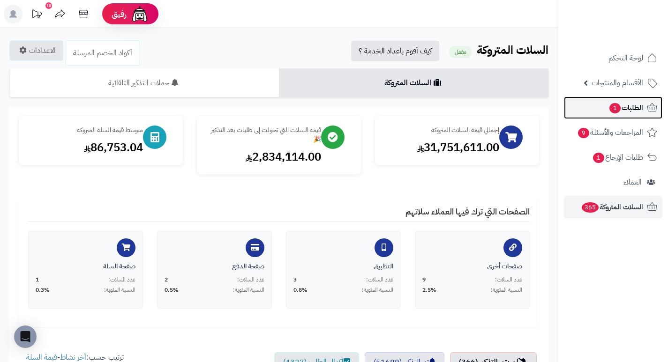
click at [602, 109] on link "الطلبات 1" at bounding box center [613, 107] width 98 height 22
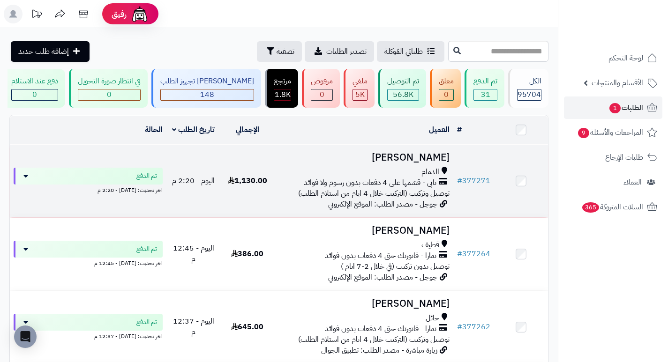
click at [413, 163] on h3 "Nada Almasrahi" at bounding box center [363, 157] width 171 height 11
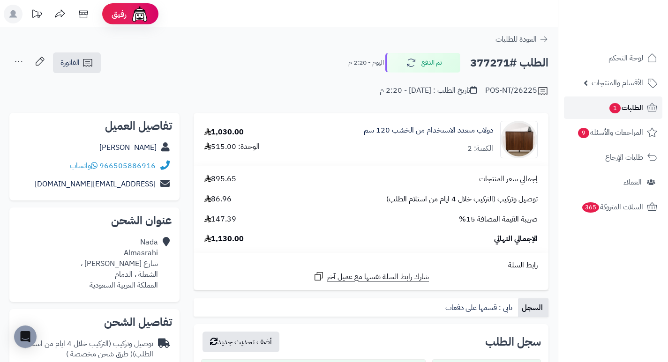
click at [617, 109] on span "1" at bounding box center [614, 108] width 11 height 10
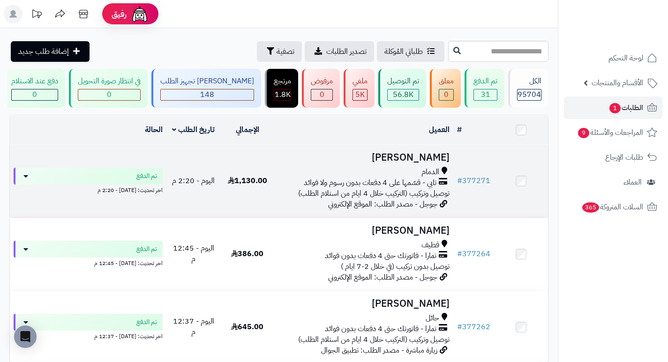
click at [399, 163] on h3 "[PERSON_NAME]" at bounding box center [363, 157] width 171 height 11
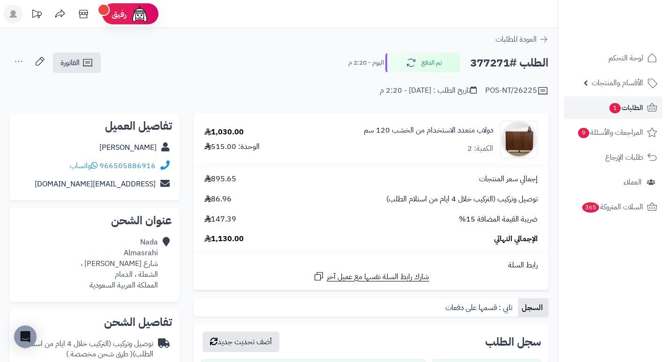
drag, startPoint x: 0, startPoint y: 0, endPoint x: 380, endPoint y: 168, distance: 415.9
click at [380, 168] on td "إجمالي سعر المنتجات 895.65 توصيل وتركيب (التركيب خلال 4 ايام من استلام الطلب) 8…" at bounding box center [370, 209] width 355 height 86
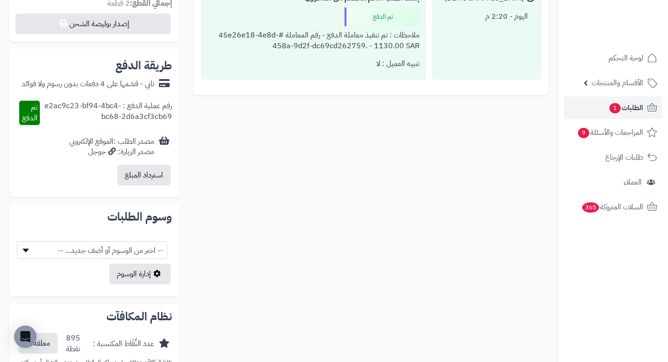
scroll to position [422, 0]
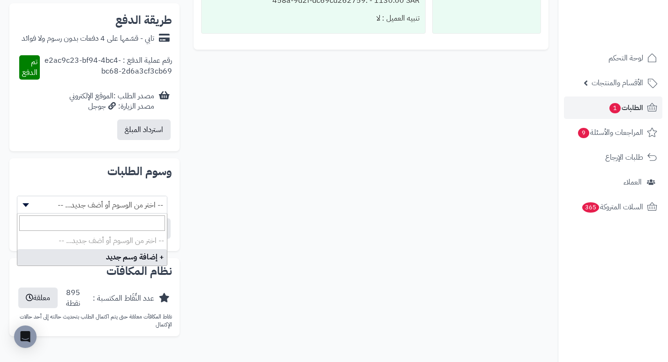
click at [153, 199] on span "-- اختر من الوسوم أو أضف جديد... --" at bounding box center [91, 205] width 149 height 18
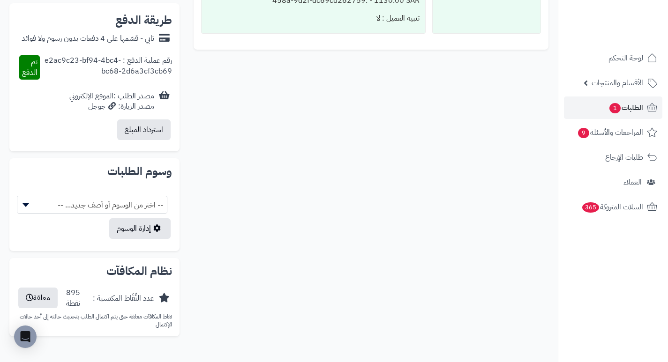
click at [153, 199] on span "-- اختر من الوسوم أو أضف جديد... --" at bounding box center [91, 205] width 149 height 18
click at [275, 179] on div "**********" at bounding box center [278, 17] width 553 height 652
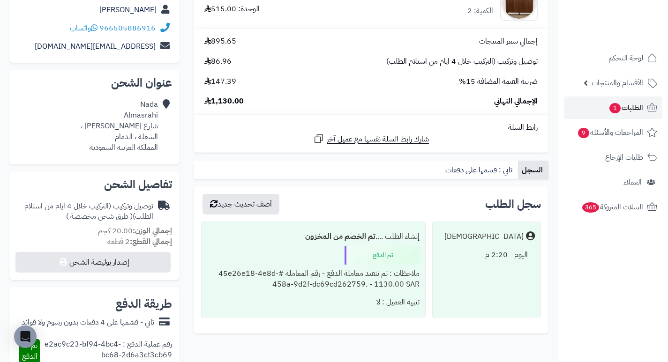
scroll to position [0, 0]
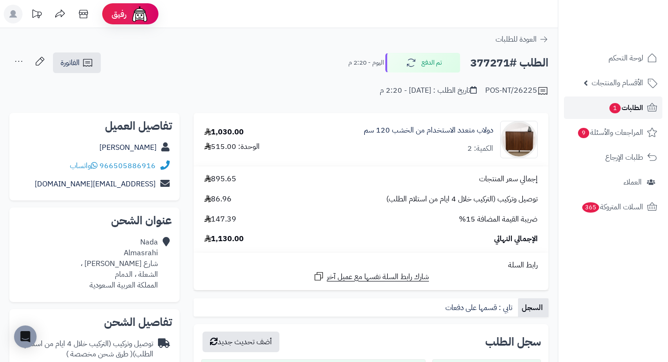
click at [609, 111] on span "1" at bounding box center [615, 108] width 12 height 11
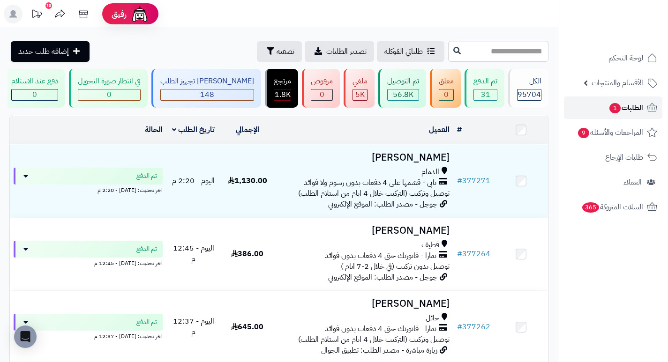
click at [629, 97] on link "الطلبات 1" at bounding box center [613, 107] width 98 height 22
click at [631, 111] on span "الطلبات 1" at bounding box center [625, 107] width 35 height 13
click at [608, 109] on span "الطلبات 1" at bounding box center [625, 107] width 35 height 13
click at [623, 107] on span "الطلبات 1" at bounding box center [625, 107] width 35 height 13
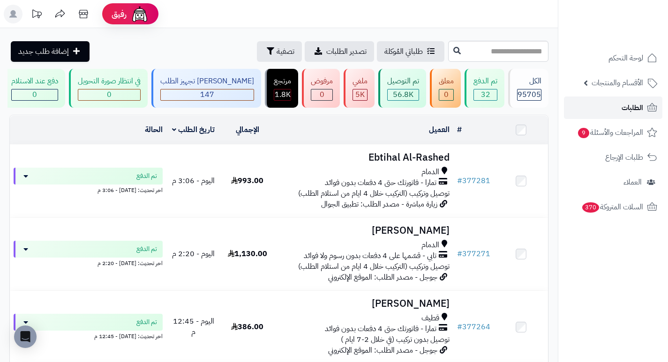
click at [620, 105] on link "الطلبات" at bounding box center [613, 107] width 98 height 22
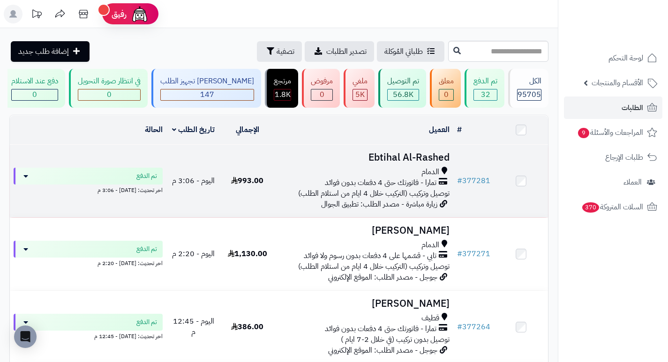
click at [402, 163] on h3 "Ebtihal Al-Rashed" at bounding box center [363, 157] width 171 height 11
